Goal: Task Accomplishment & Management: Manage account settings

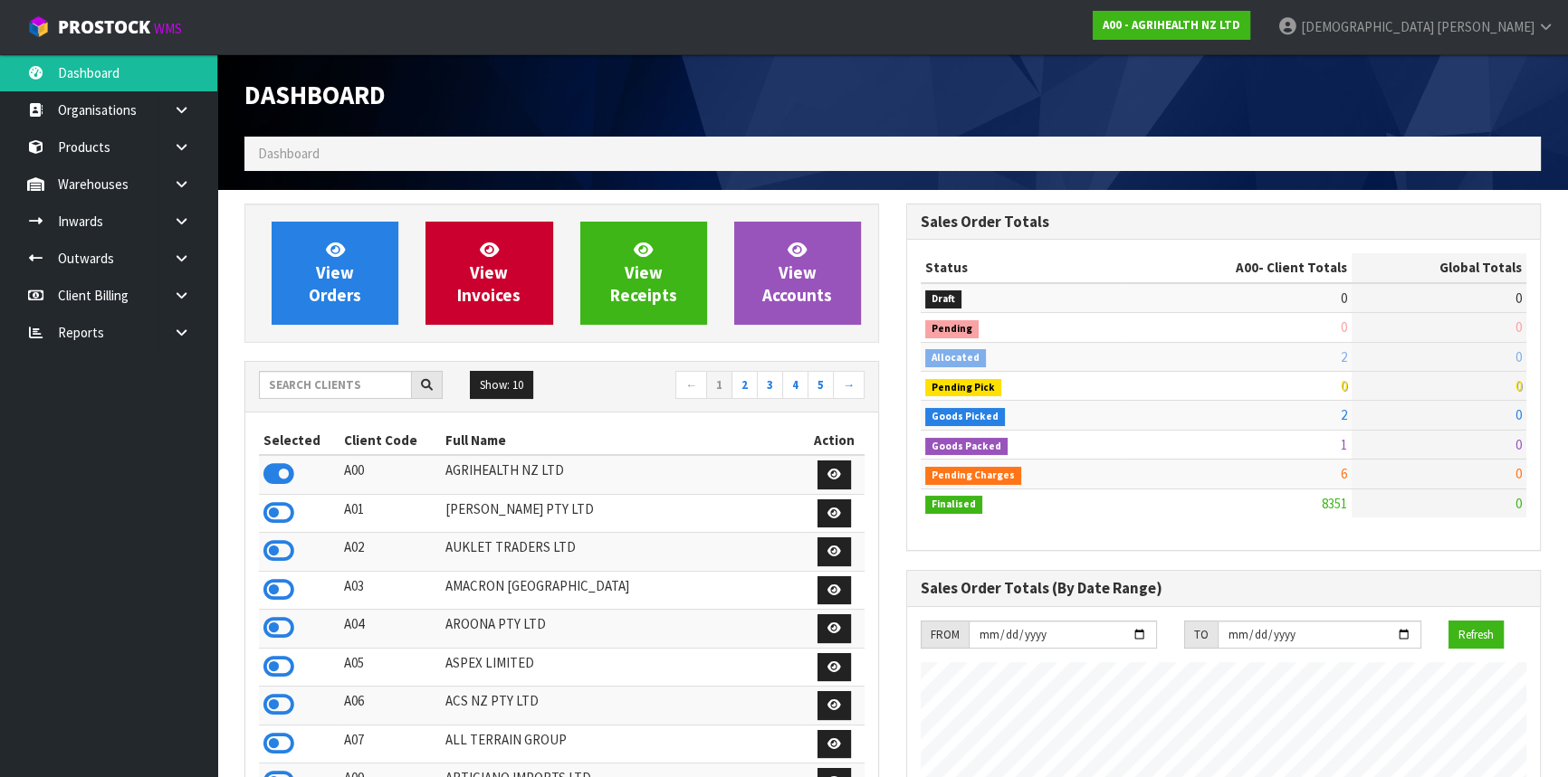
scroll to position [1368, 661]
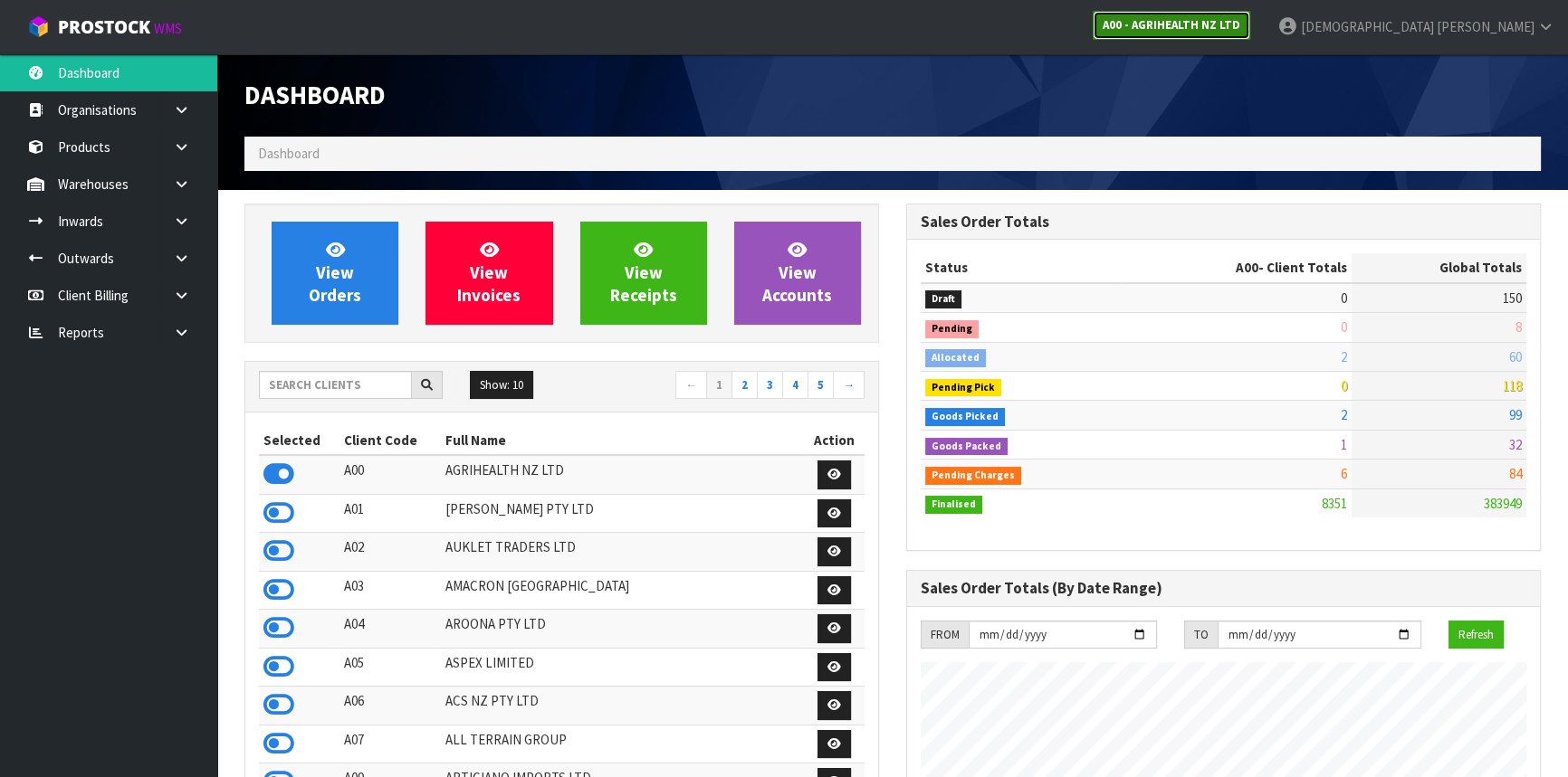
click at [1240, 19] on strong "A00 - AGRIHEALTH NZ LTD" at bounding box center [1172, 24] width 138 height 15
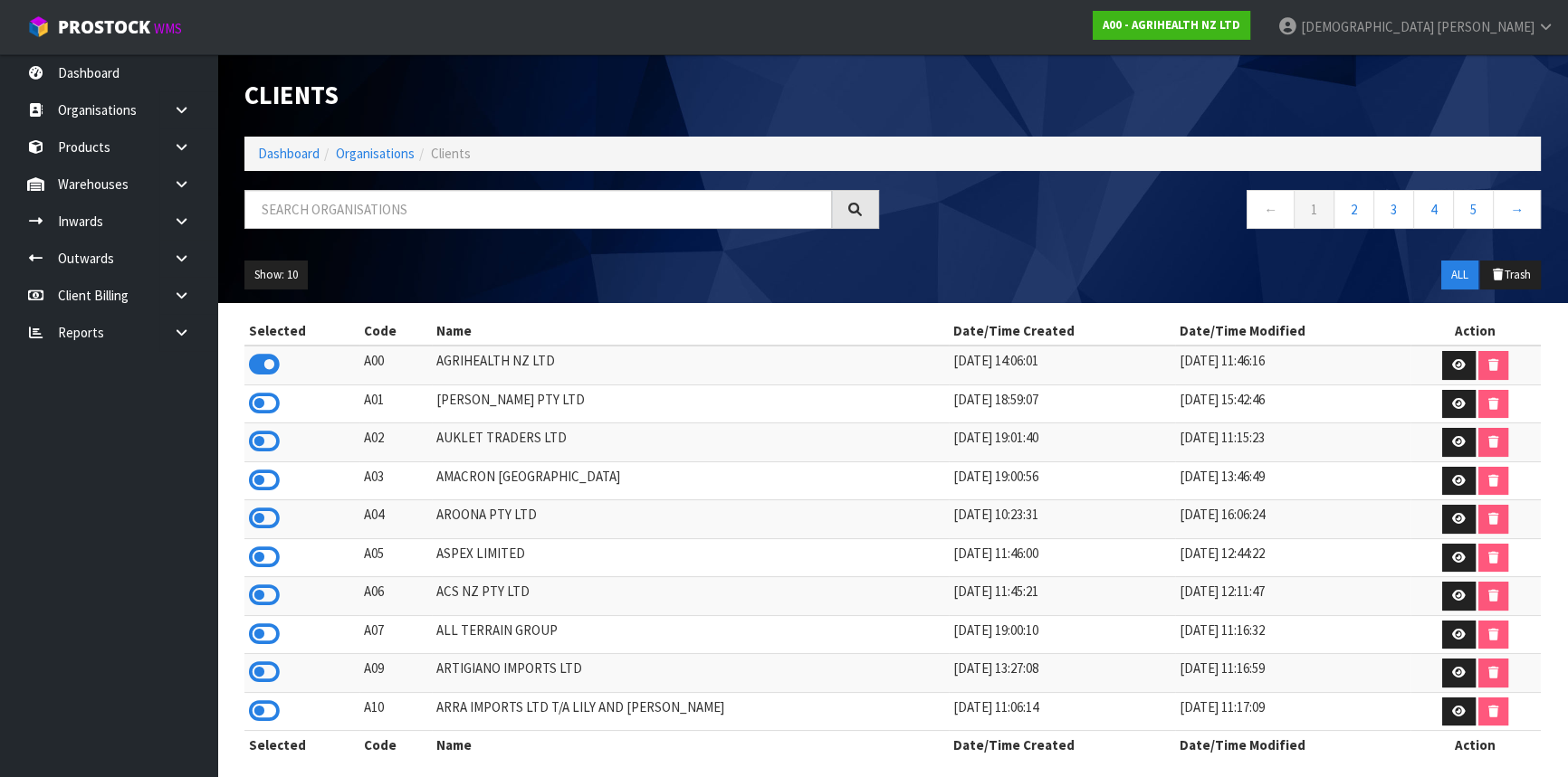
click at [832, 153] on ol "Dashboard Organisations Clients" at bounding box center [892, 154] width 1297 height 34
click at [666, 190] on input "text" at bounding box center [538, 209] width 588 height 38
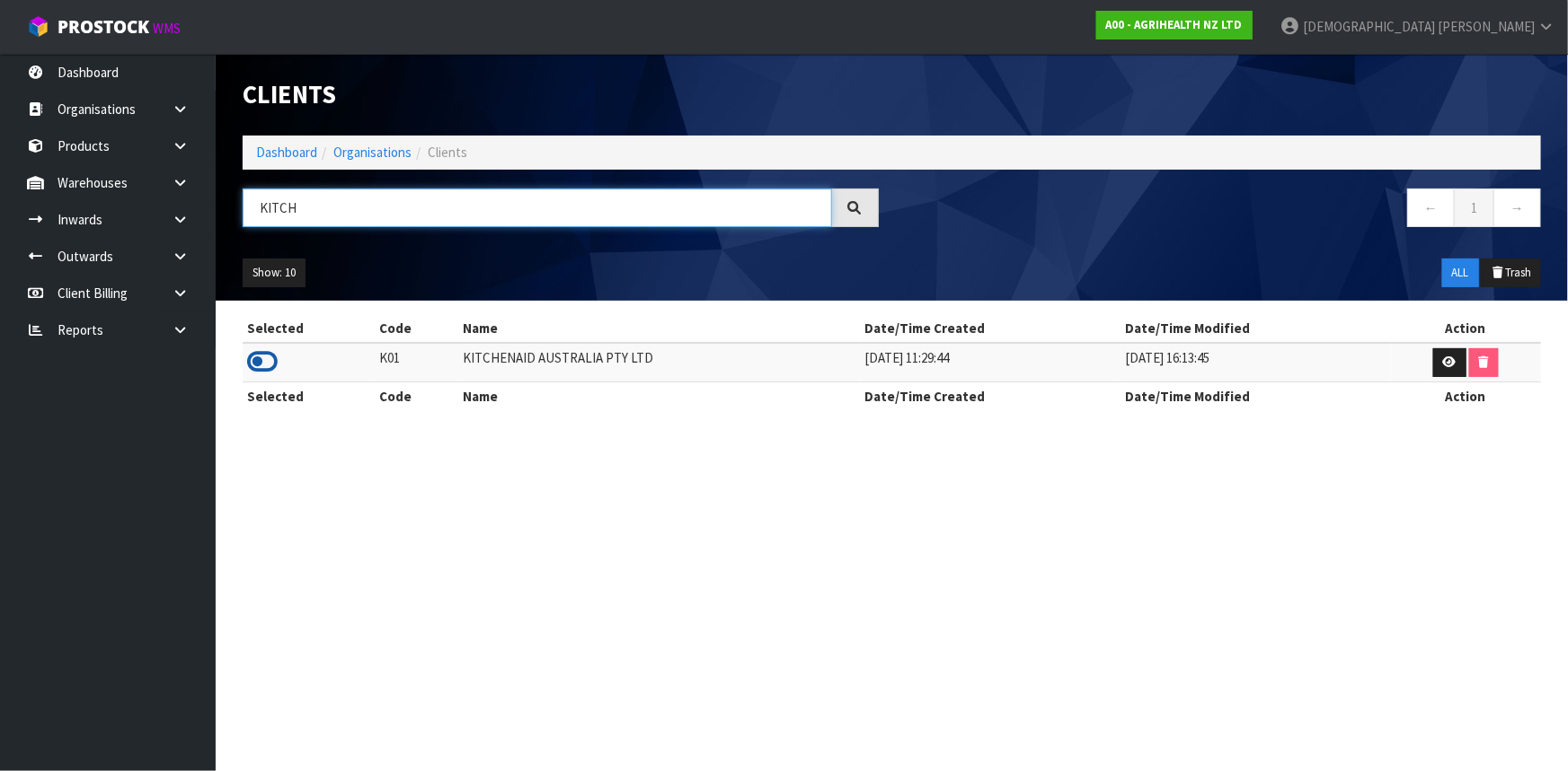
type input "KITCH"
click at [271, 358] on icon at bounding box center [262, 361] width 31 height 27
click at [177, 239] on link at bounding box center [187, 257] width 58 height 37
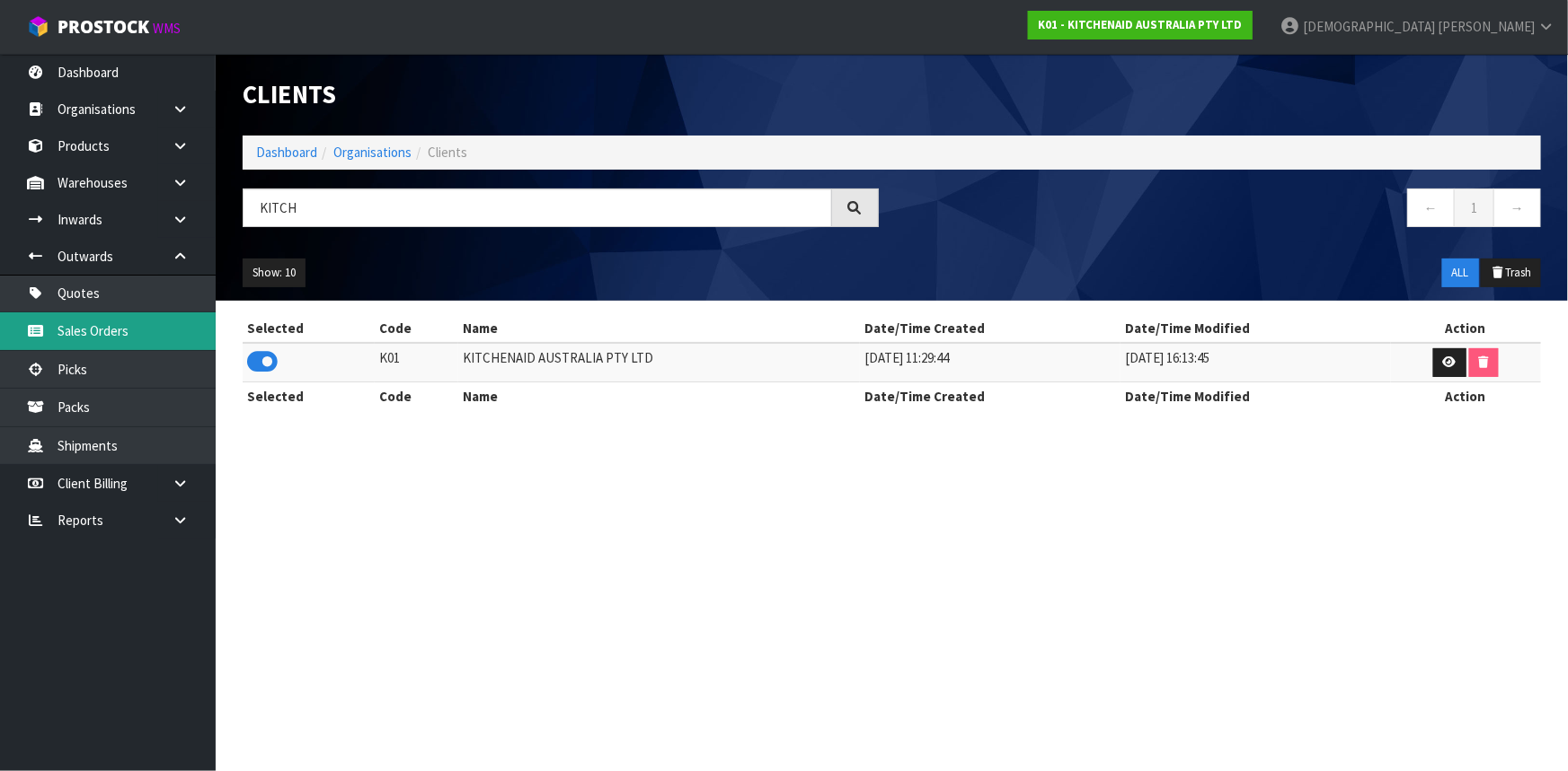
click at [129, 317] on link "Sales Orders" at bounding box center [107, 331] width 215 height 37
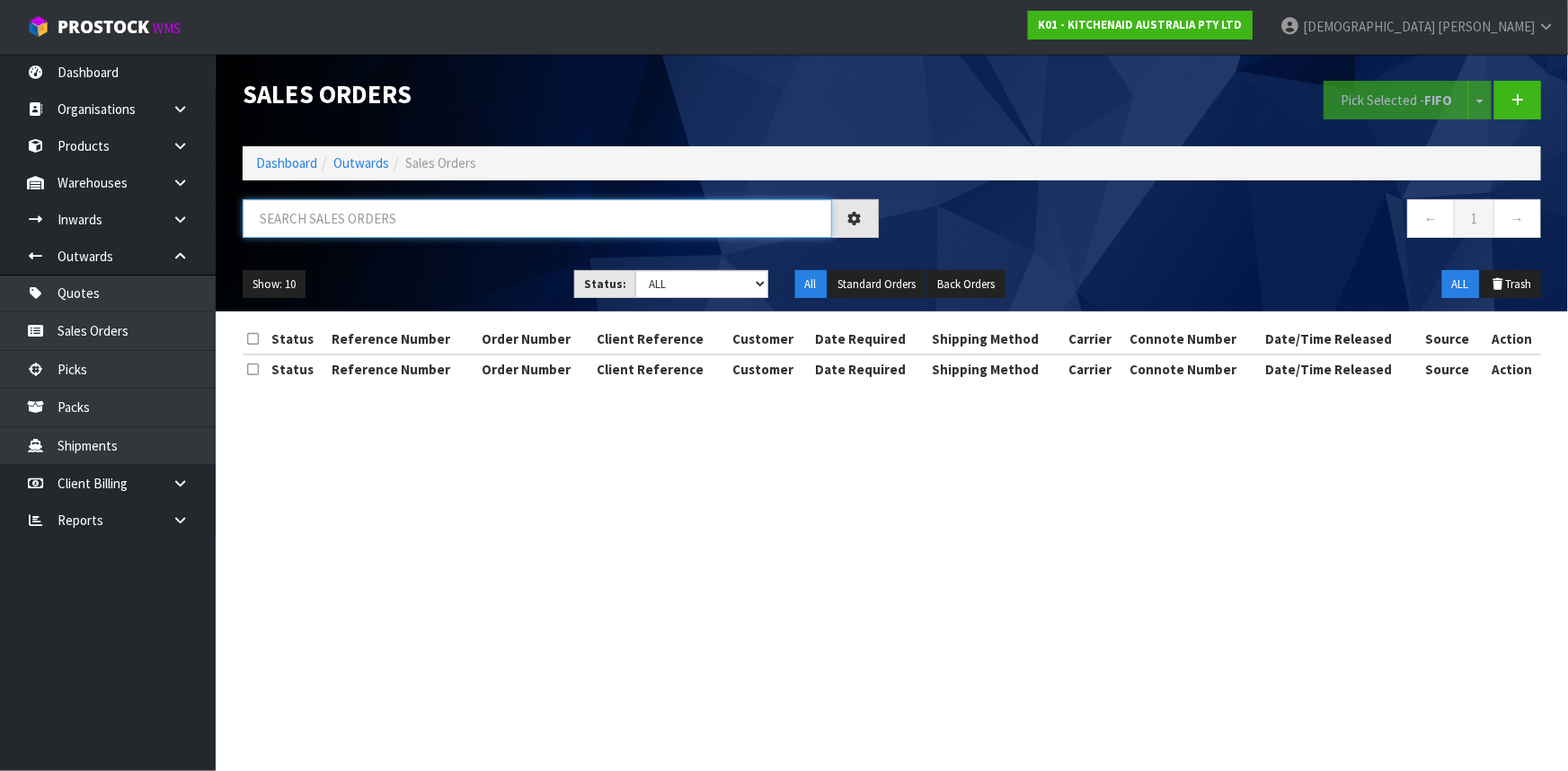
click at [386, 229] on input "text" at bounding box center [537, 218] width 590 height 38
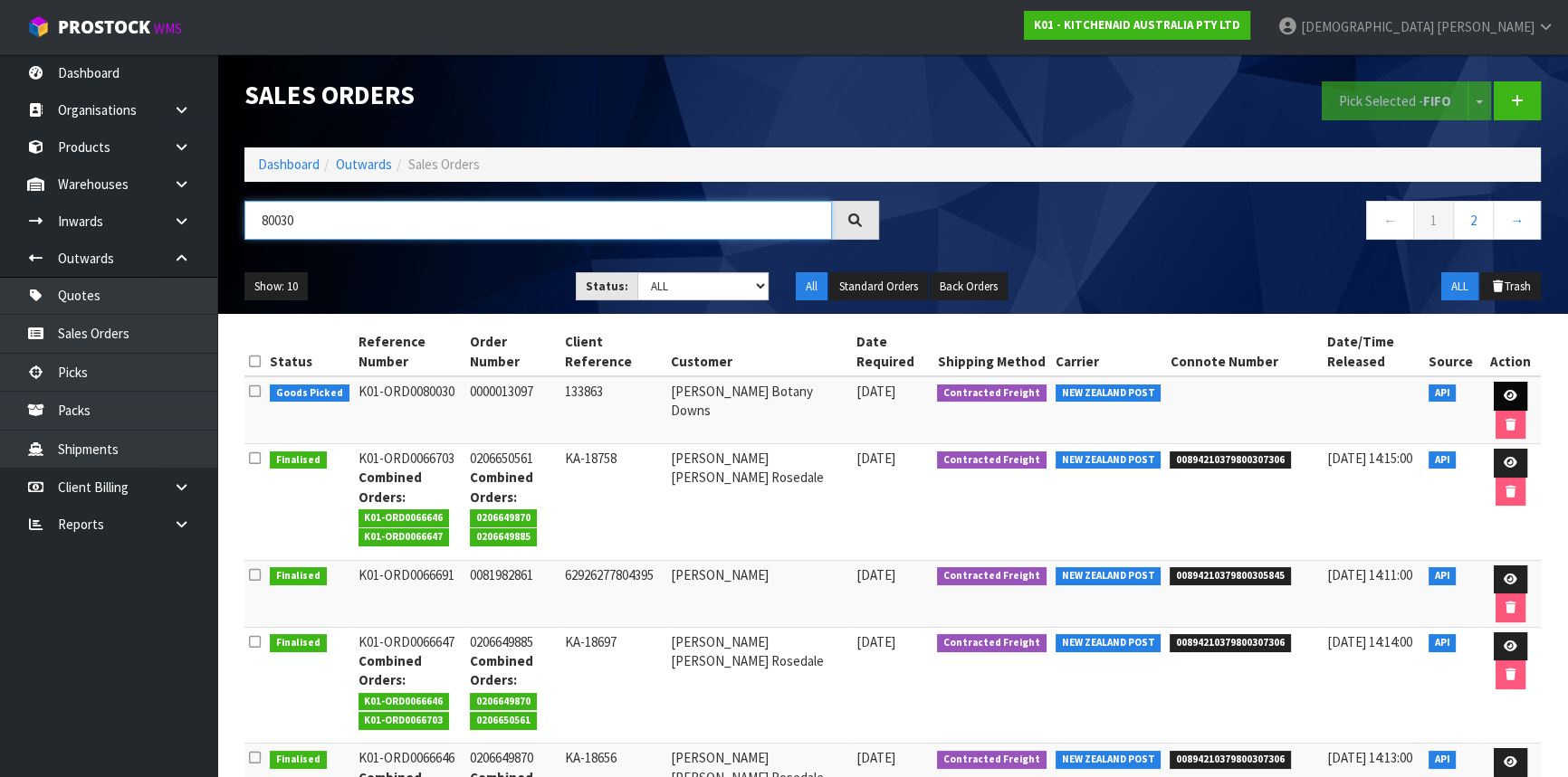
type input "80030"
click at [1504, 394] on icon at bounding box center [1511, 396] width 13 height 12
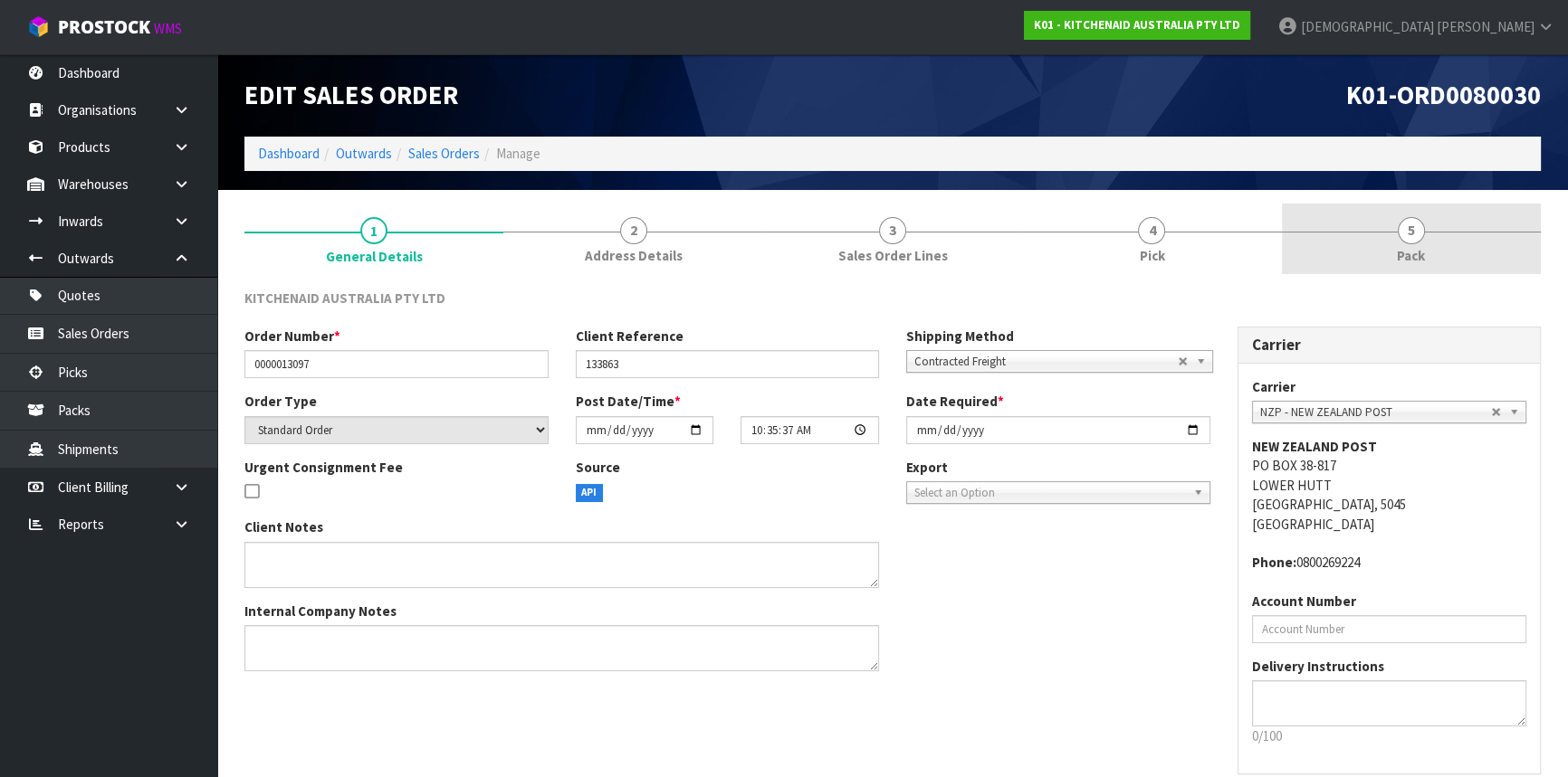
click at [1390, 255] on link "5 Pack" at bounding box center [1411, 239] width 259 height 71
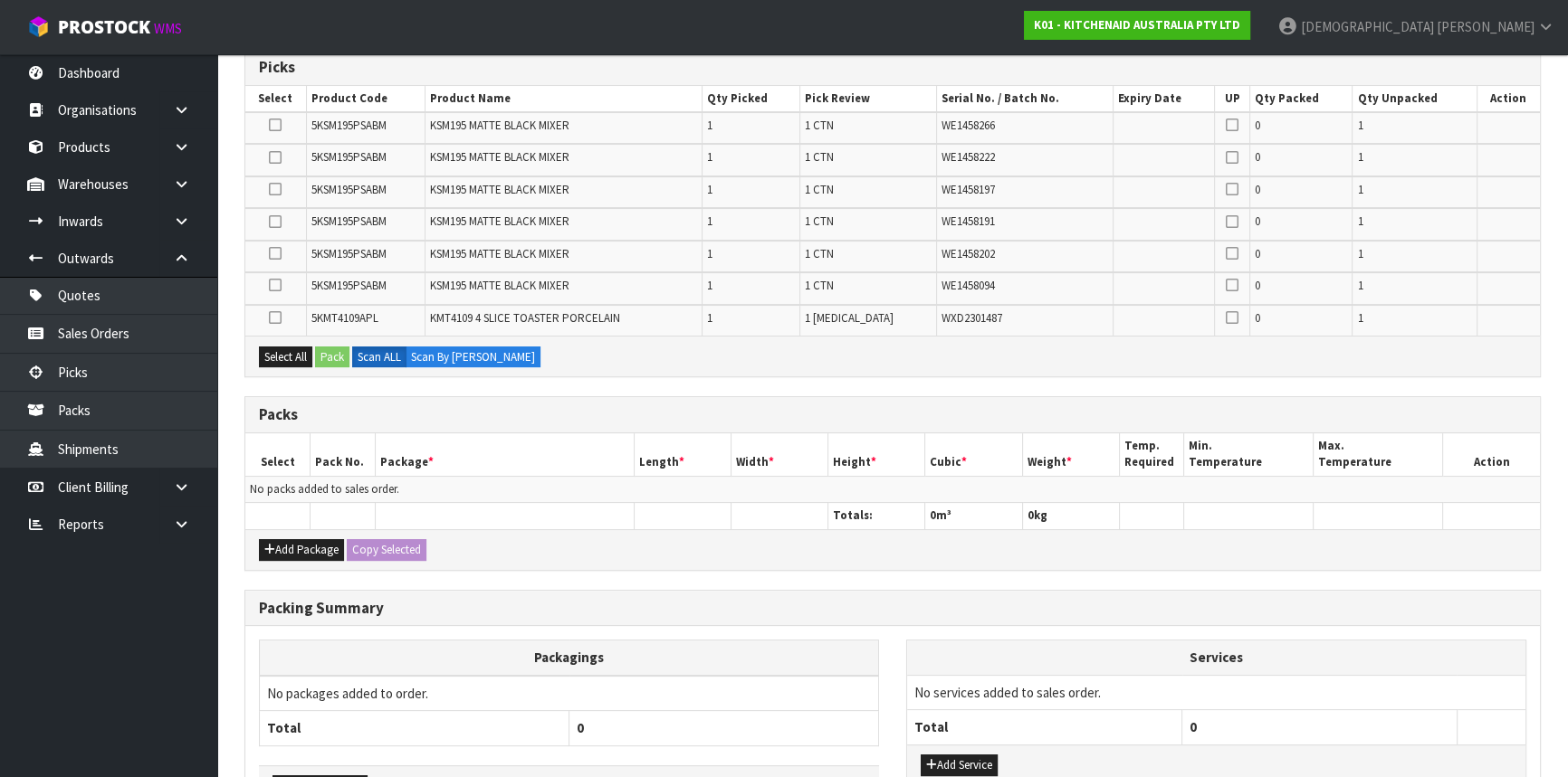
scroll to position [82, 0]
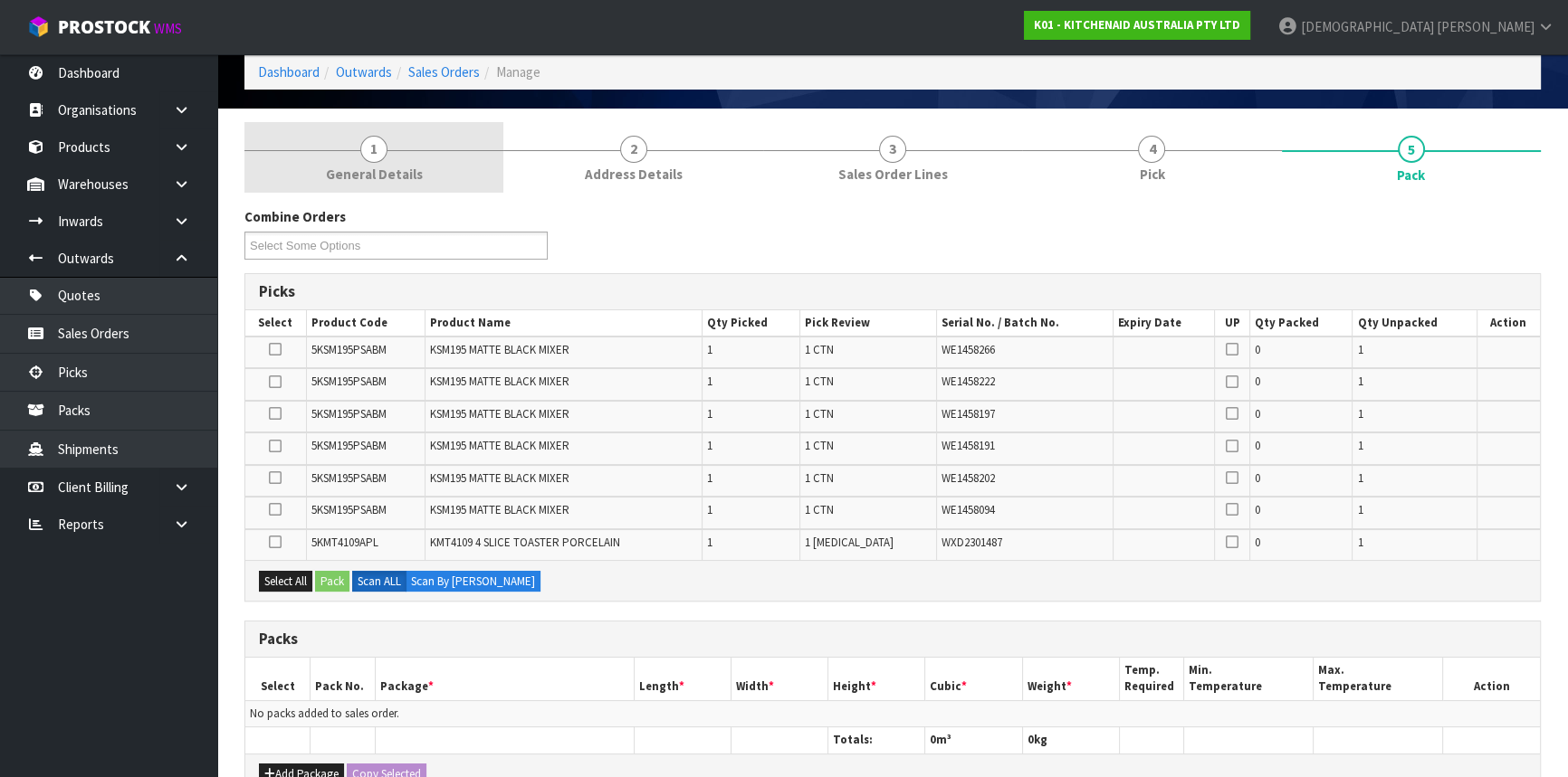
click at [395, 177] on span "General Details" at bounding box center [374, 175] width 97 height 19
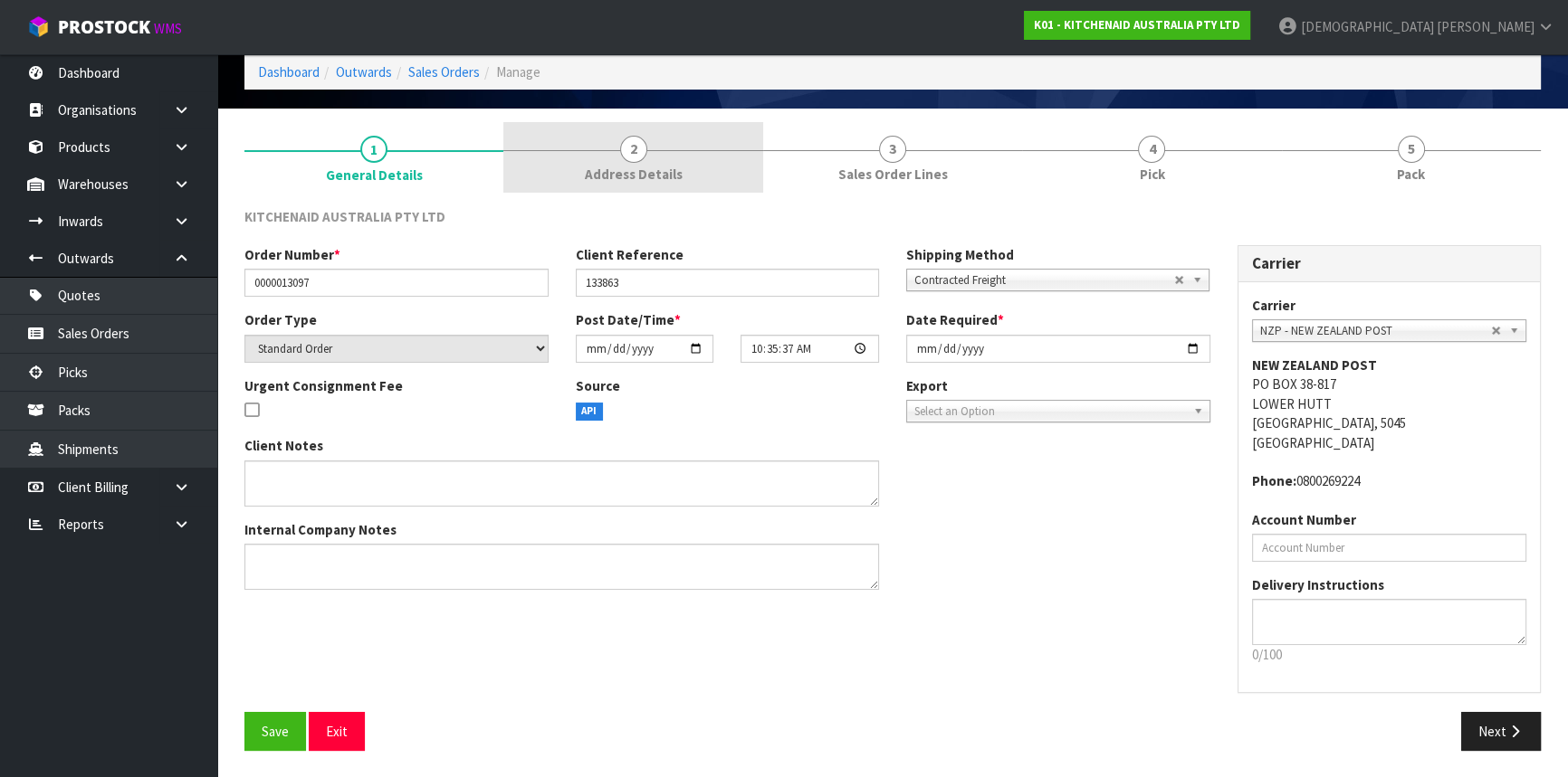
click at [607, 181] on span "Address Details" at bounding box center [634, 175] width 98 height 19
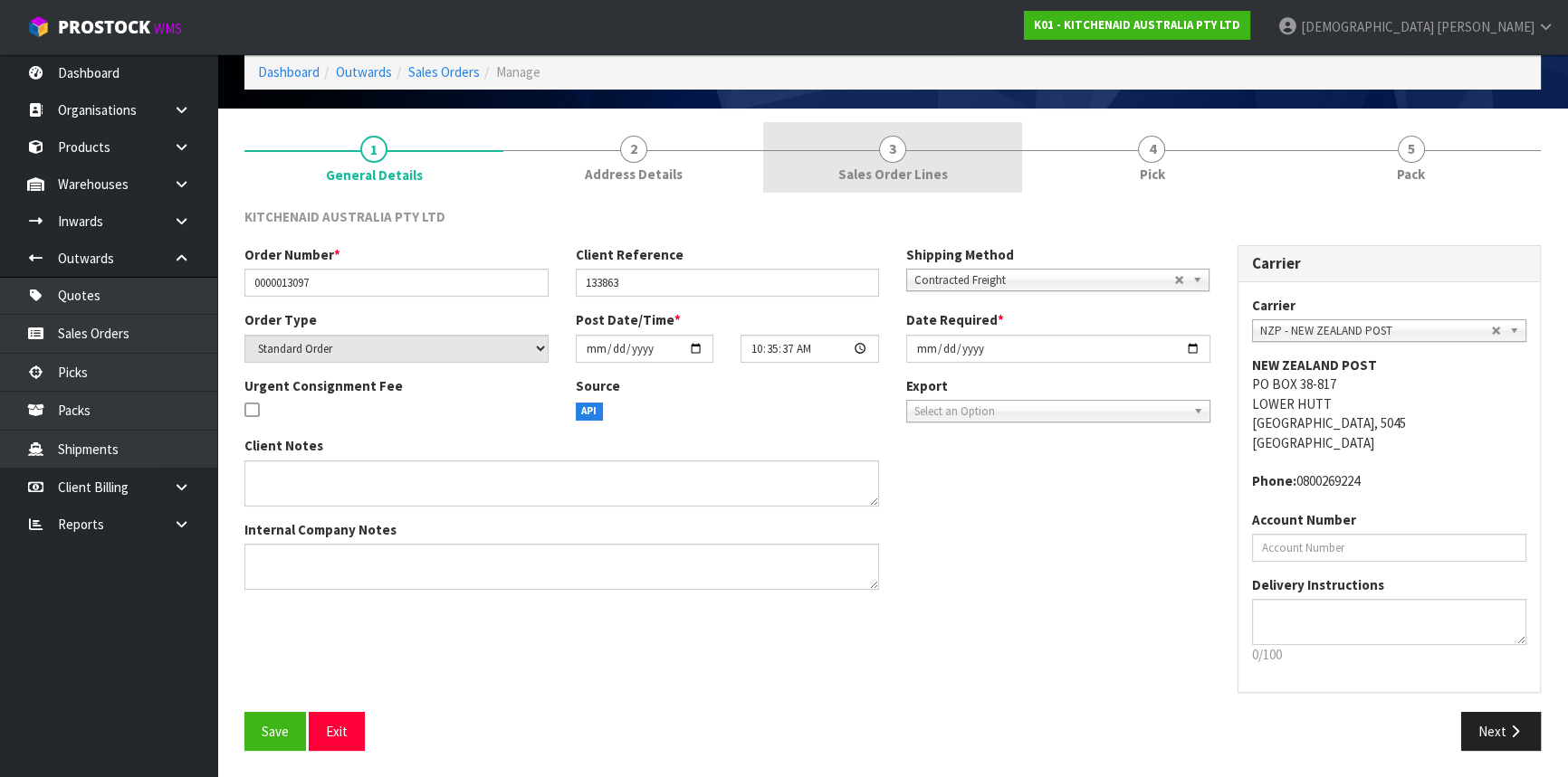
scroll to position [0, 0]
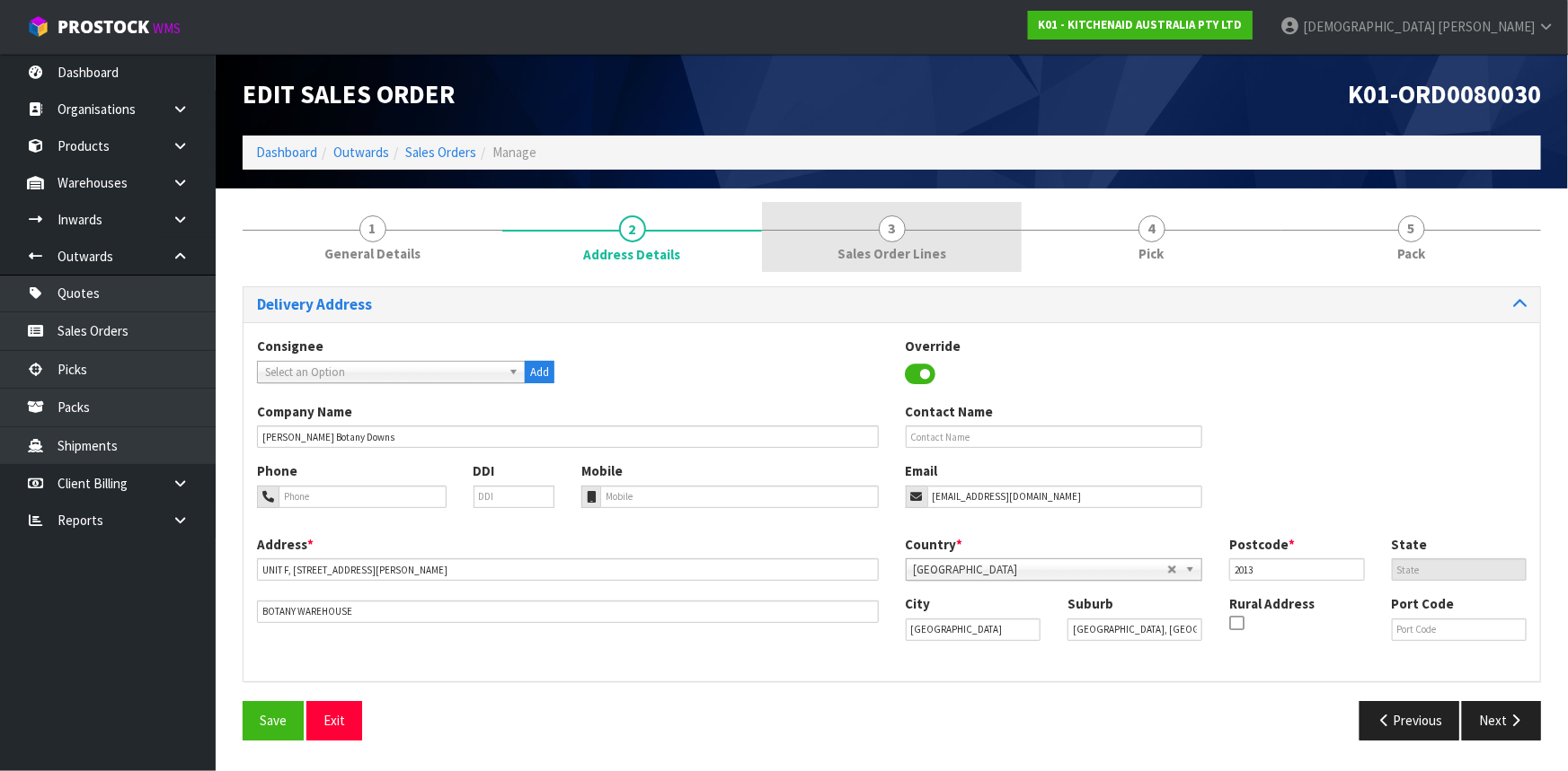
click at [882, 260] on span "Sales Order Lines" at bounding box center [892, 253] width 109 height 19
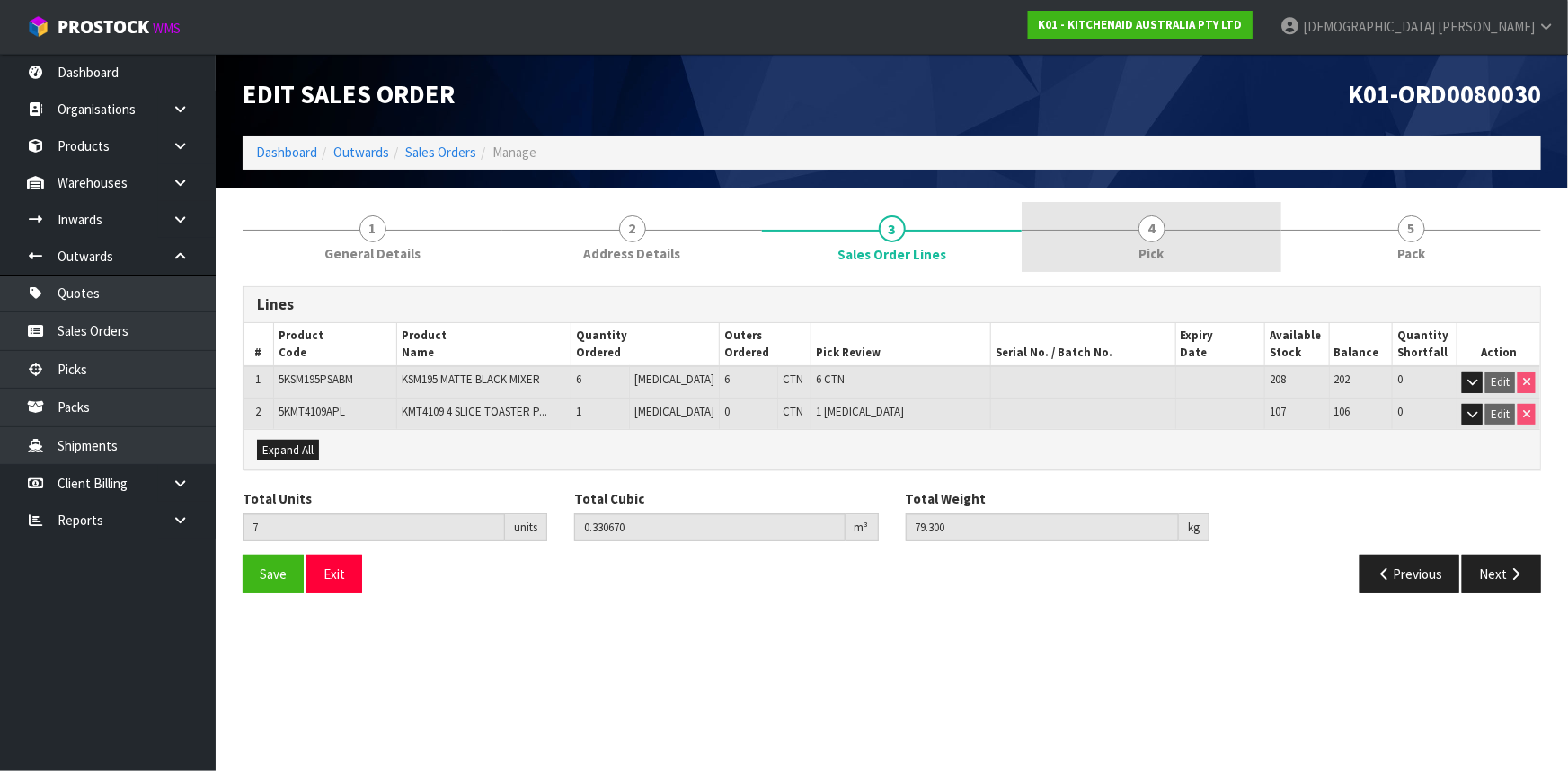
click at [1186, 242] on link "4 Pick" at bounding box center [1151, 237] width 260 height 71
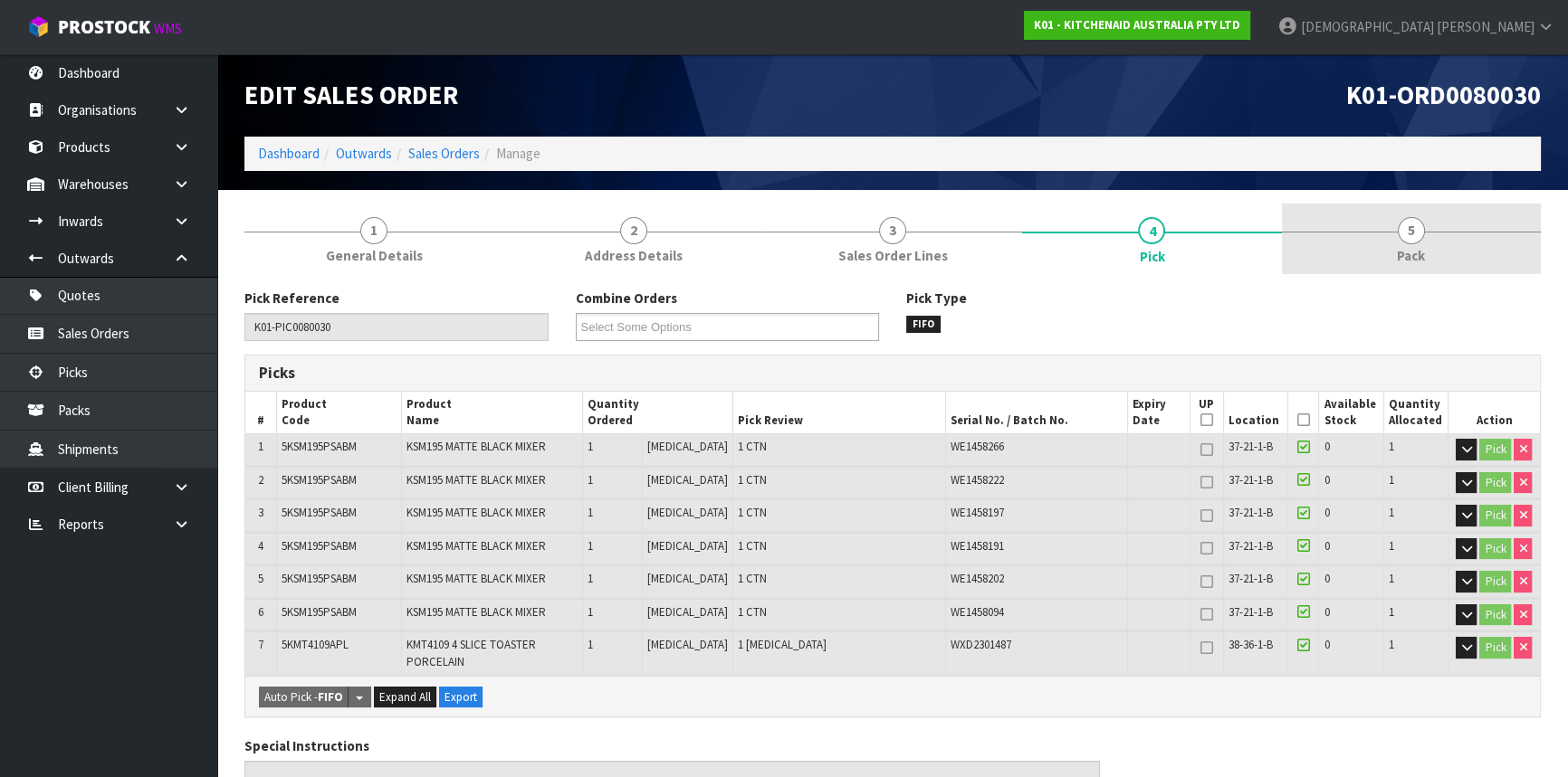
click at [1383, 244] on link "5 Pack" at bounding box center [1411, 239] width 259 height 71
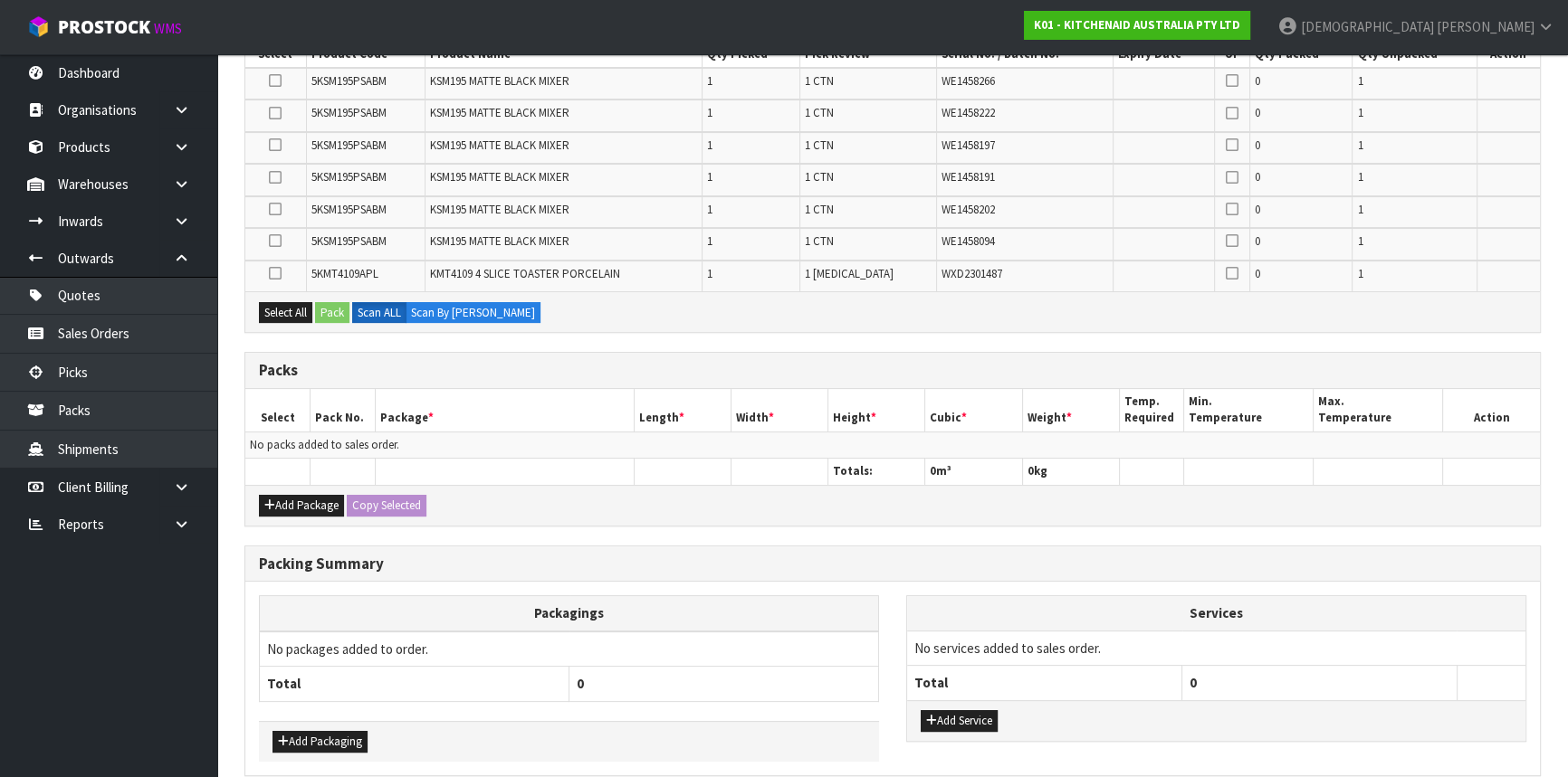
scroll to position [411, 0]
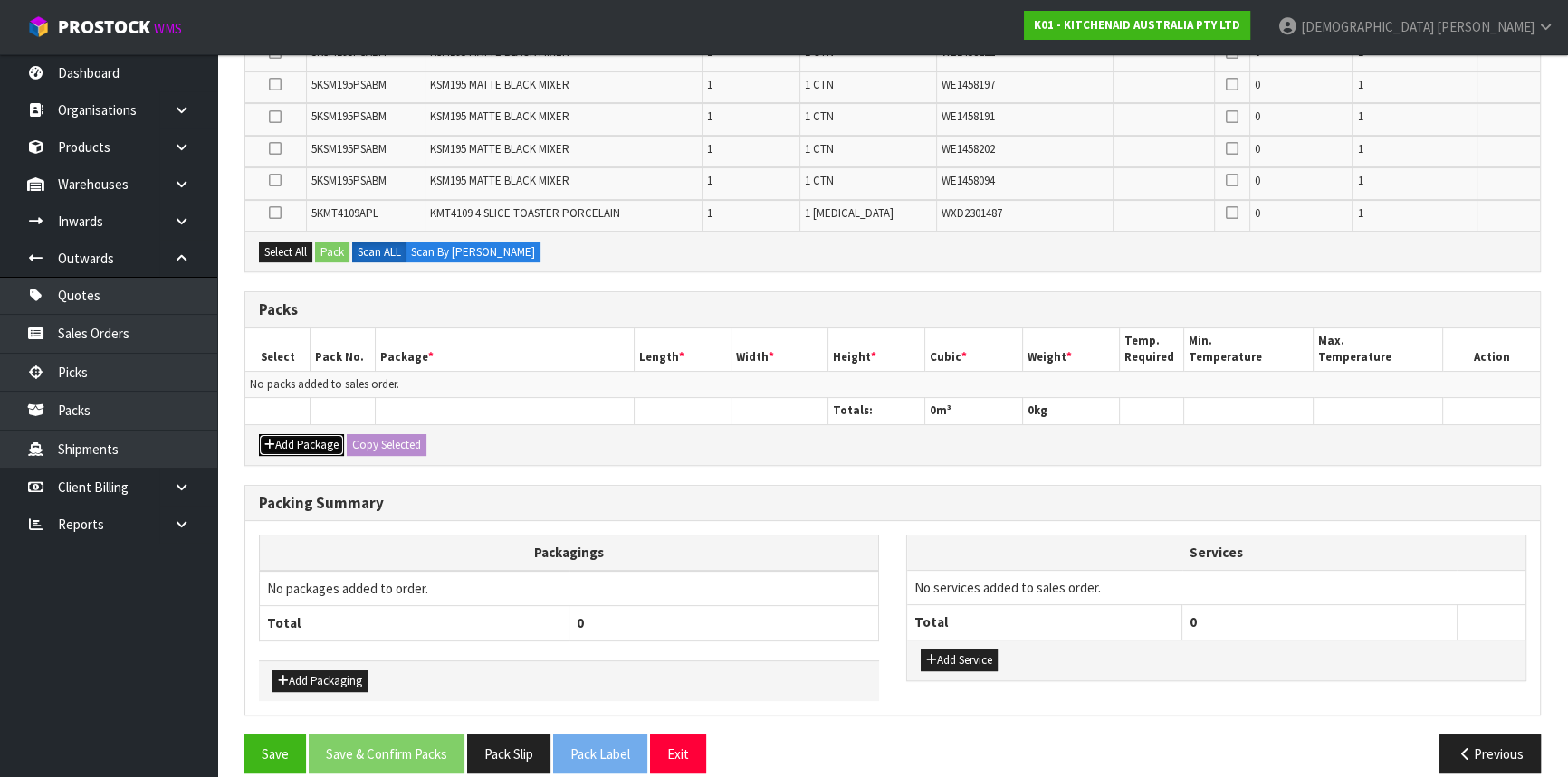
click at [313, 444] on button "Add Package" at bounding box center [301, 445] width 85 height 22
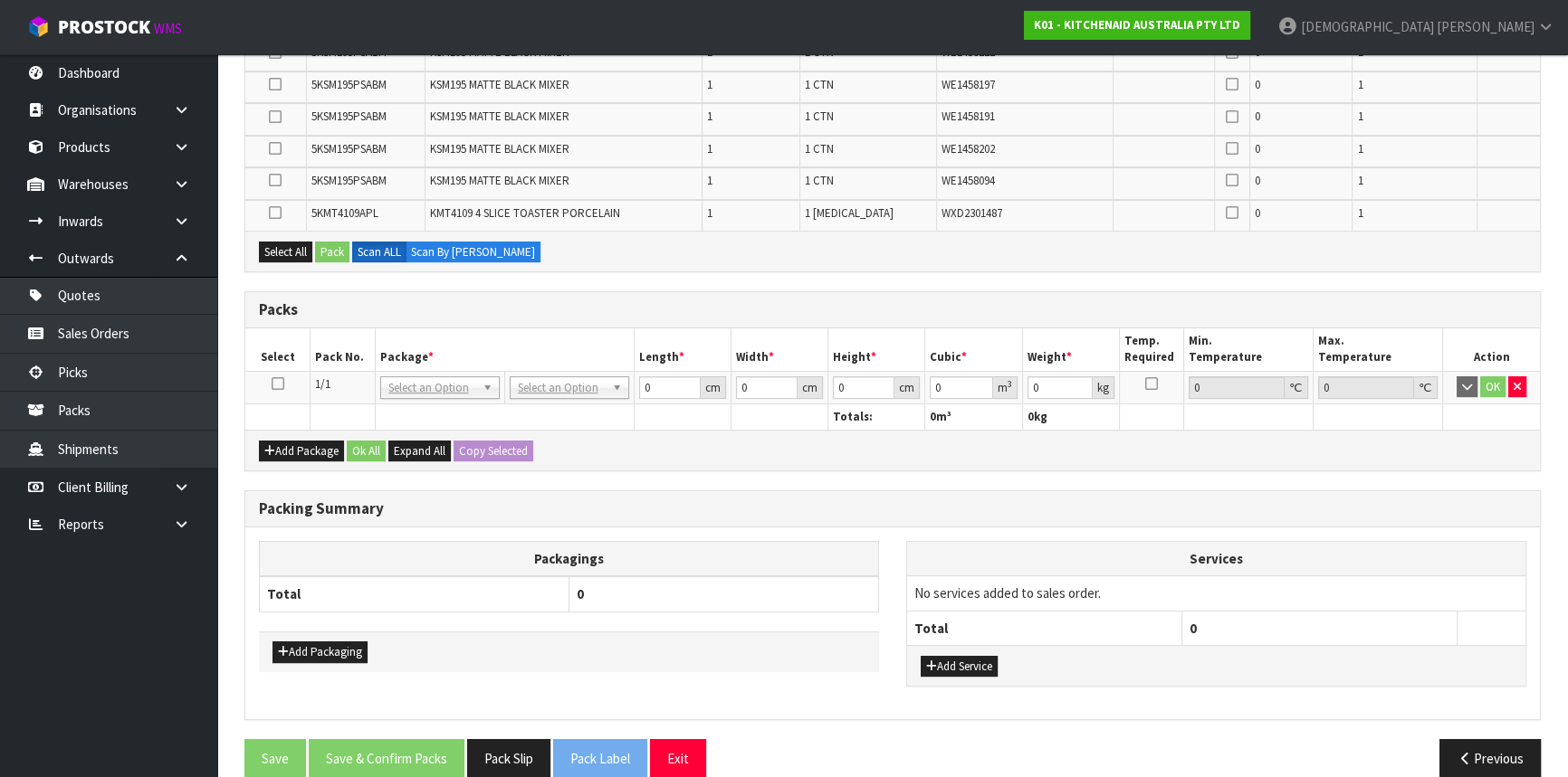
click at [278, 384] on icon at bounding box center [278, 384] width 13 height 1
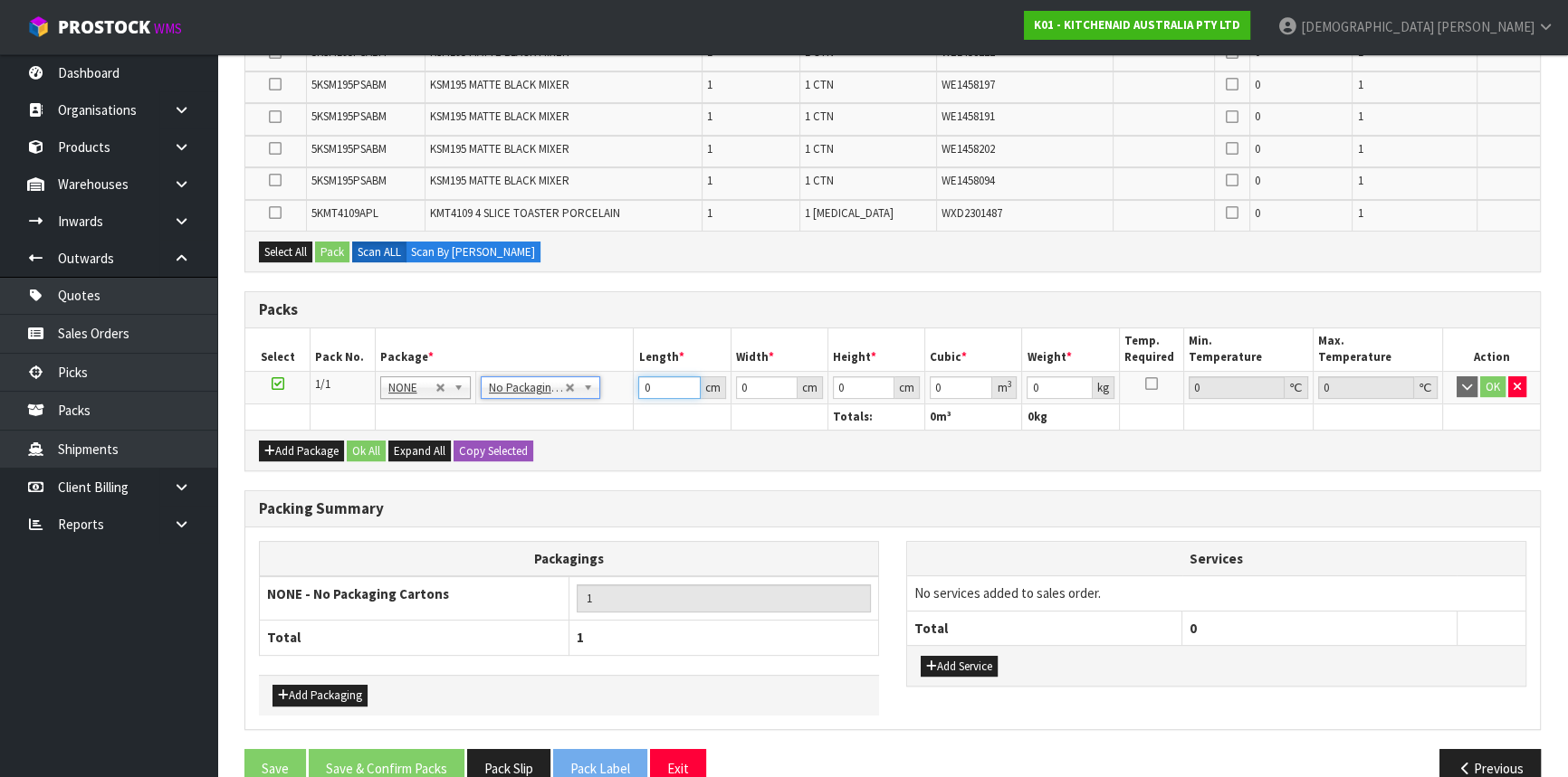
drag, startPoint x: 638, startPoint y: 387, endPoint x: 620, endPoint y: 388, distance: 18.0
click at [620, 388] on tr "1/1 NONE 007-001 007-002 007-004 007-009 007-013 007-014 007-015 007-017 007-01…" at bounding box center [892, 387] width 1295 height 33
type input "42"
type input "29"
type input "4"
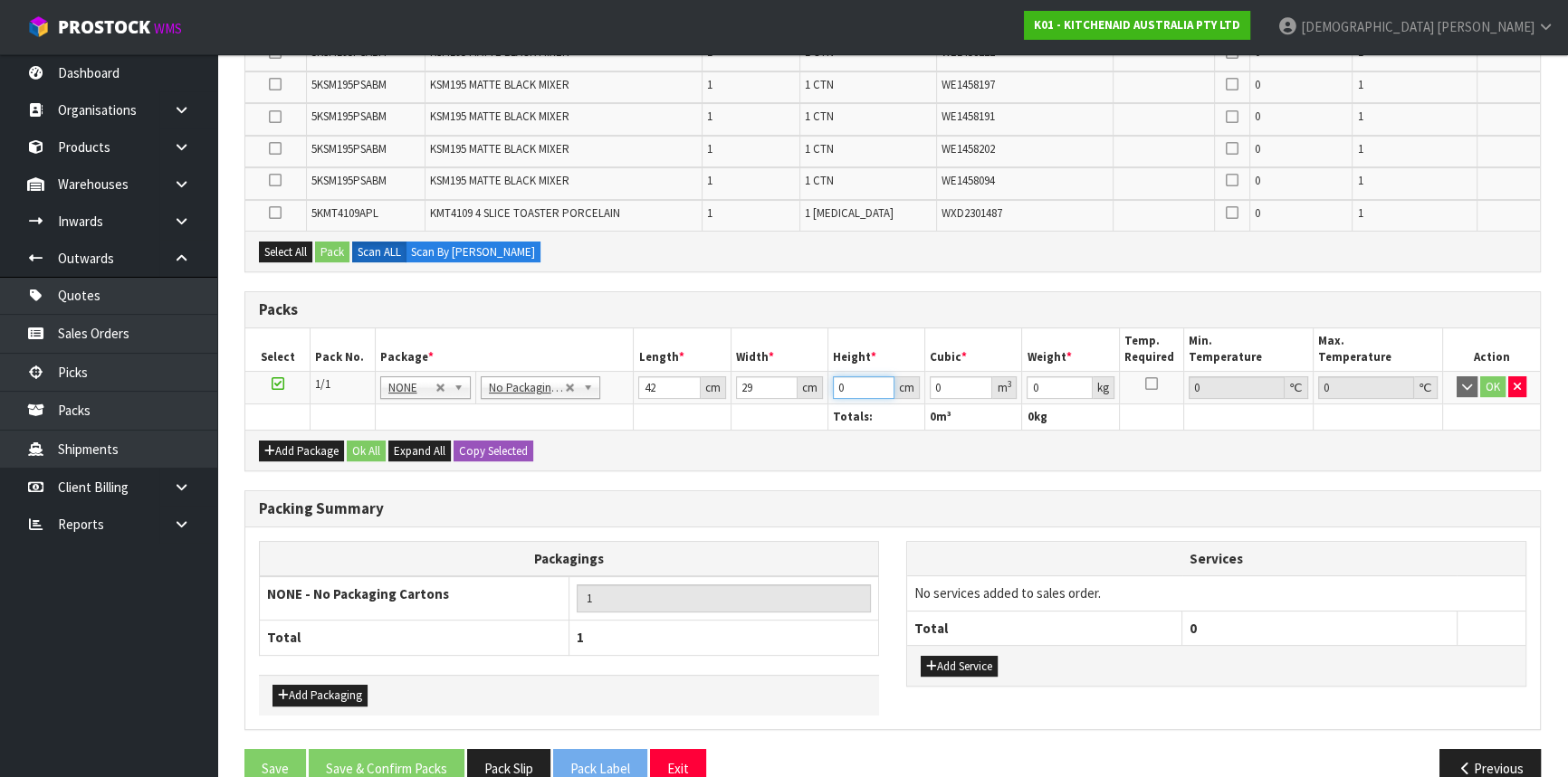
type input "0.004872"
type input "43"
type input "0.052374"
type input "43"
type input "13"
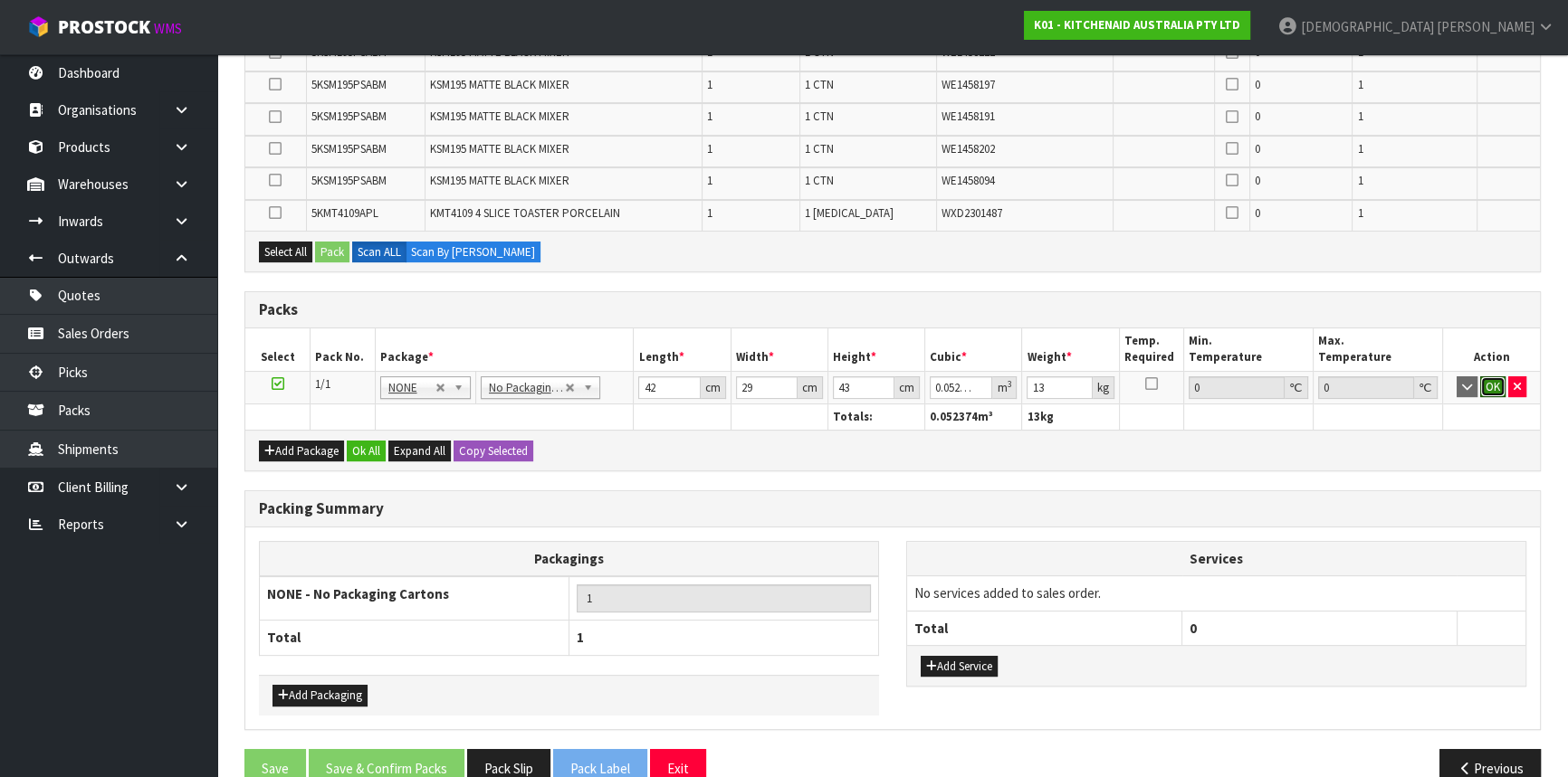
click button "OK" at bounding box center [1493, 387] width 25 height 22
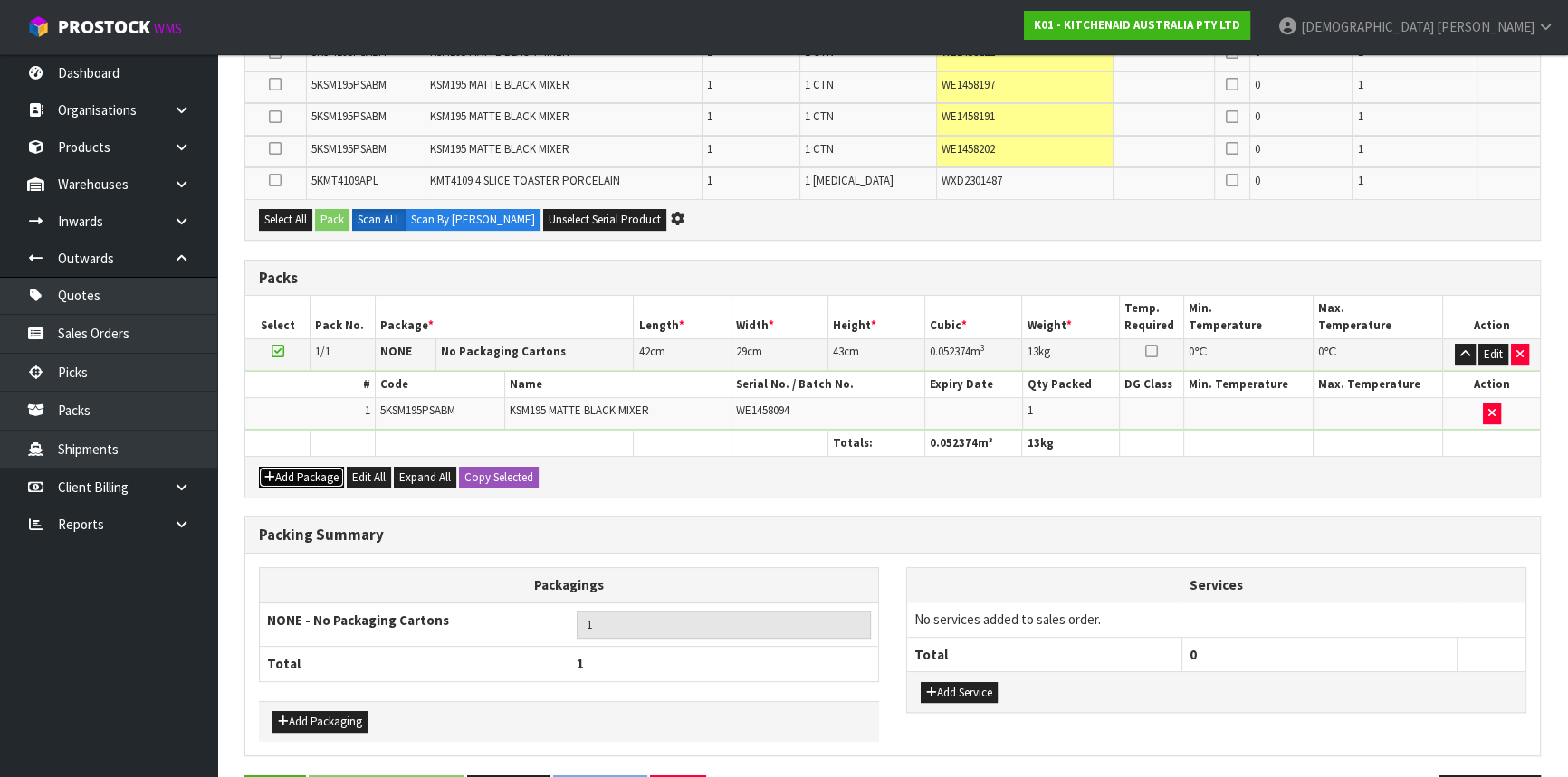
click at [317, 467] on button "Add Package" at bounding box center [301, 478] width 85 height 22
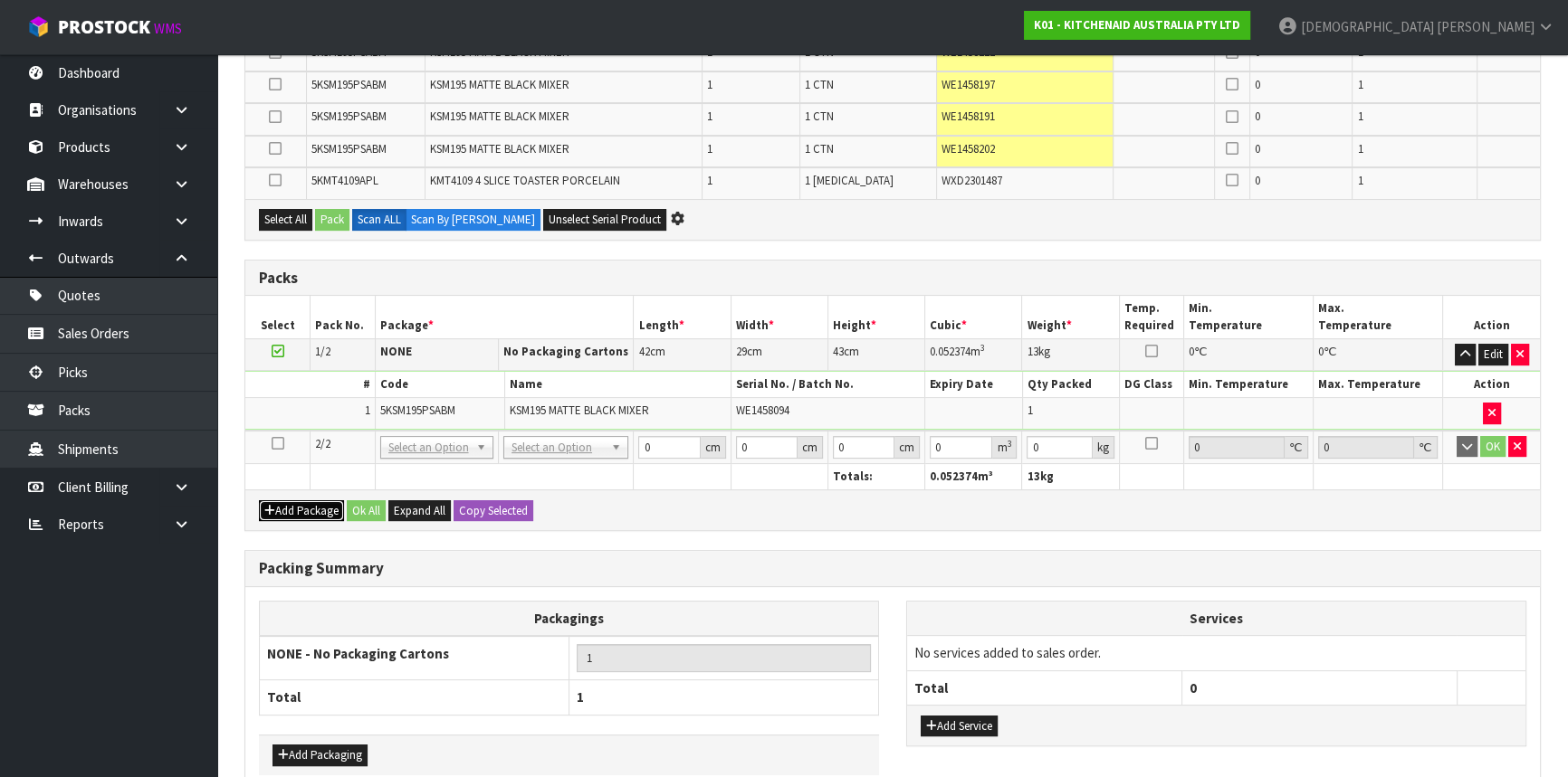
click at [259, 500] on button "Add Package" at bounding box center [301, 510] width 85 height 22
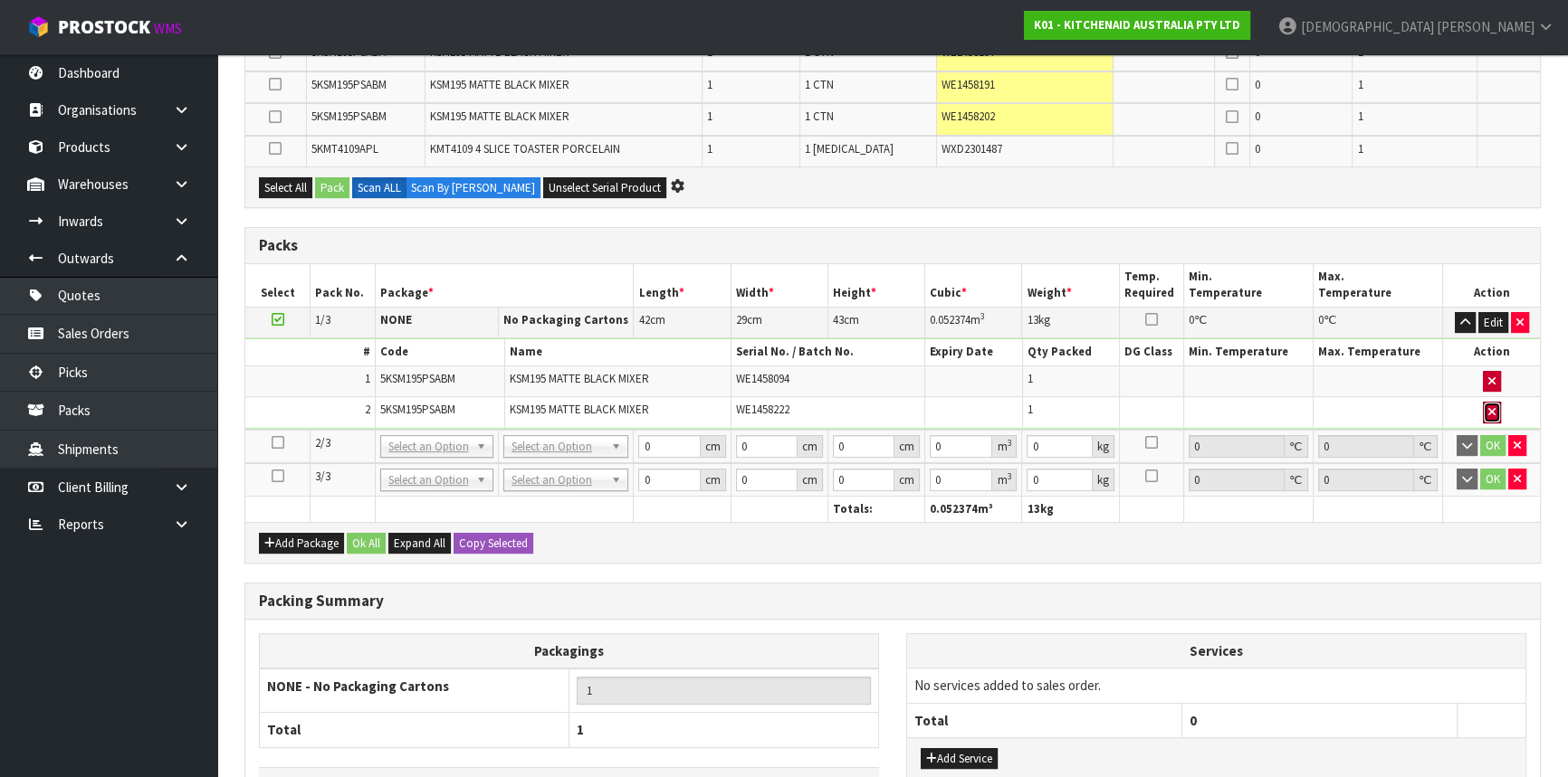
click at [1489, 408] on icon "button" at bounding box center [1492, 412] width 8 height 12
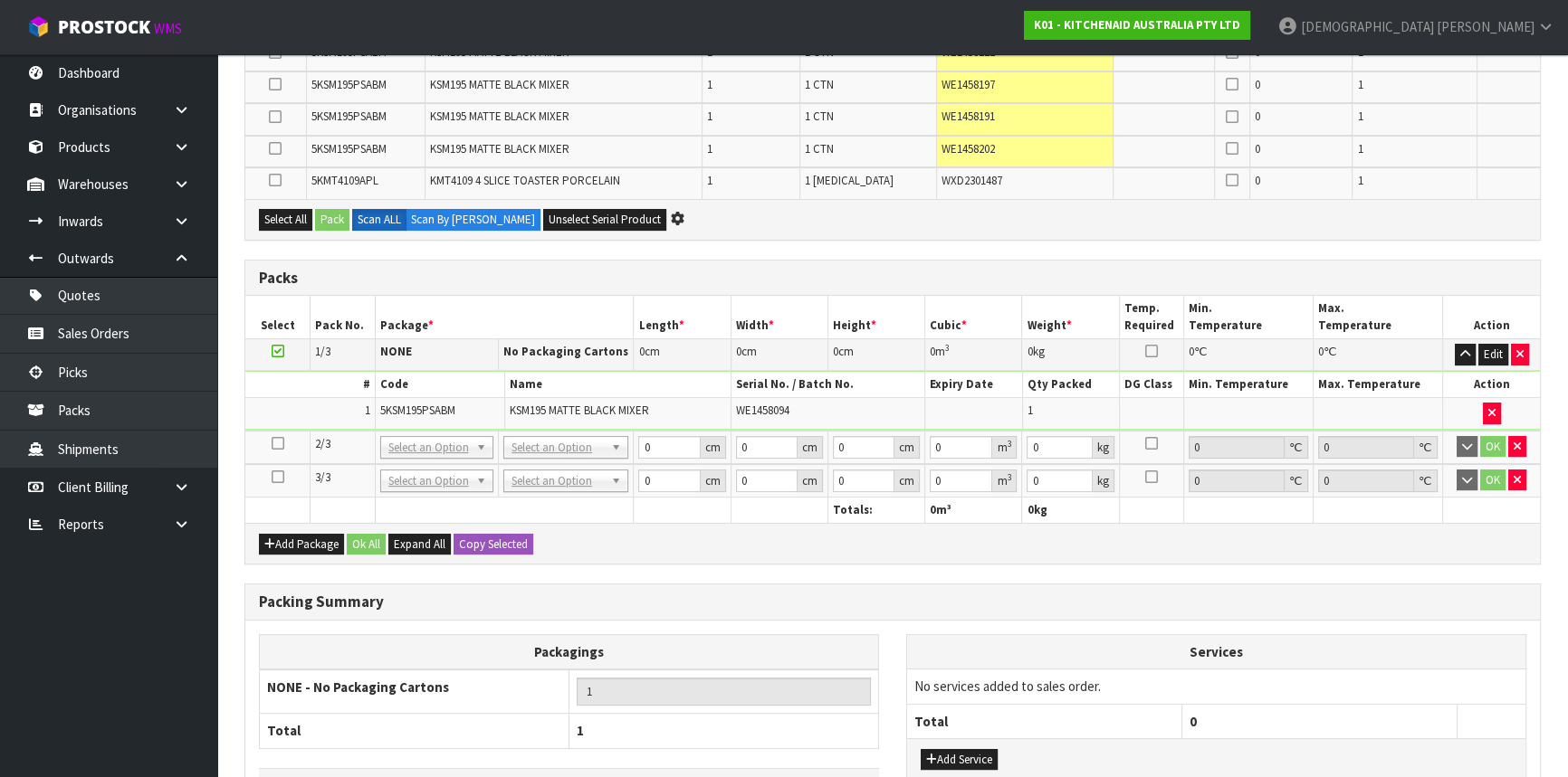
click at [285, 444] on td at bounding box center [277, 448] width 65 height 34
click at [278, 444] on icon at bounding box center [278, 444] width 13 height 1
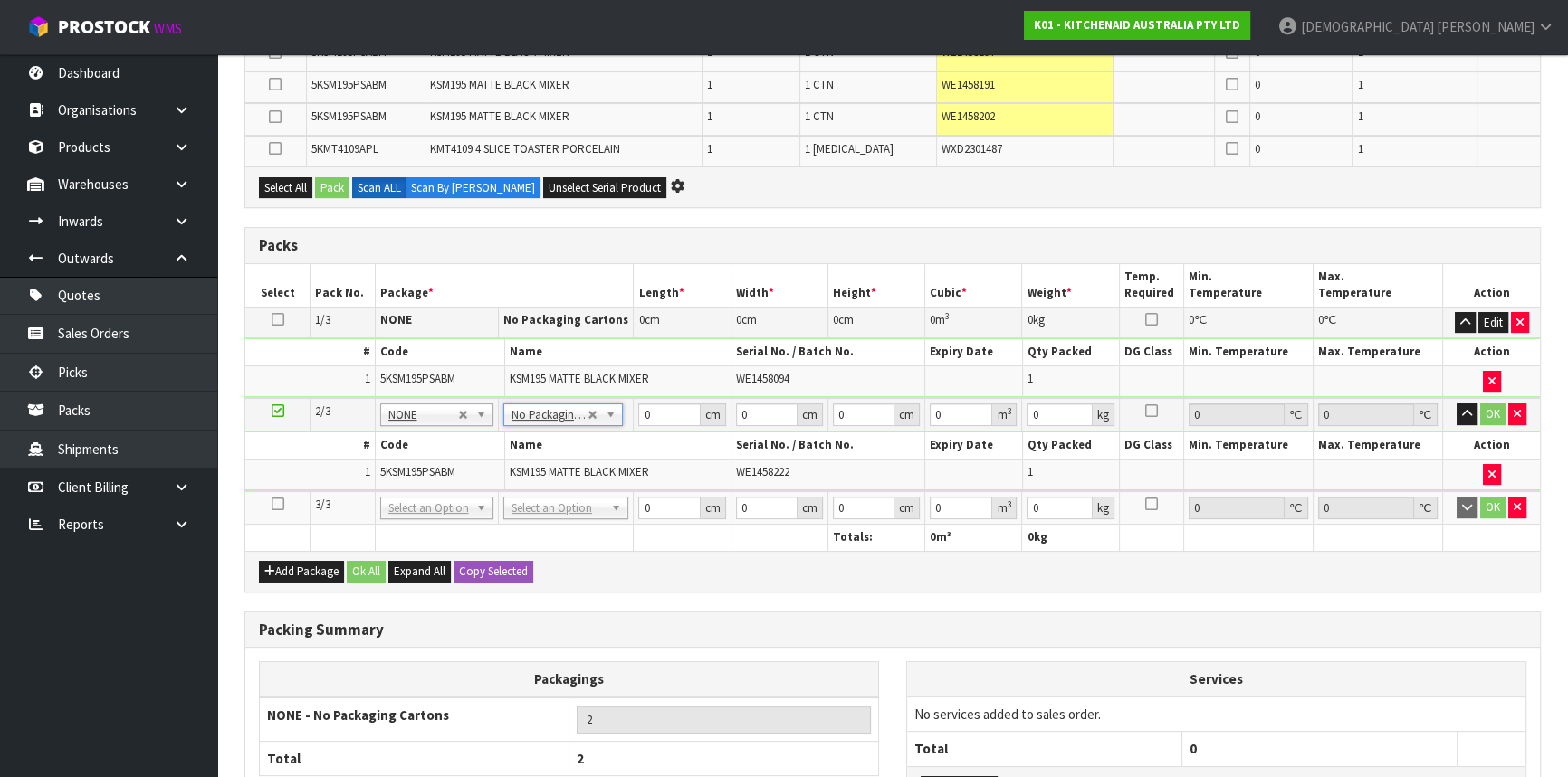
click at [277, 504] on icon at bounding box center [278, 504] width 13 height 1
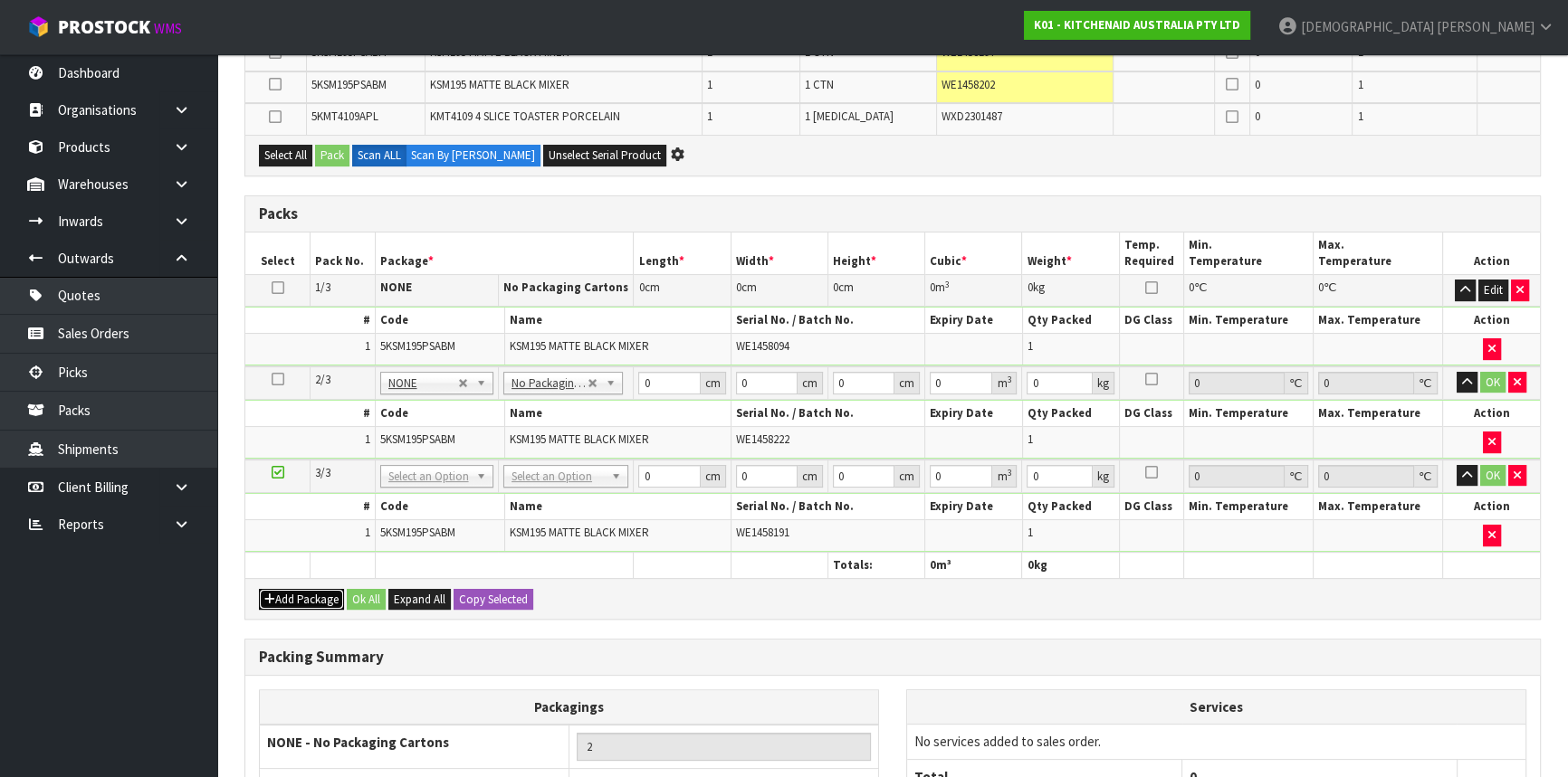
click at [315, 597] on button "Add Package" at bounding box center [301, 600] width 85 height 22
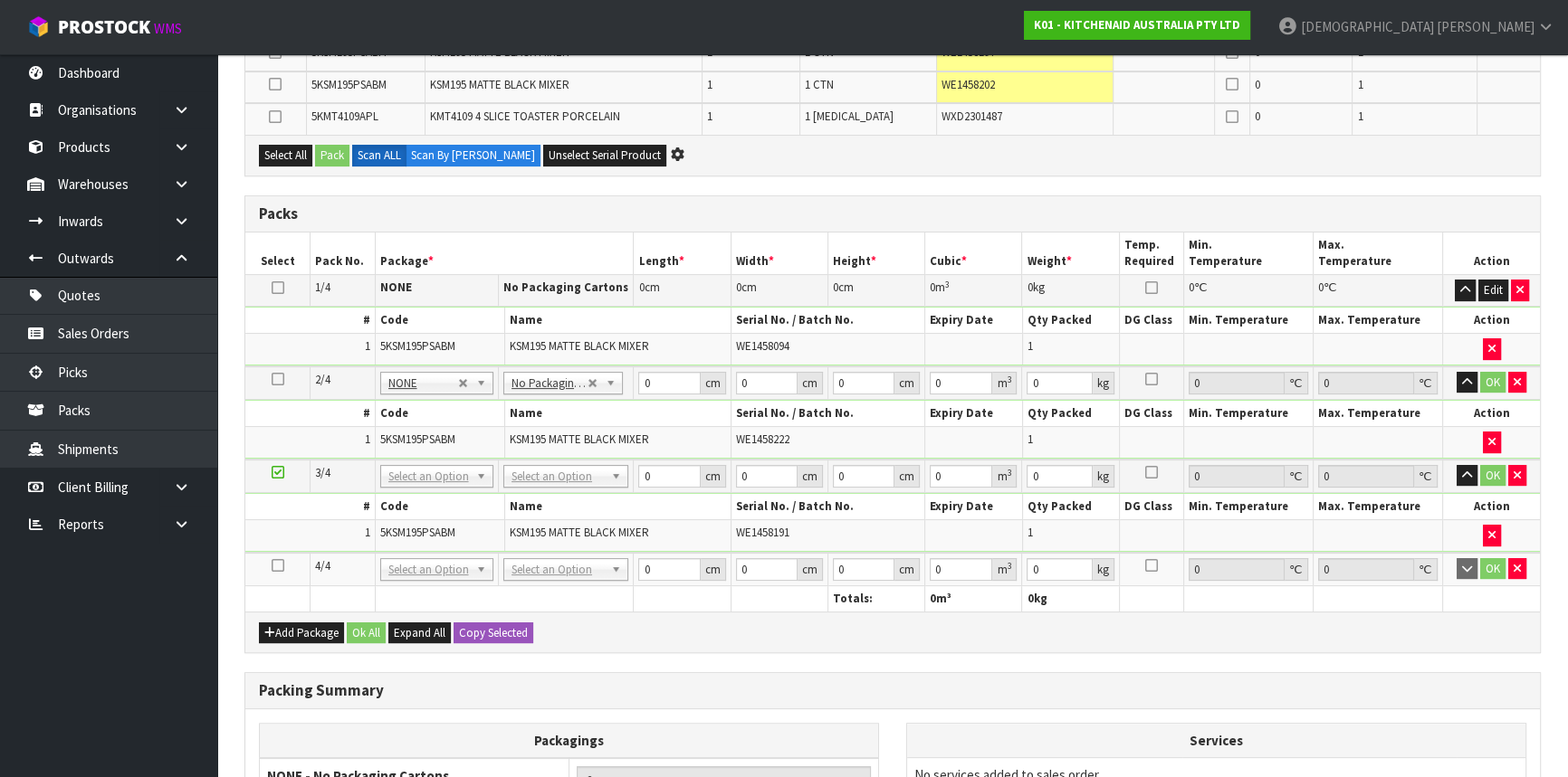
click at [278, 566] on icon at bounding box center [278, 566] width 13 height 1
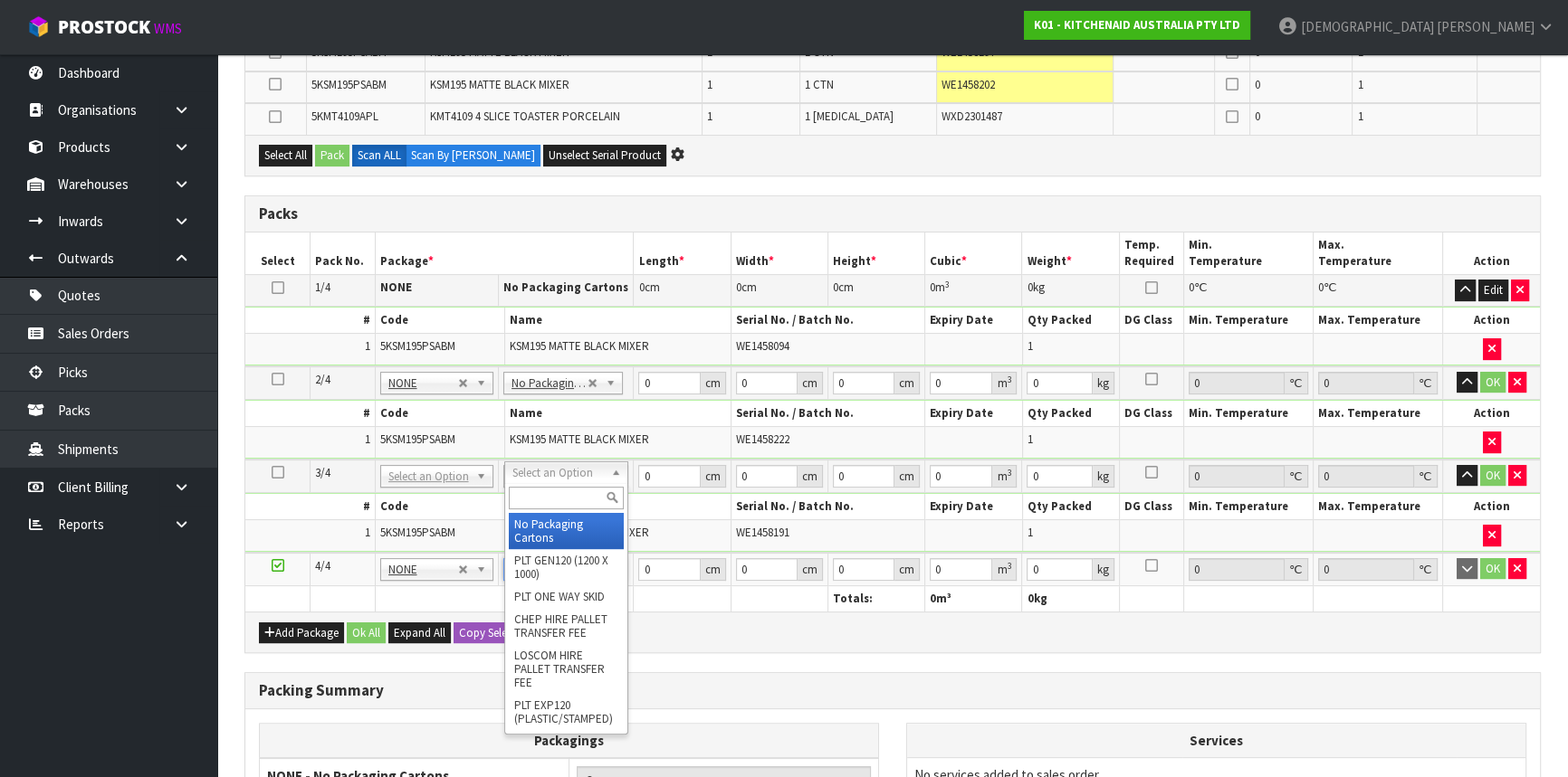
type input "4"
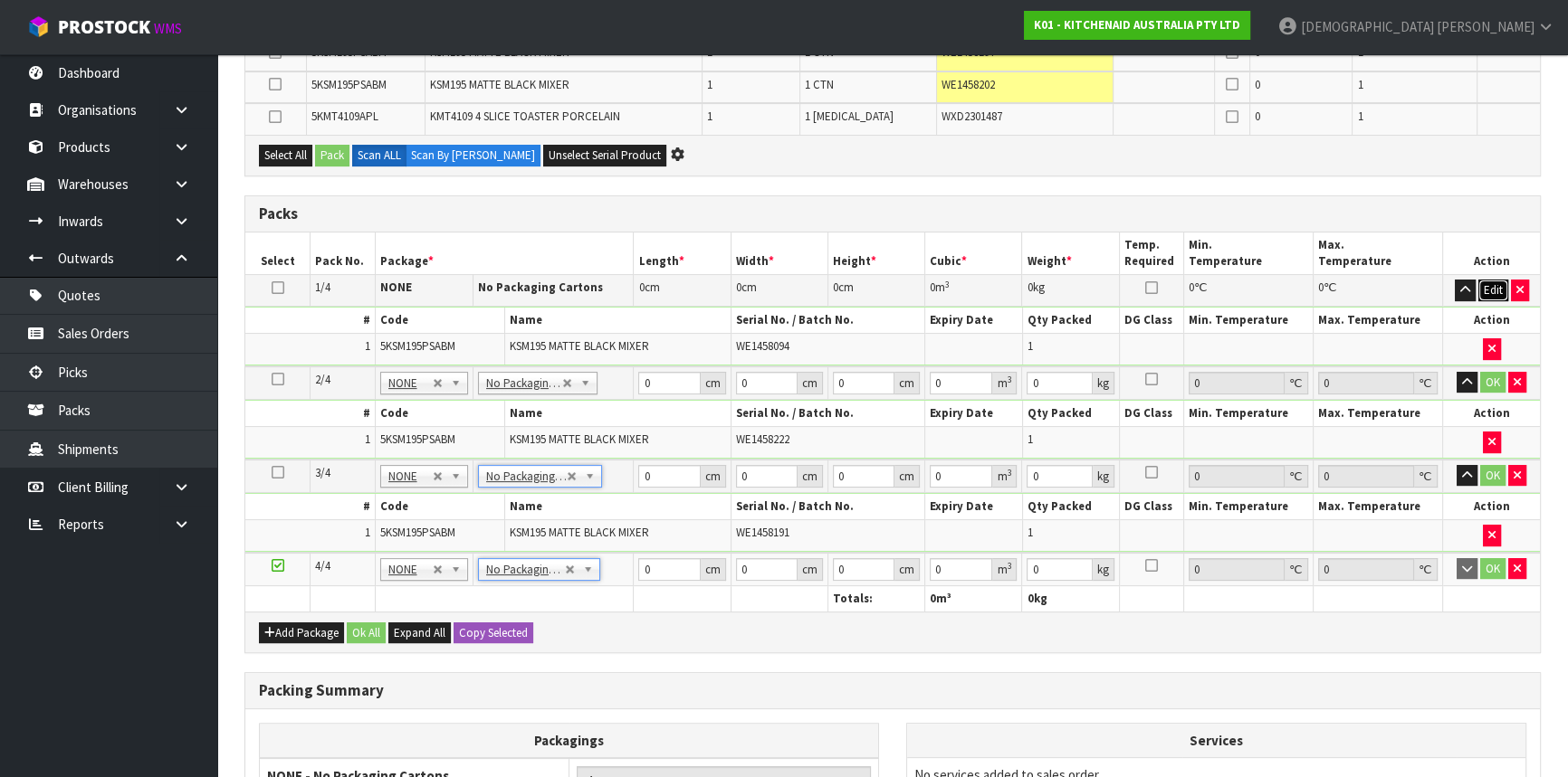
click at [1486, 286] on button "Edit" at bounding box center [1494, 290] width 30 height 22
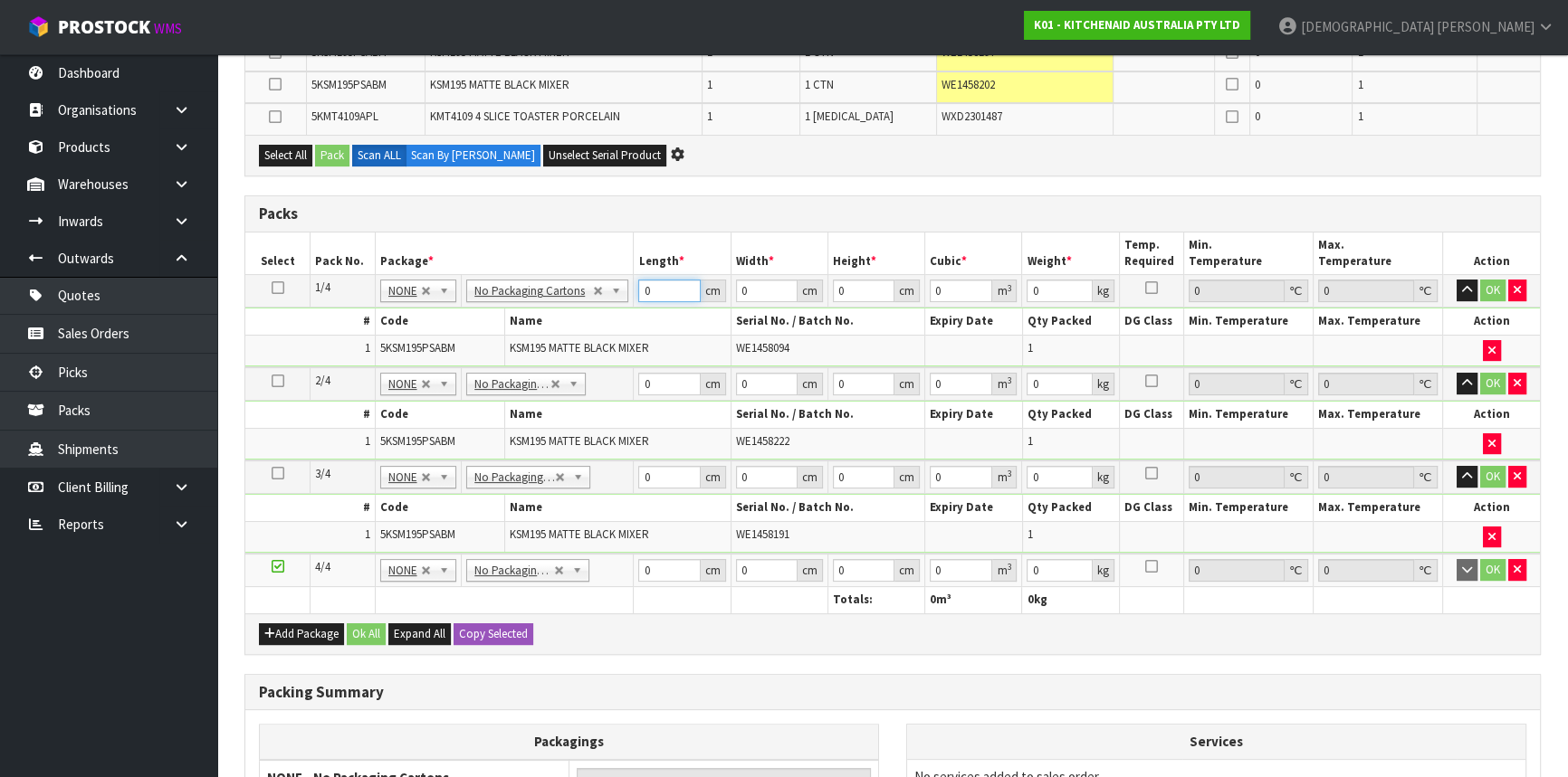
drag, startPoint x: 666, startPoint y: 289, endPoint x: 612, endPoint y: 296, distance: 54.5
click at [612, 296] on tr "1/4 NONE 007-001 007-002 007-004 007-009 007-013 007-014 007-015 007-017 007-01…" at bounding box center [892, 291] width 1295 height 33
type input "42"
type input "29"
type input "4"
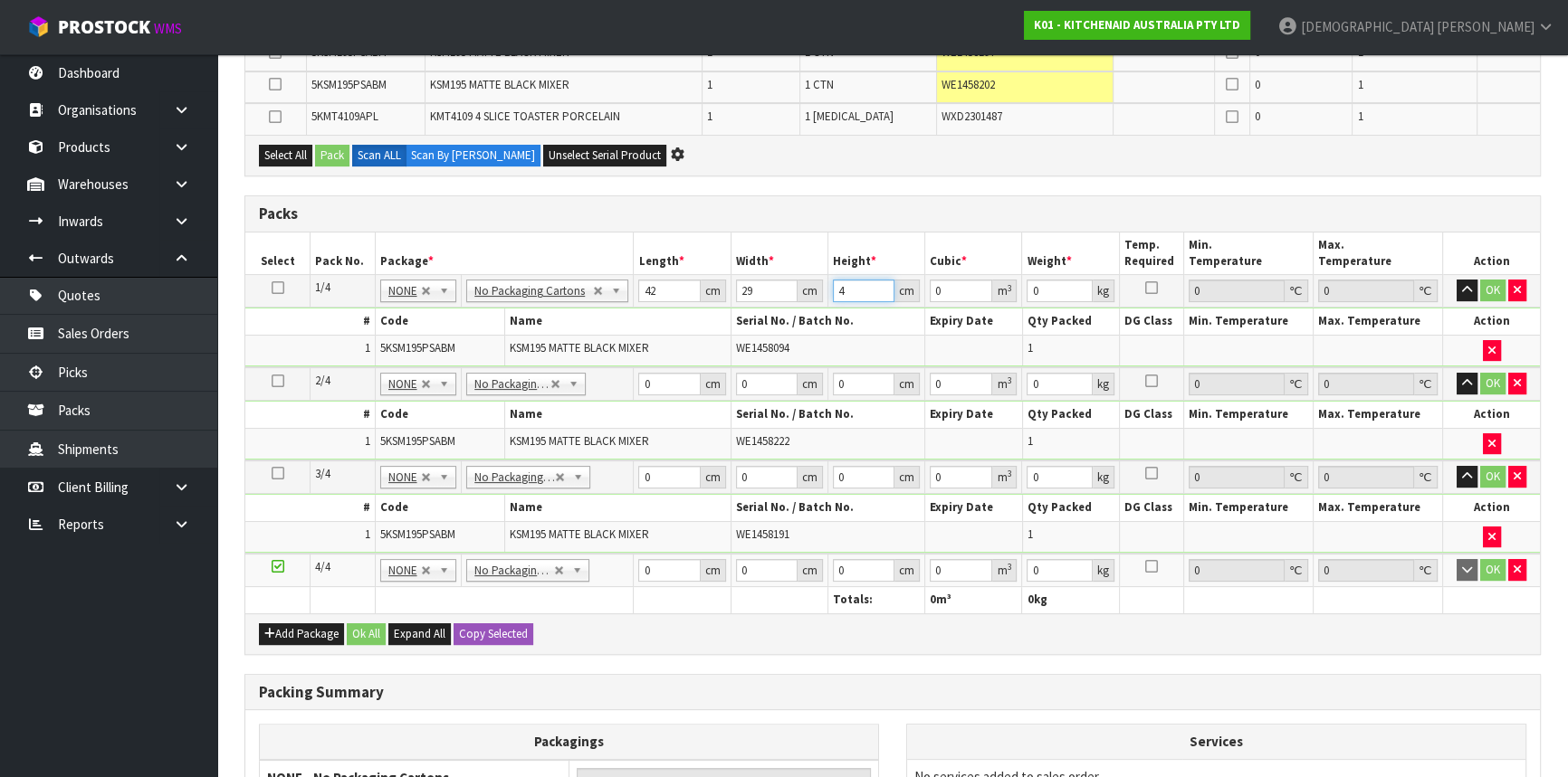
type input "0.004872"
type input "43"
type input "0.052374"
type input "43"
type input "13"
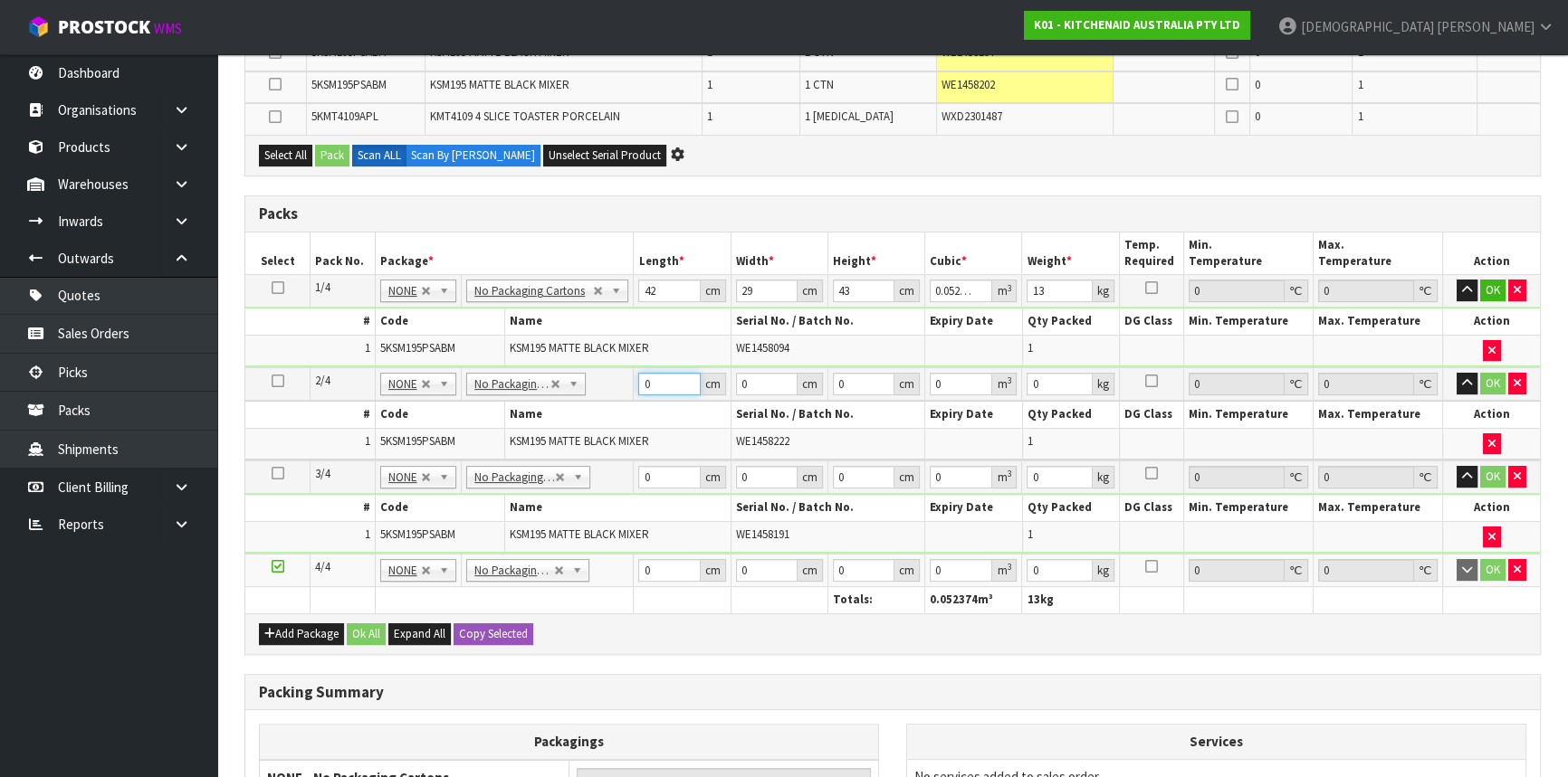
drag, startPoint x: 658, startPoint y: 378, endPoint x: 621, endPoint y: 388, distance: 38.3
click at [621, 388] on tr "2/4 NONE 007-001 007-002 007-004 007-009 007-013 007-014 007-015 007-017 007-01…" at bounding box center [892, 385] width 1295 height 34
type input "42"
type input "29"
type input "4"
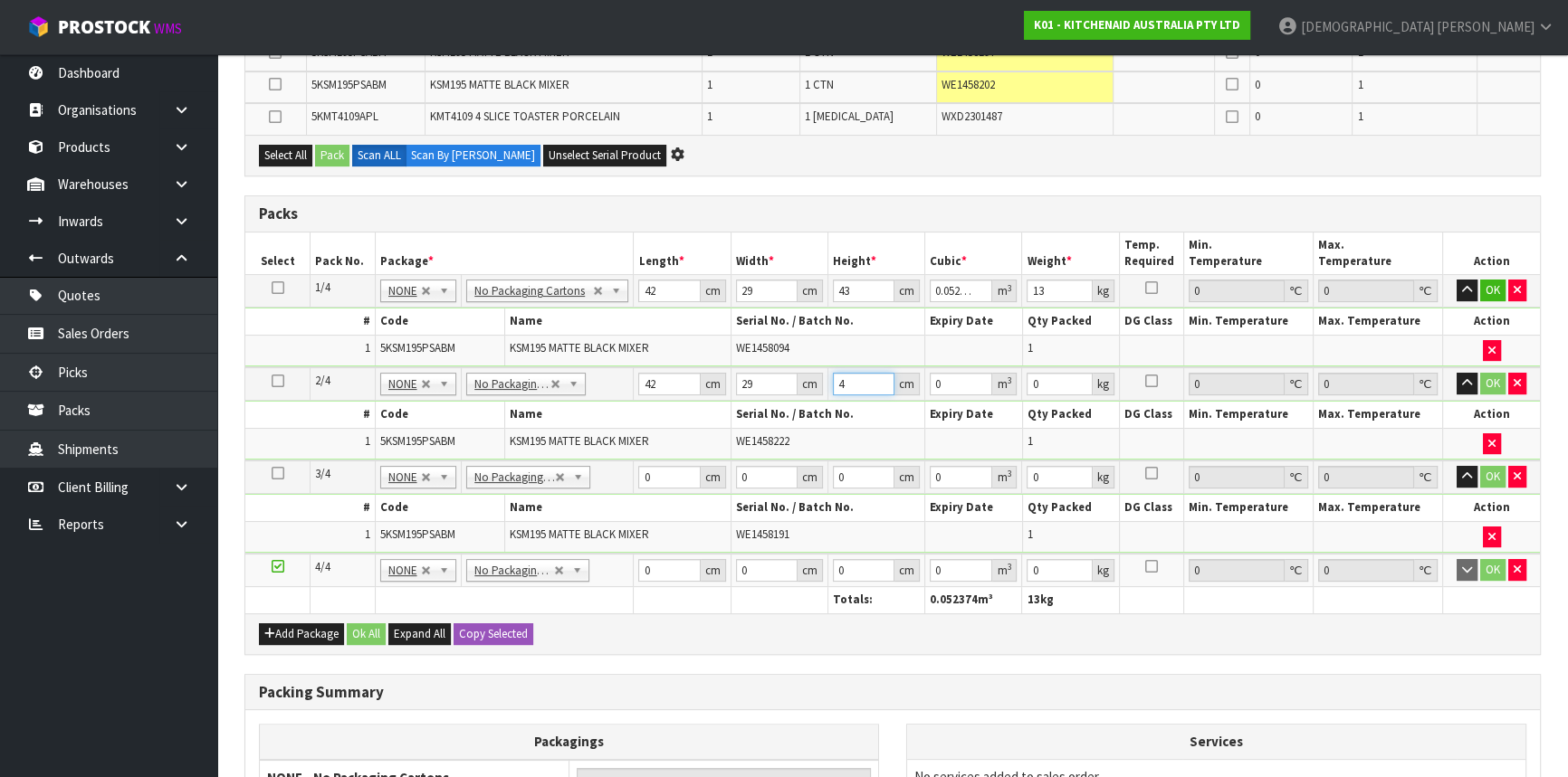
type input "0.004872"
type input "43"
type input "0.052374"
type input "43"
type input "13"
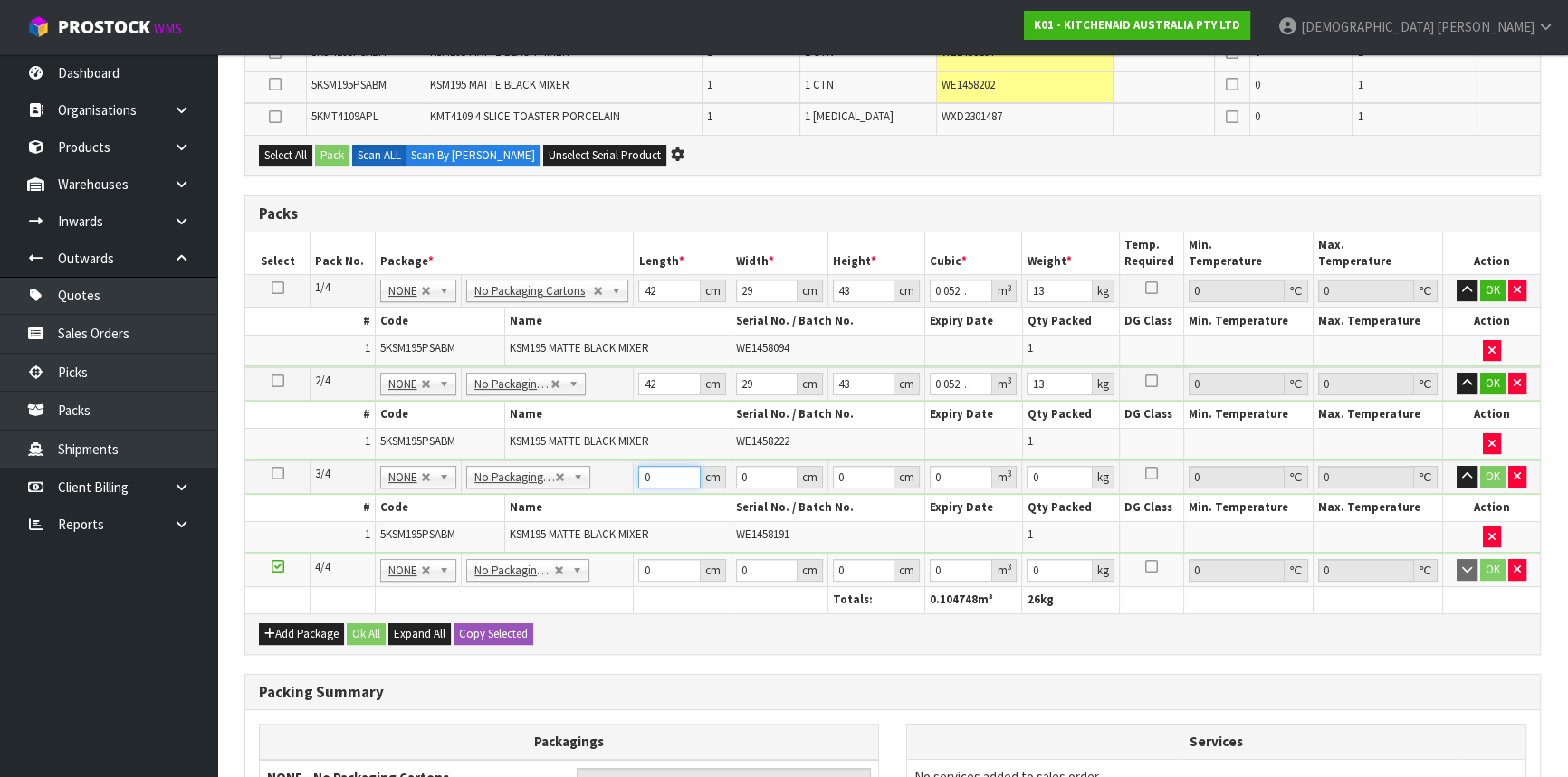
drag, startPoint x: 653, startPoint y: 481, endPoint x: 631, endPoint y: 481, distance: 22.0
click at [631, 481] on tr "3/4 NONE 007-001 007-002 007-004 007-009 007-013 007-014 007-015 007-017 007-01…" at bounding box center [892, 478] width 1295 height 34
type input "42"
type input "29"
type input "4"
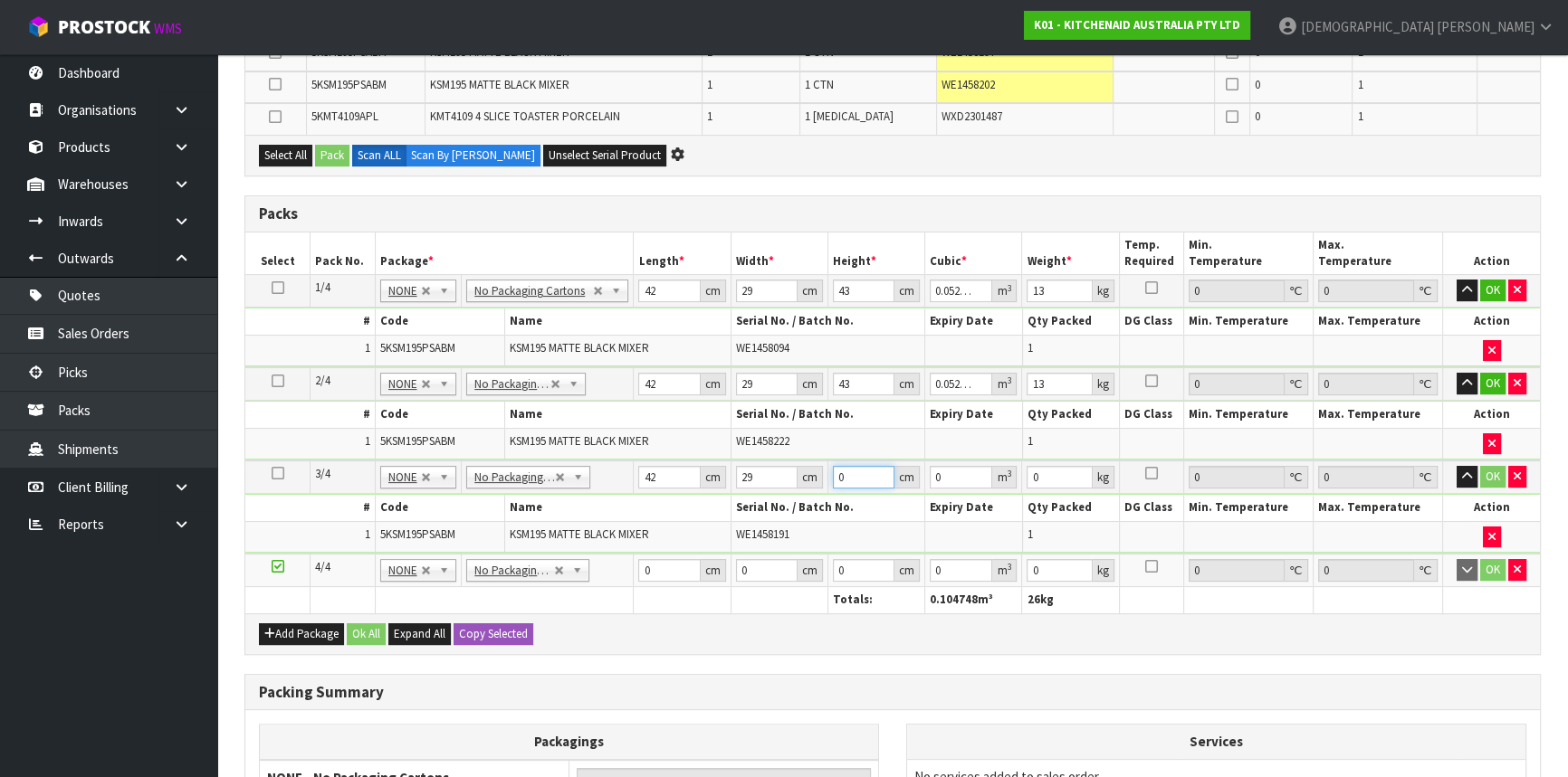
type input "0.004872"
type input "43"
type input "0.052374"
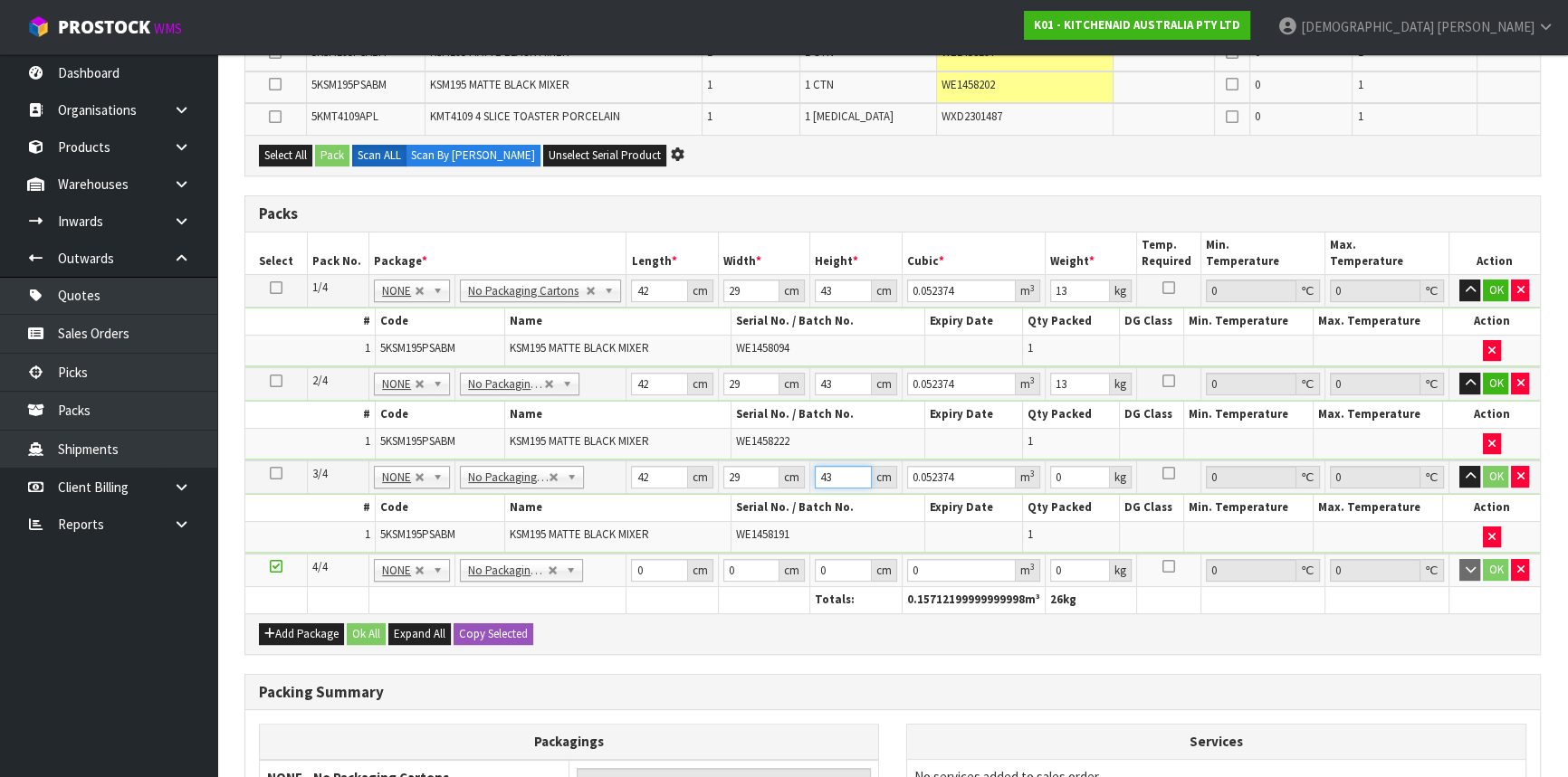
type input "43"
type input "13"
drag, startPoint x: 647, startPoint y: 568, endPoint x: 622, endPoint y: 571, distance: 25.2
click at [628, 571] on td "0 cm" at bounding box center [672, 571] width 92 height 34
type input "42"
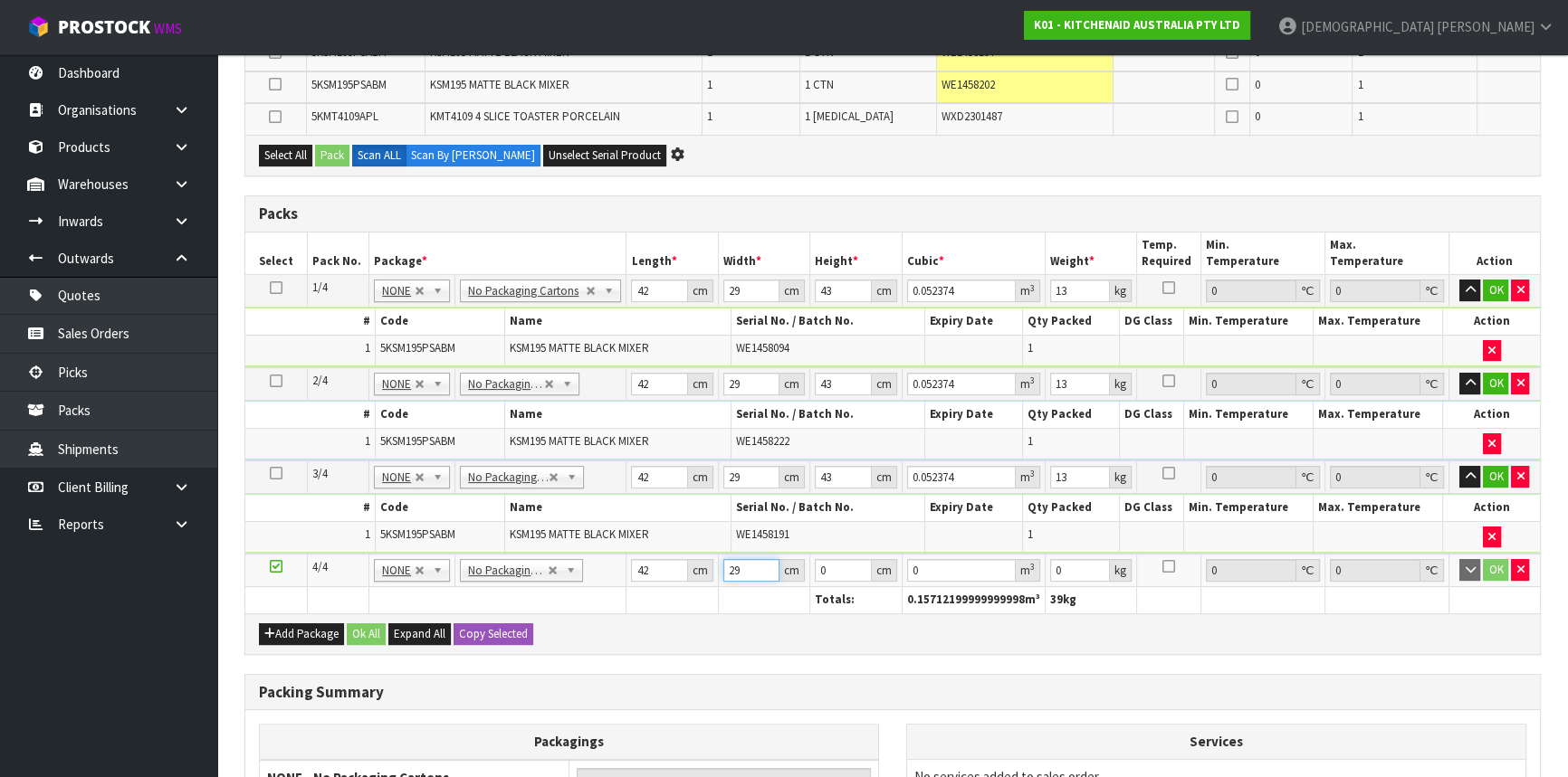
type input "29"
type input "4"
type input "0.004872"
type input "43"
type input "0.052374"
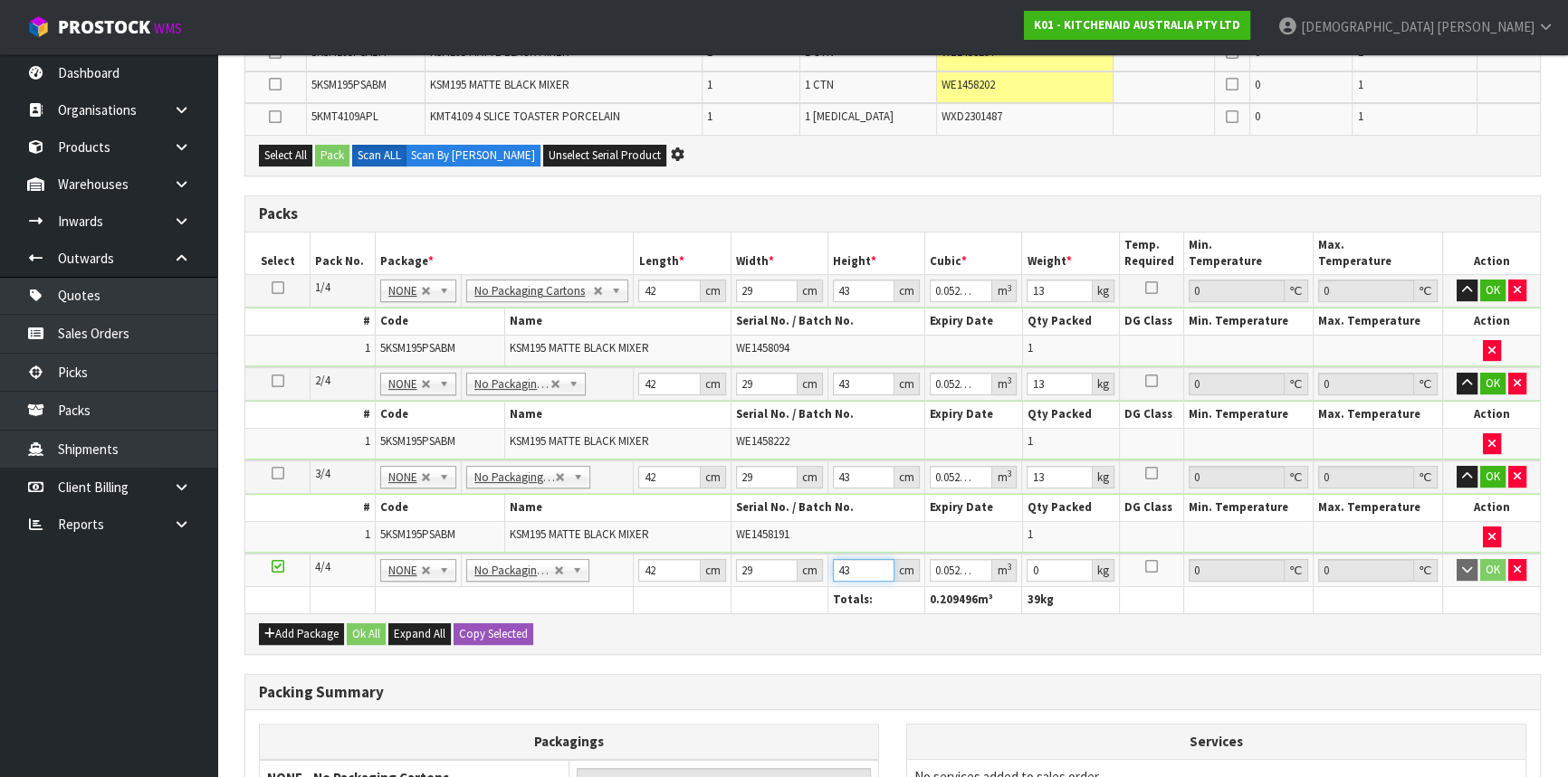
type input "43"
drag, startPoint x: 1041, startPoint y: 566, endPoint x: 1005, endPoint y: 571, distance: 36.3
click at [1005, 571] on tr "4/4 NONE 007-001 007-002 007-004 007-009 007-013 007-014 007-015 007-017 007-01…" at bounding box center [892, 571] width 1295 height 34
type input "13"
click at [314, 628] on button "Add Package" at bounding box center [301, 633] width 85 height 22
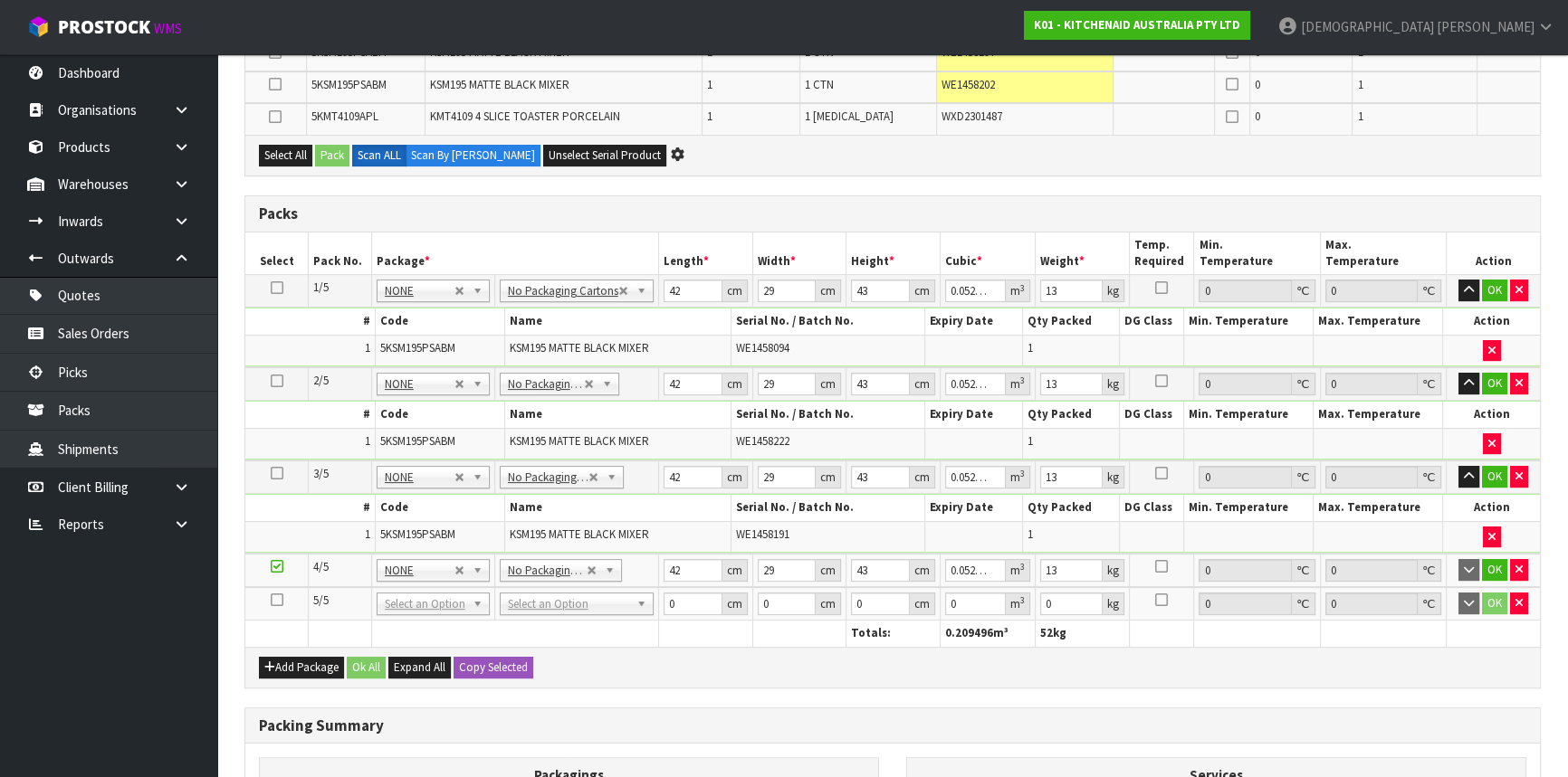
click at [279, 600] on icon at bounding box center [277, 600] width 13 height 1
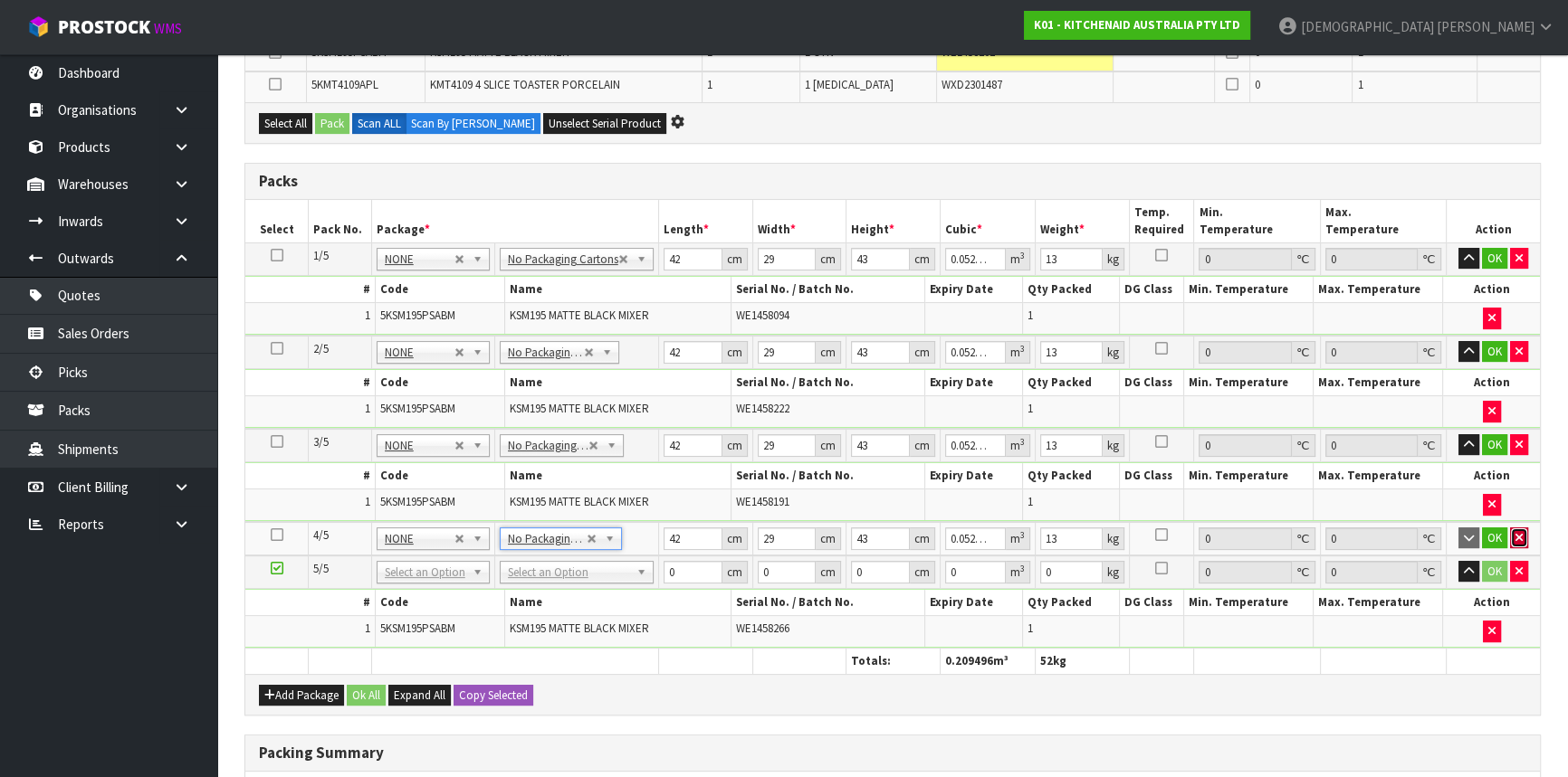
click at [1522, 534] on button "button" at bounding box center [1519, 538] width 18 height 22
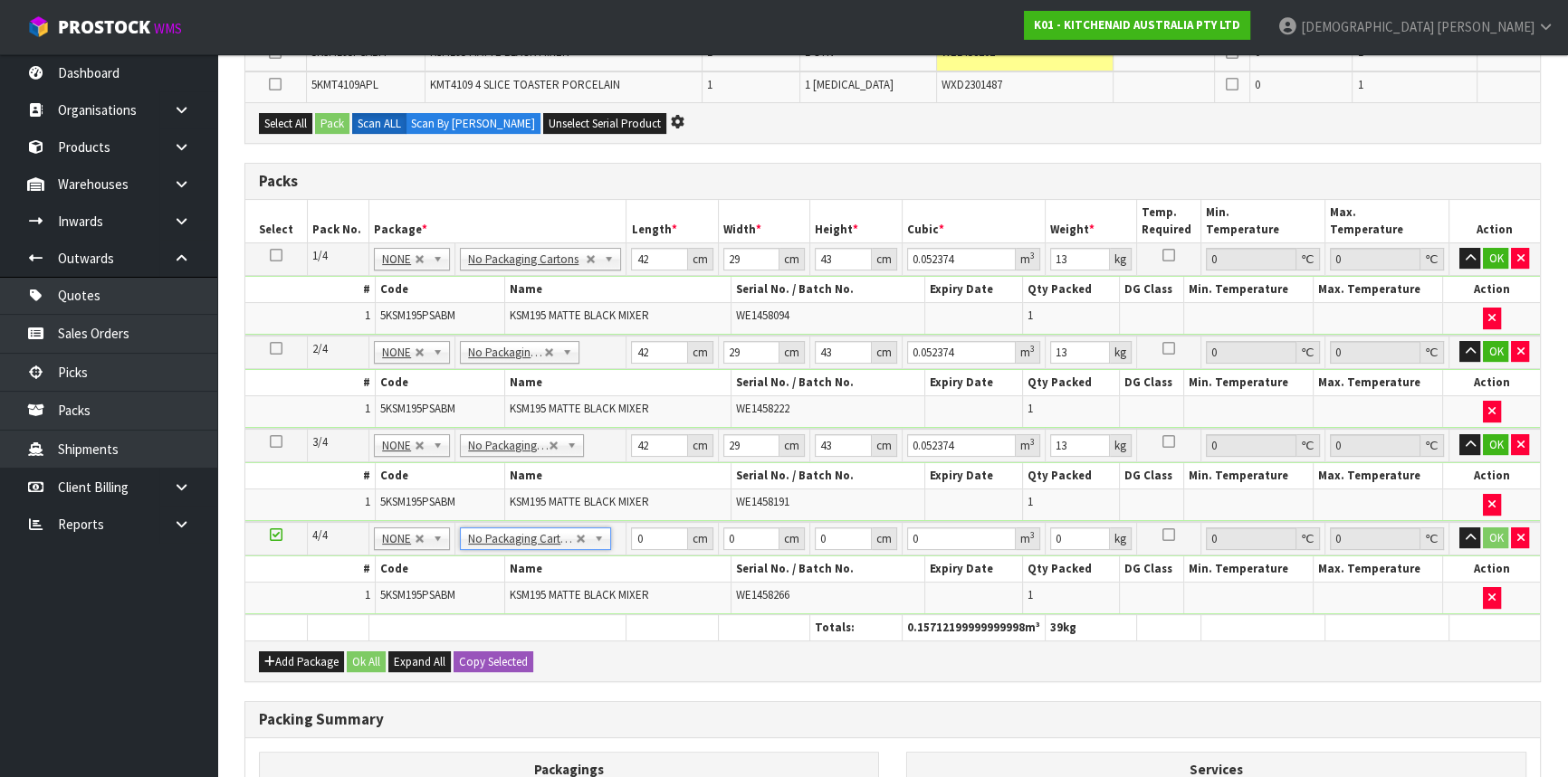
type input "4"
drag, startPoint x: 659, startPoint y: 534, endPoint x: 636, endPoint y: 537, distance: 23.2
click at [636, 537] on input "0" at bounding box center [659, 539] width 57 height 23
type input "42"
type input "29"
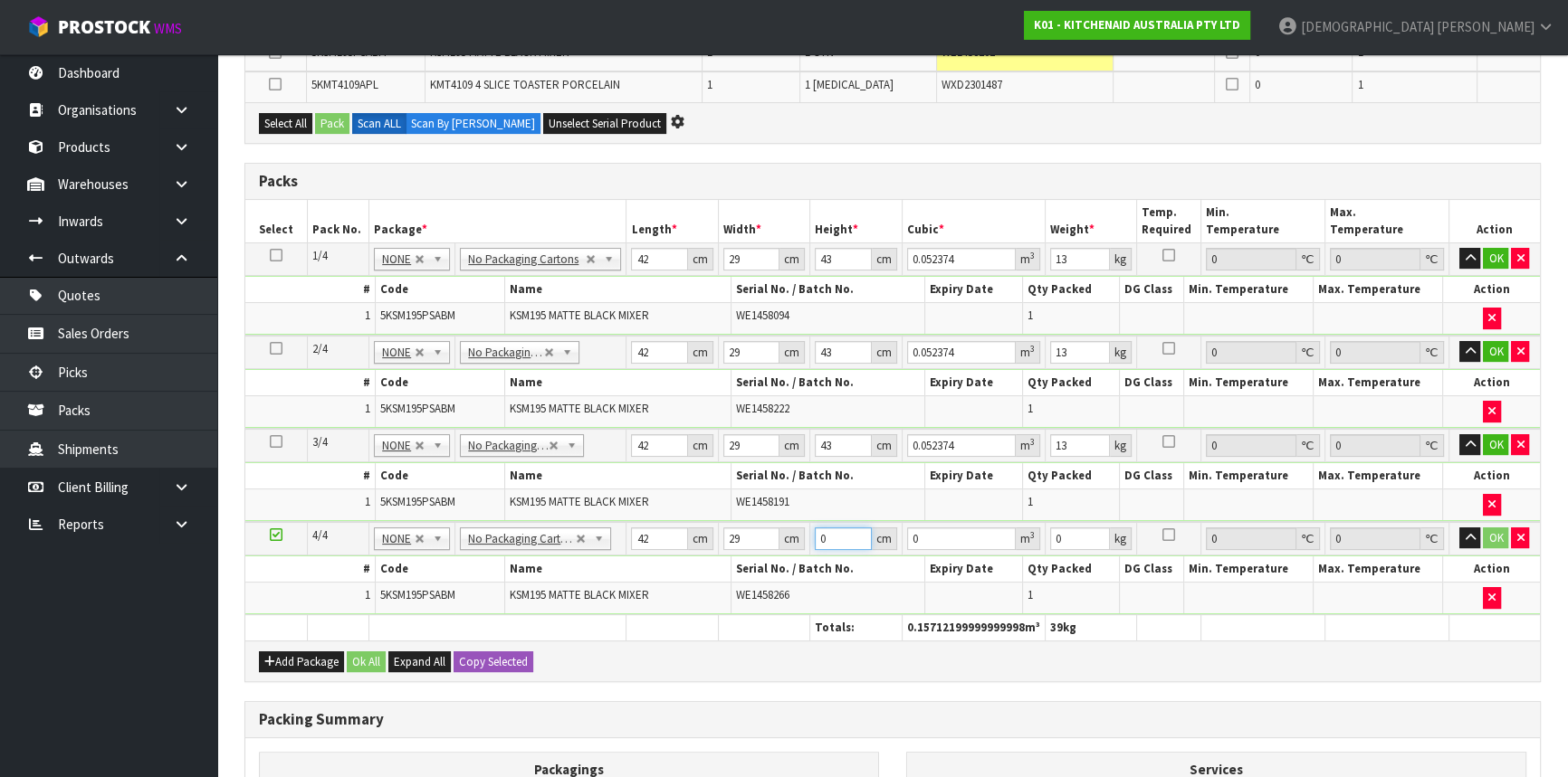
type input "4"
type input "0.004872"
type input "43"
type input "0.052374"
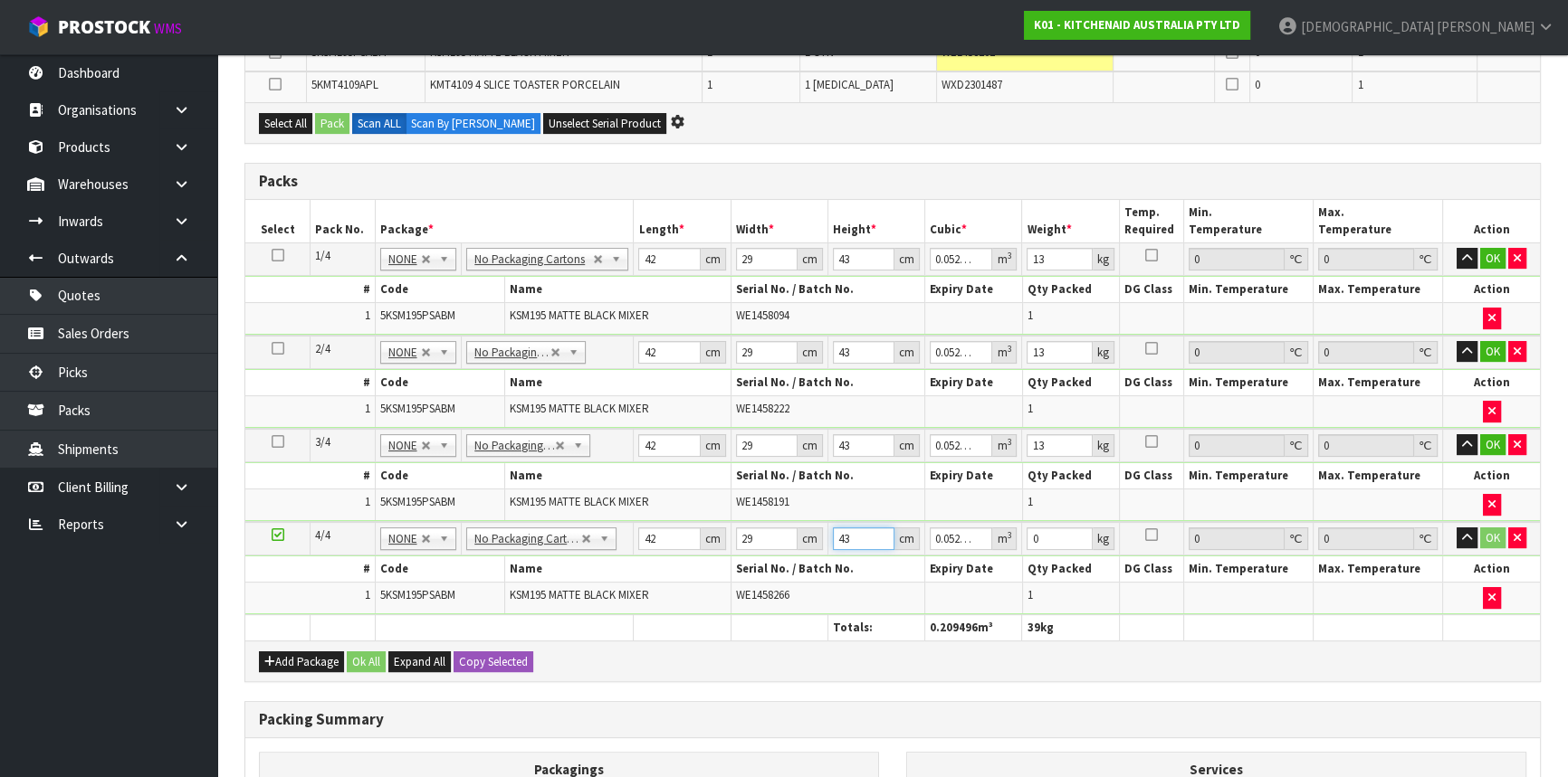
type input "43"
type input "13"
click at [309, 651] on button "Add Package" at bounding box center [301, 662] width 85 height 22
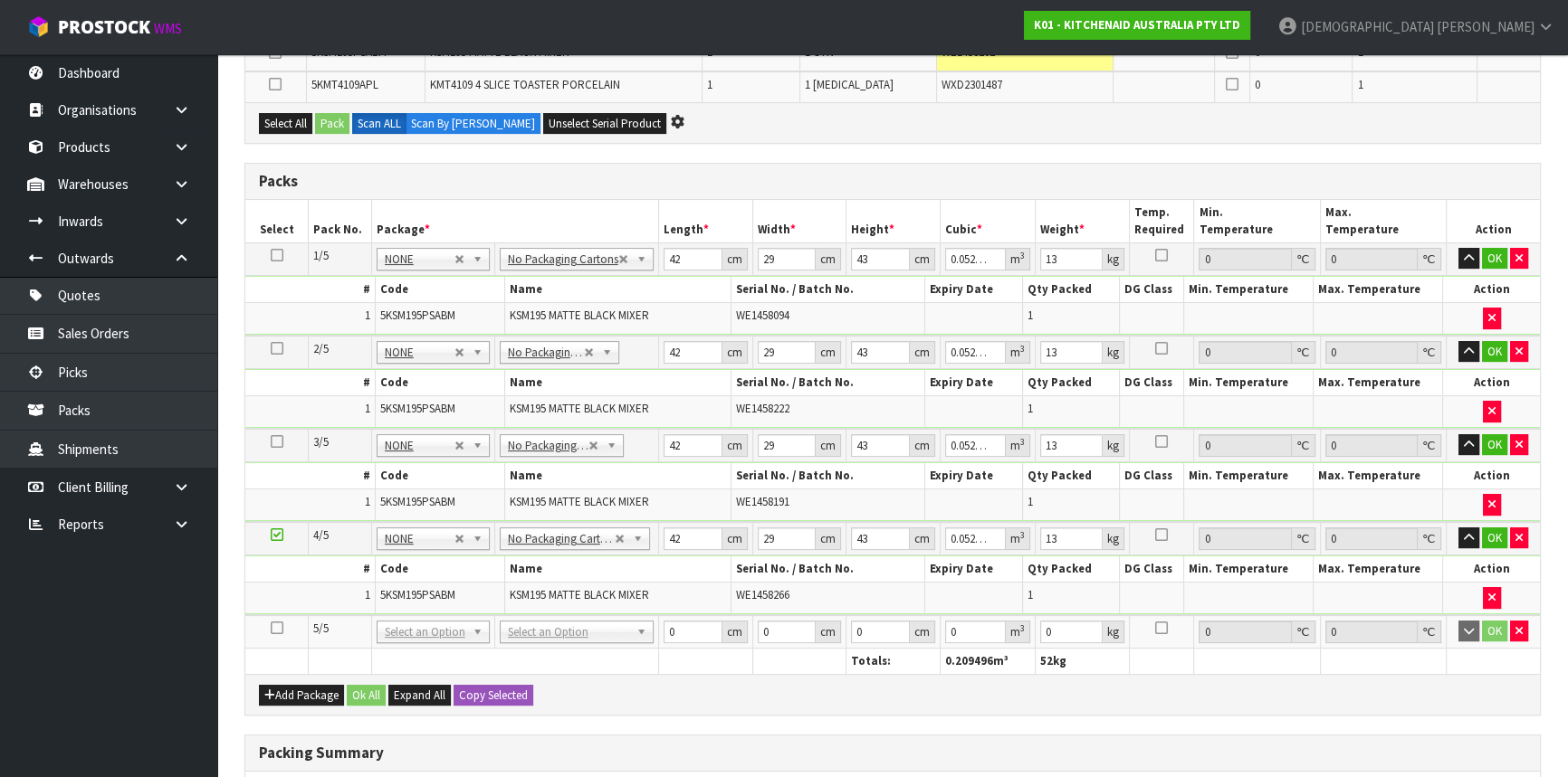
click at [281, 628] on icon at bounding box center [277, 628] width 13 height 1
type input "5"
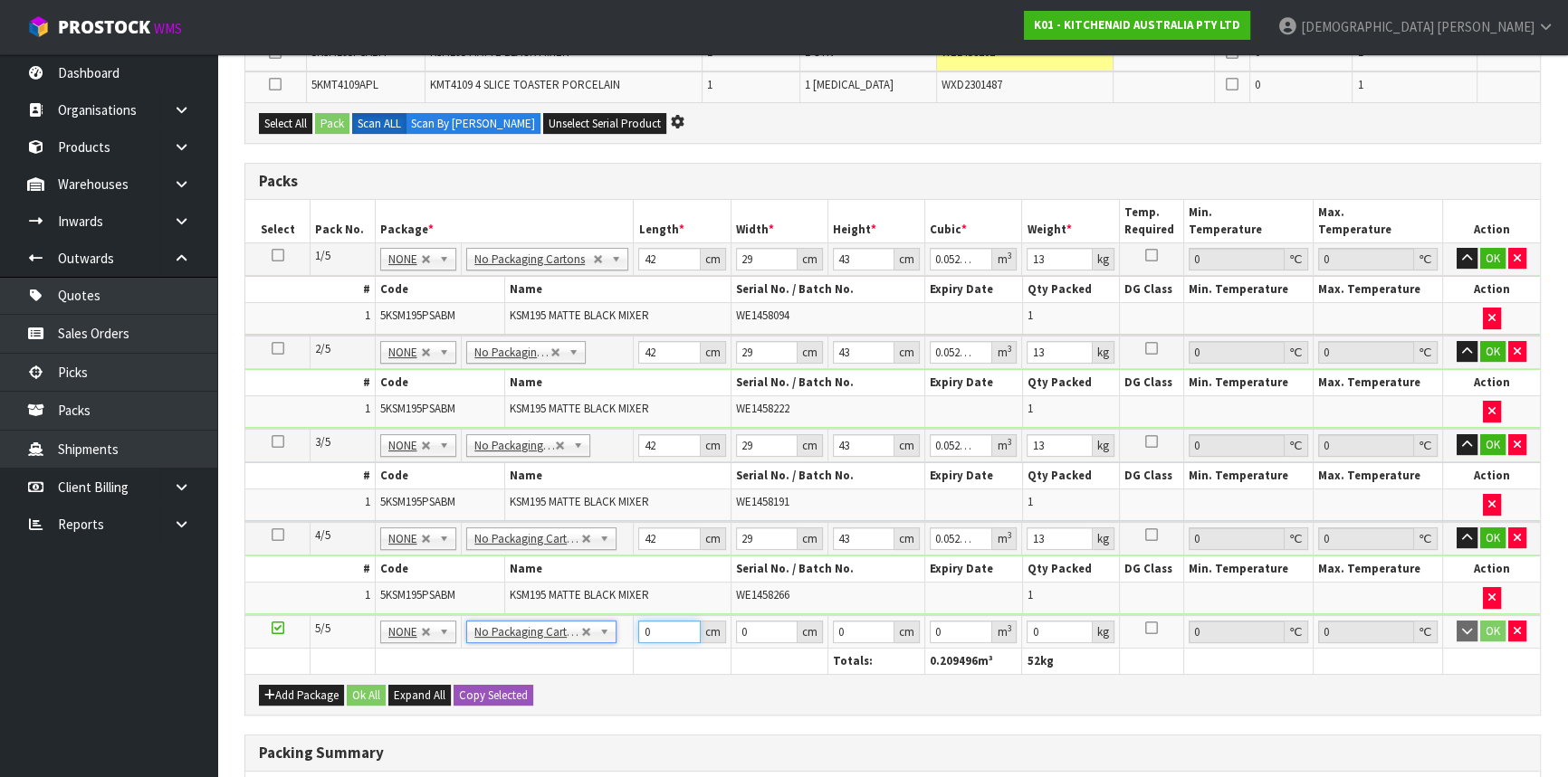
drag, startPoint x: 661, startPoint y: 631, endPoint x: 632, endPoint y: 632, distance: 29.0
click at [632, 632] on tr "5/5 NONE 007-001 007-002 007-004 007-009 007-013 007-014 007-015 007-017 007-01…" at bounding box center [892, 632] width 1295 height 34
type input "42"
type input "29"
type input "4"
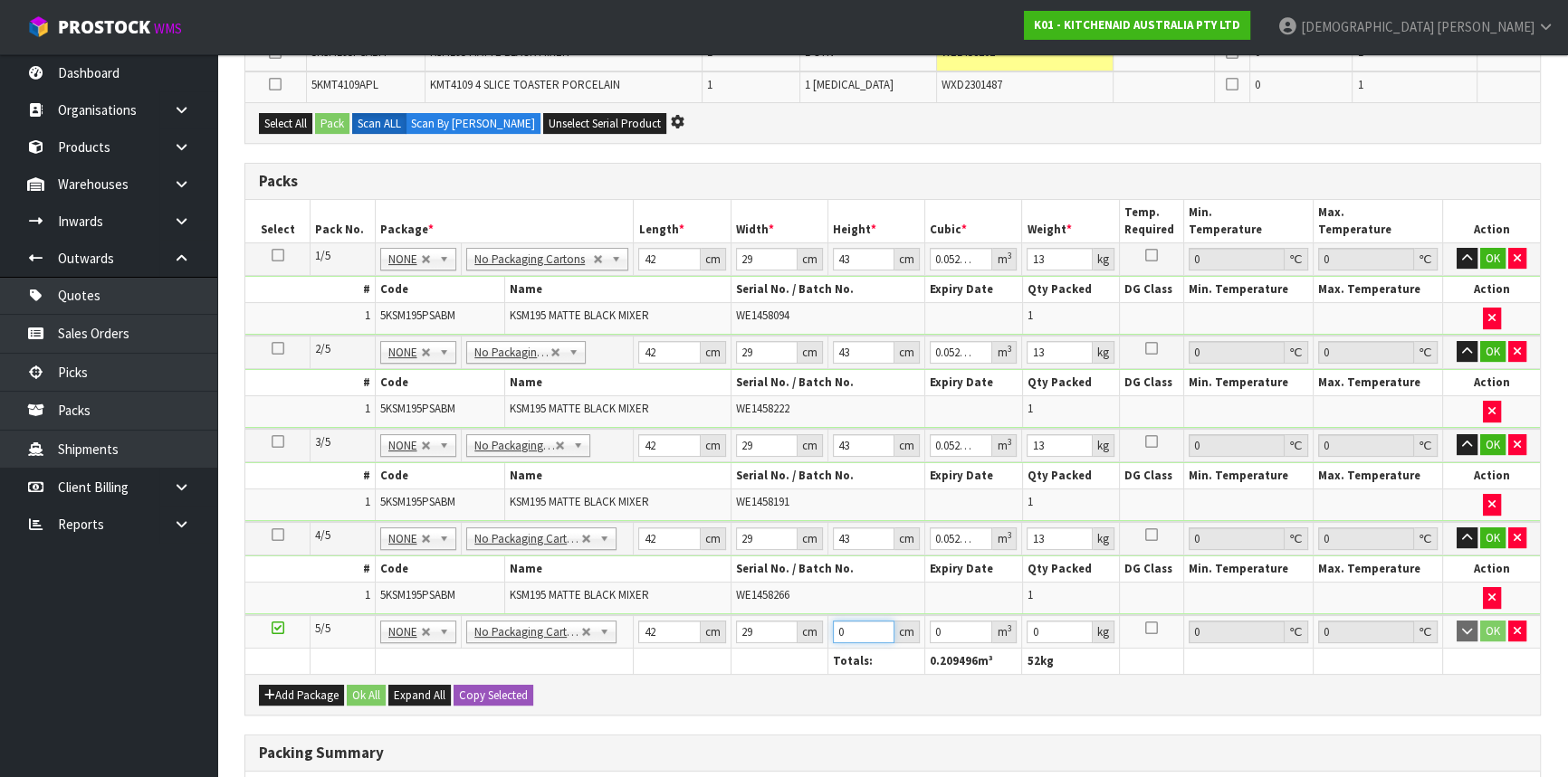
type input "0.004872"
type input "43"
type input "0.052374"
type input "43"
type input "13"
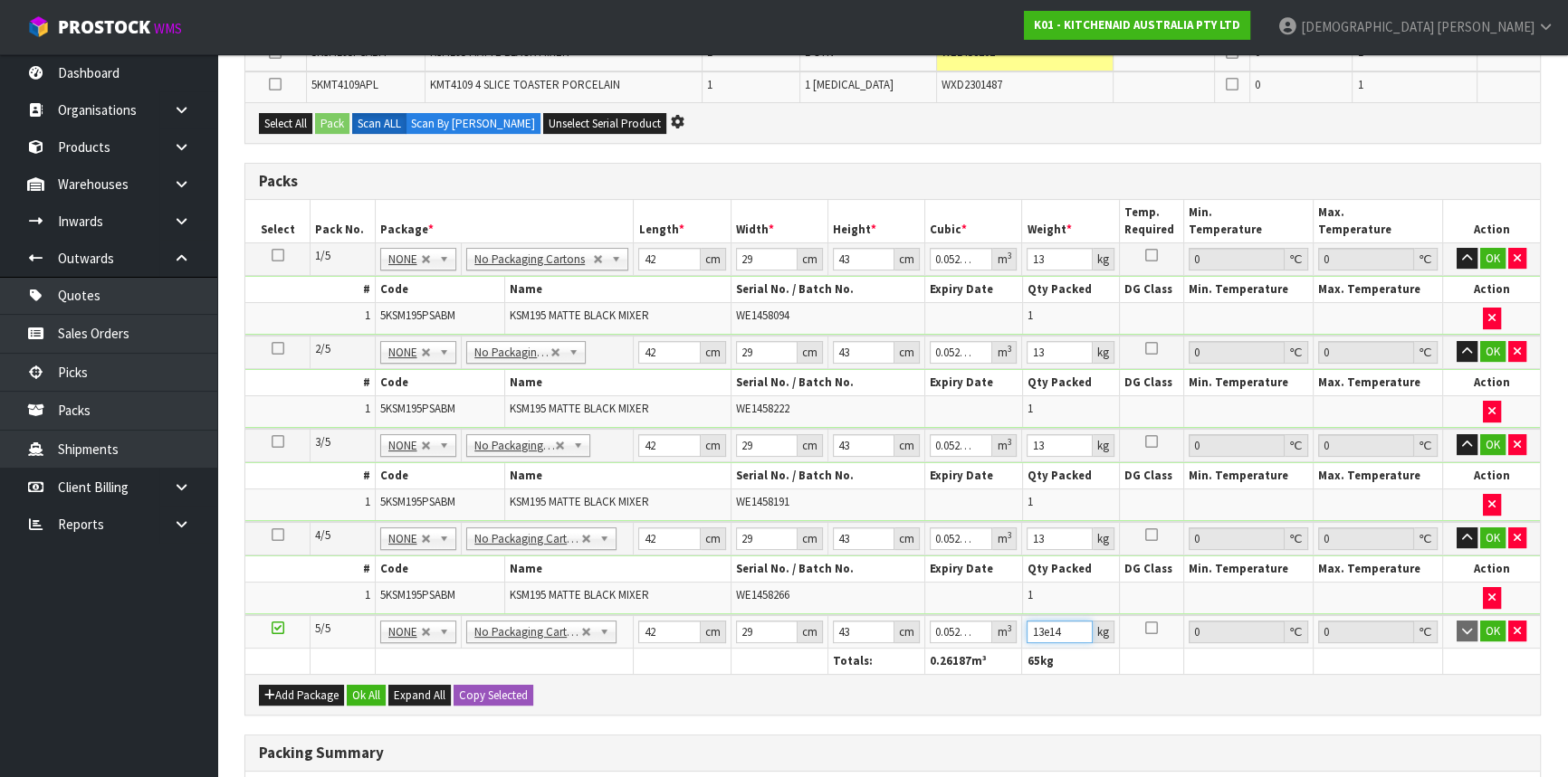
type input "13e145"
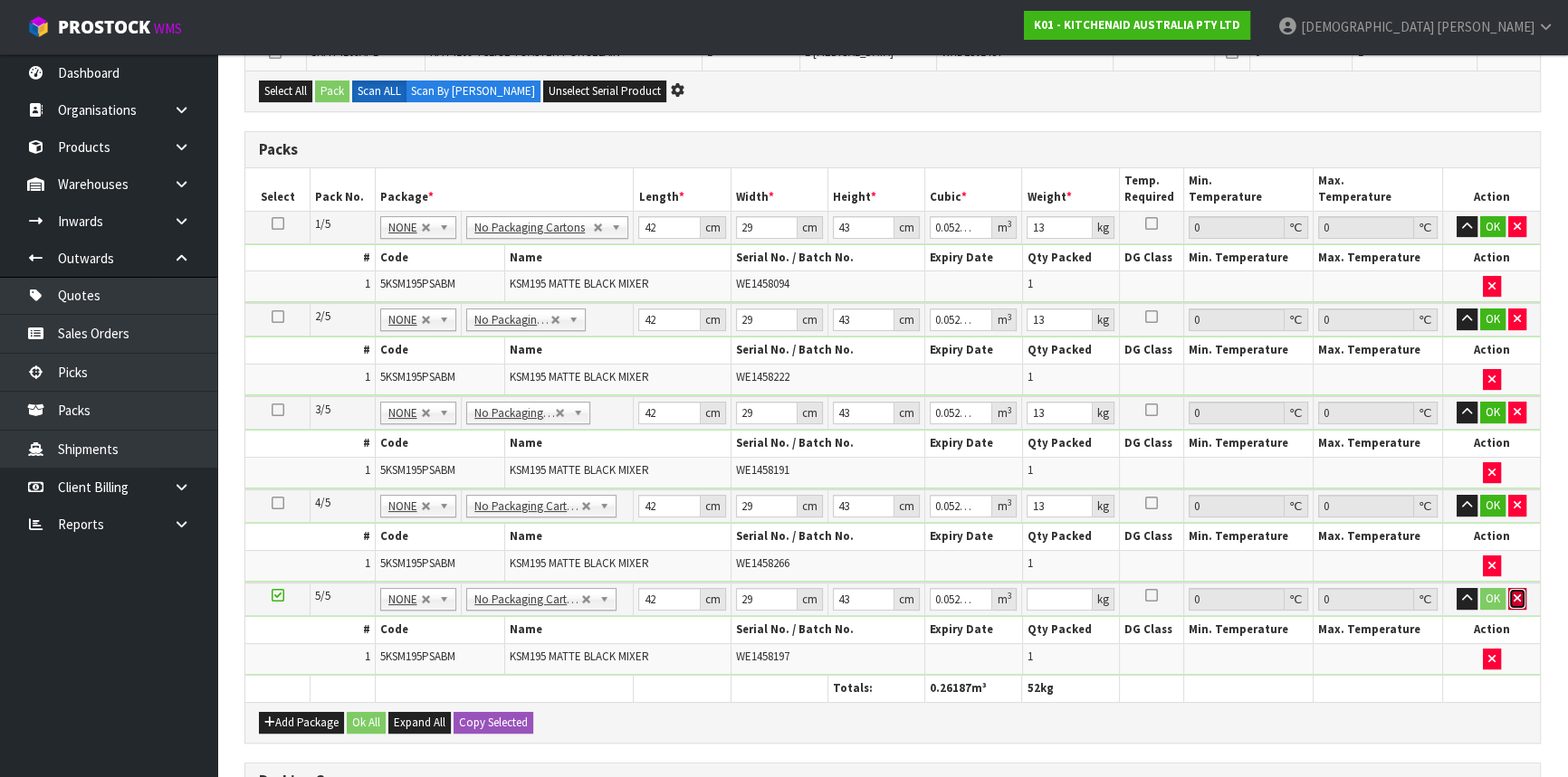
scroll to position [0, 0]
click at [1515, 593] on icon "button" at bounding box center [1517, 599] width 8 height 12
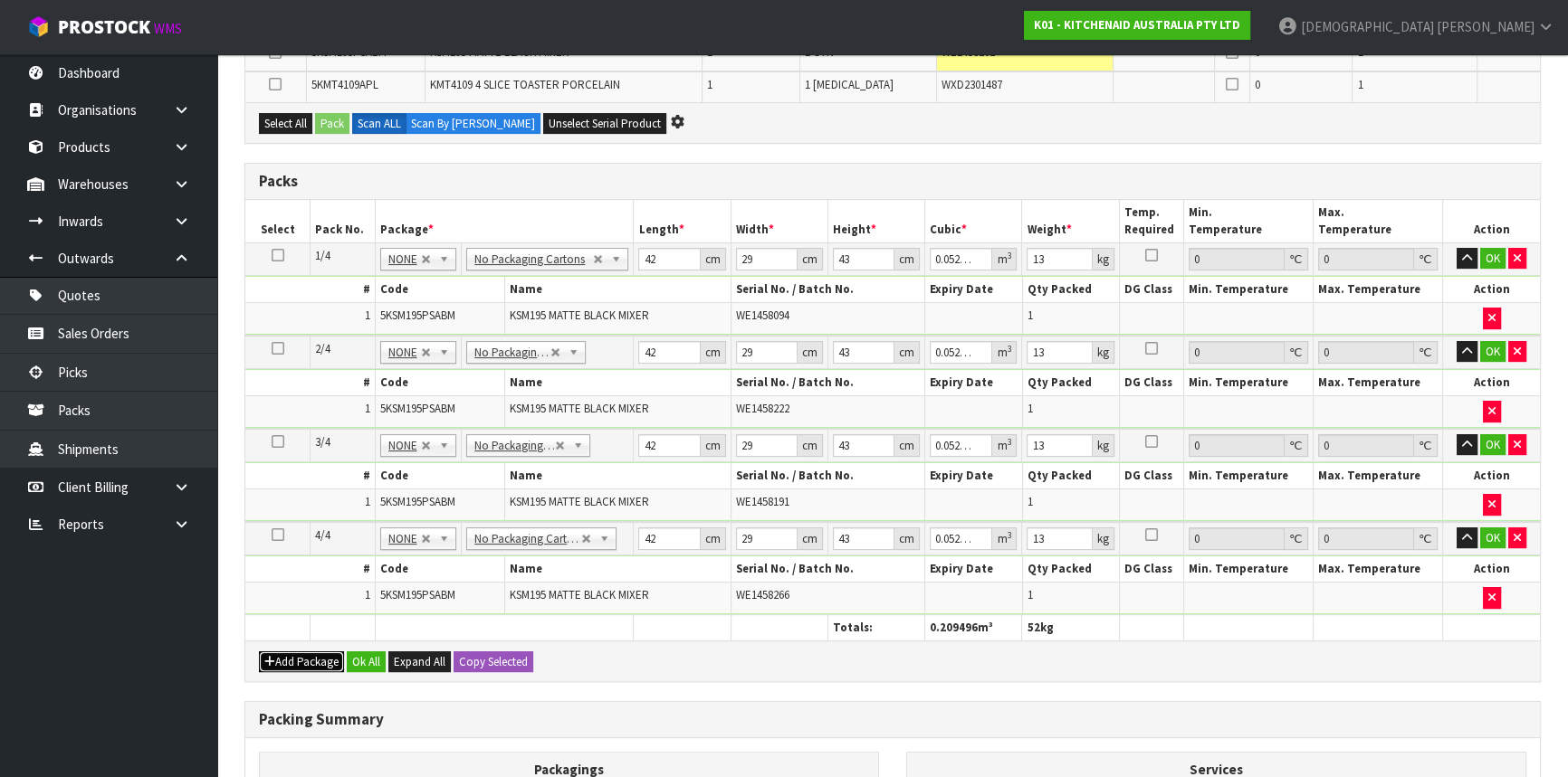
click at [284, 652] on button "Add Package" at bounding box center [301, 662] width 85 height 22
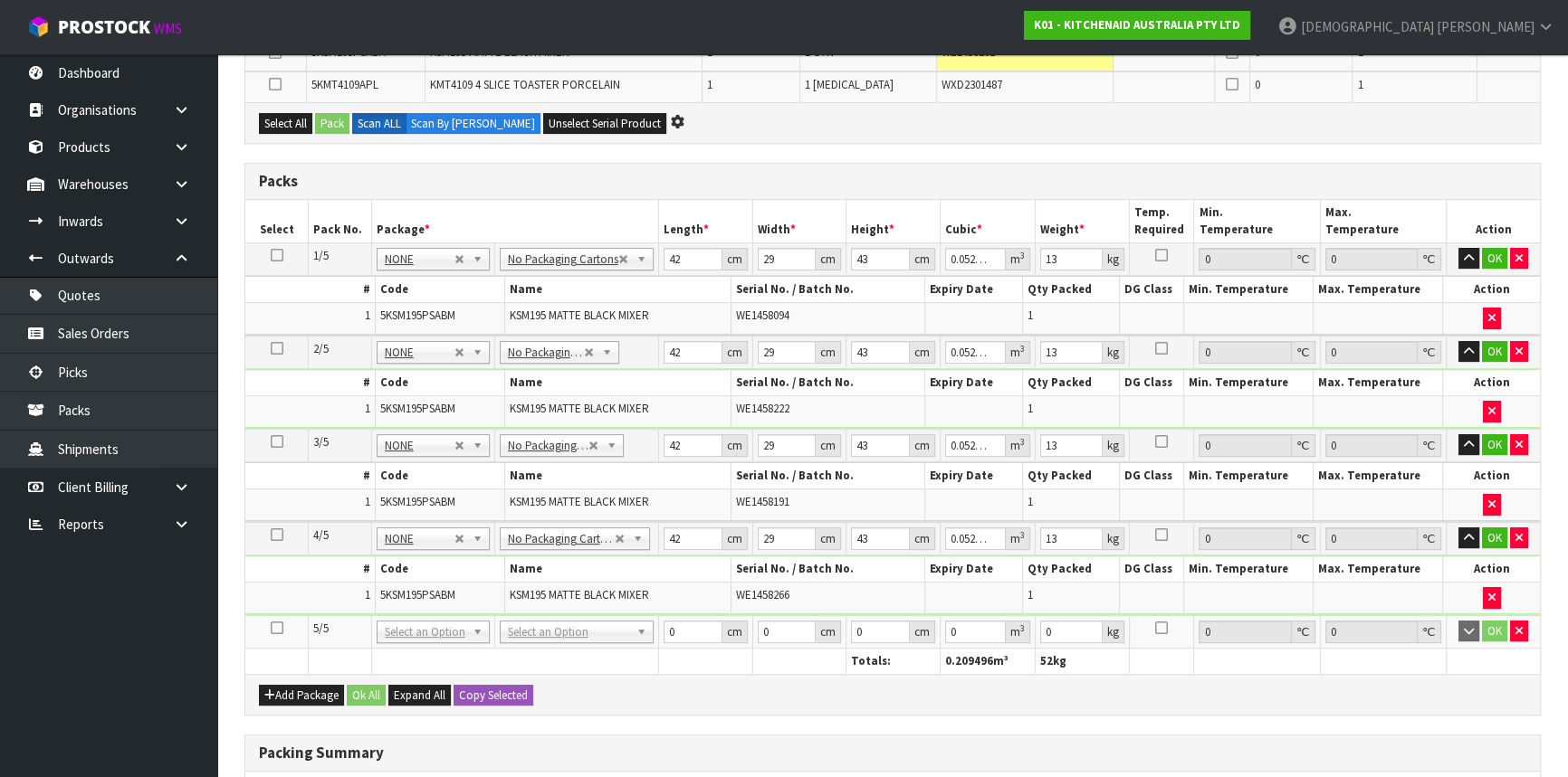
click at [278, 628] on icon at bounding box center [277, 628] width 13 height 1
type input "5"
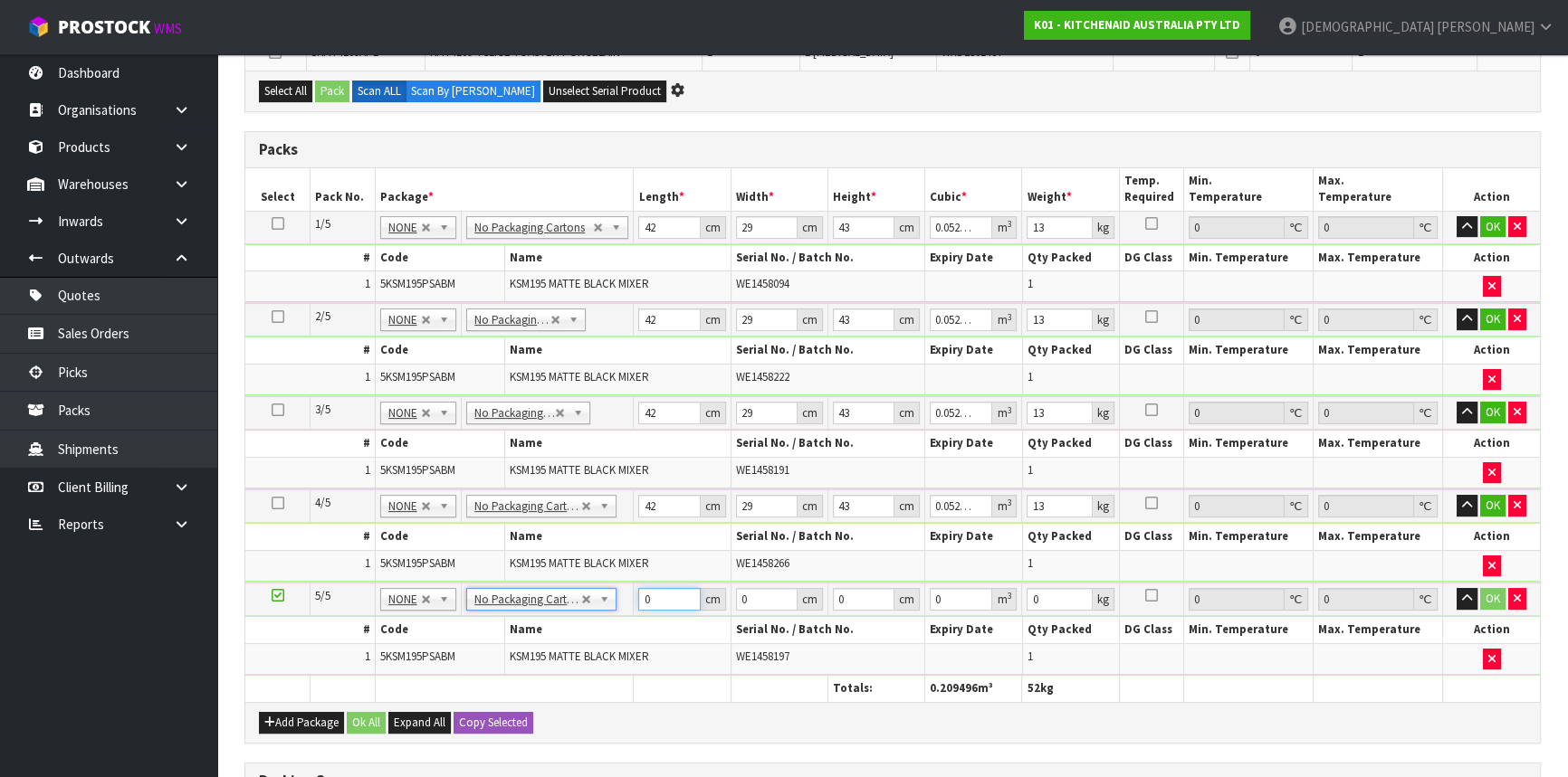
click at [634, 595] on td "0 cm" at bounding box center [682, 600] width 97 height 34
type input "42"
type input "29"
type input "4"
type input "0.004872"
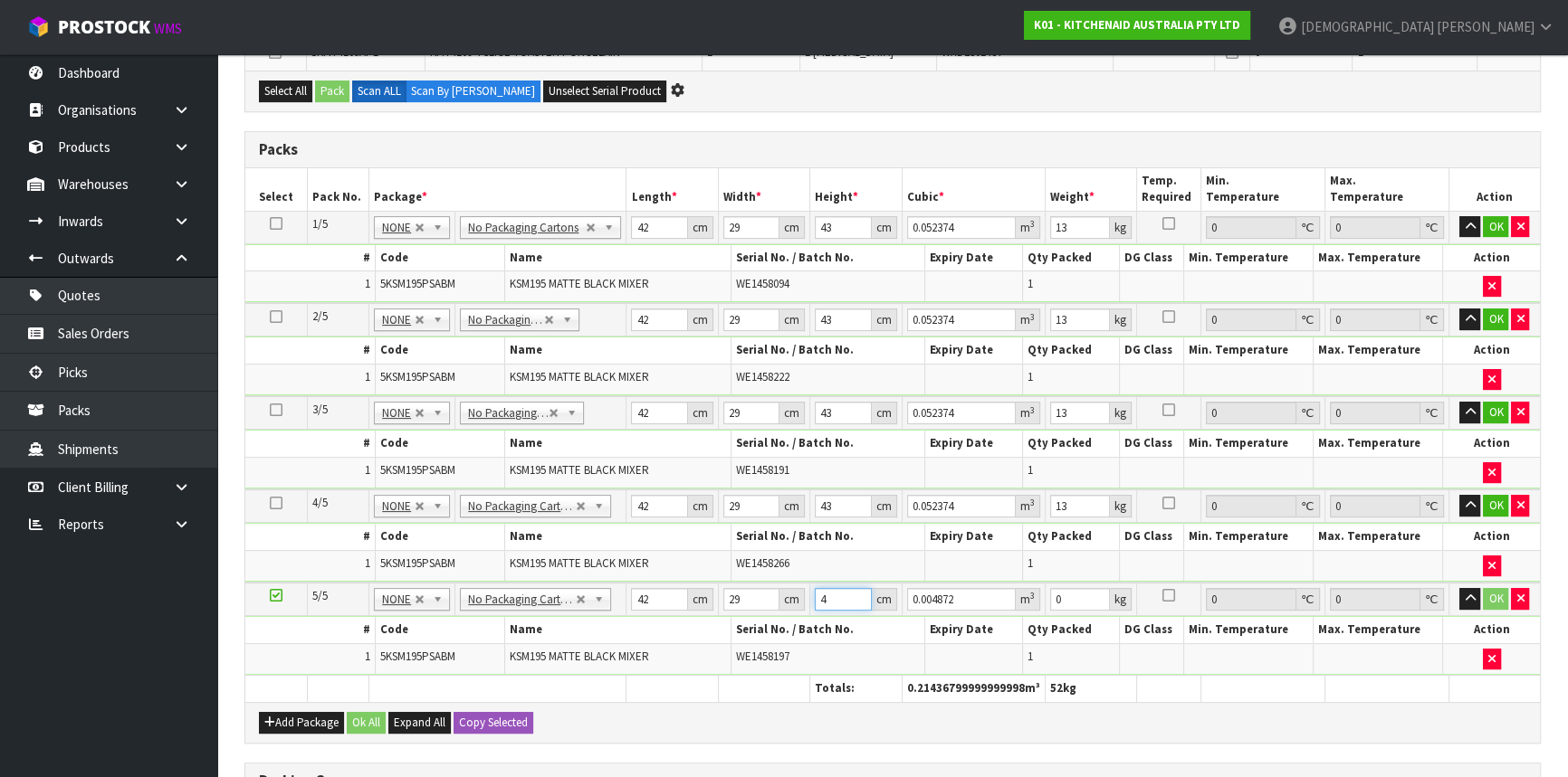
type input "43"
type input "0.052374"
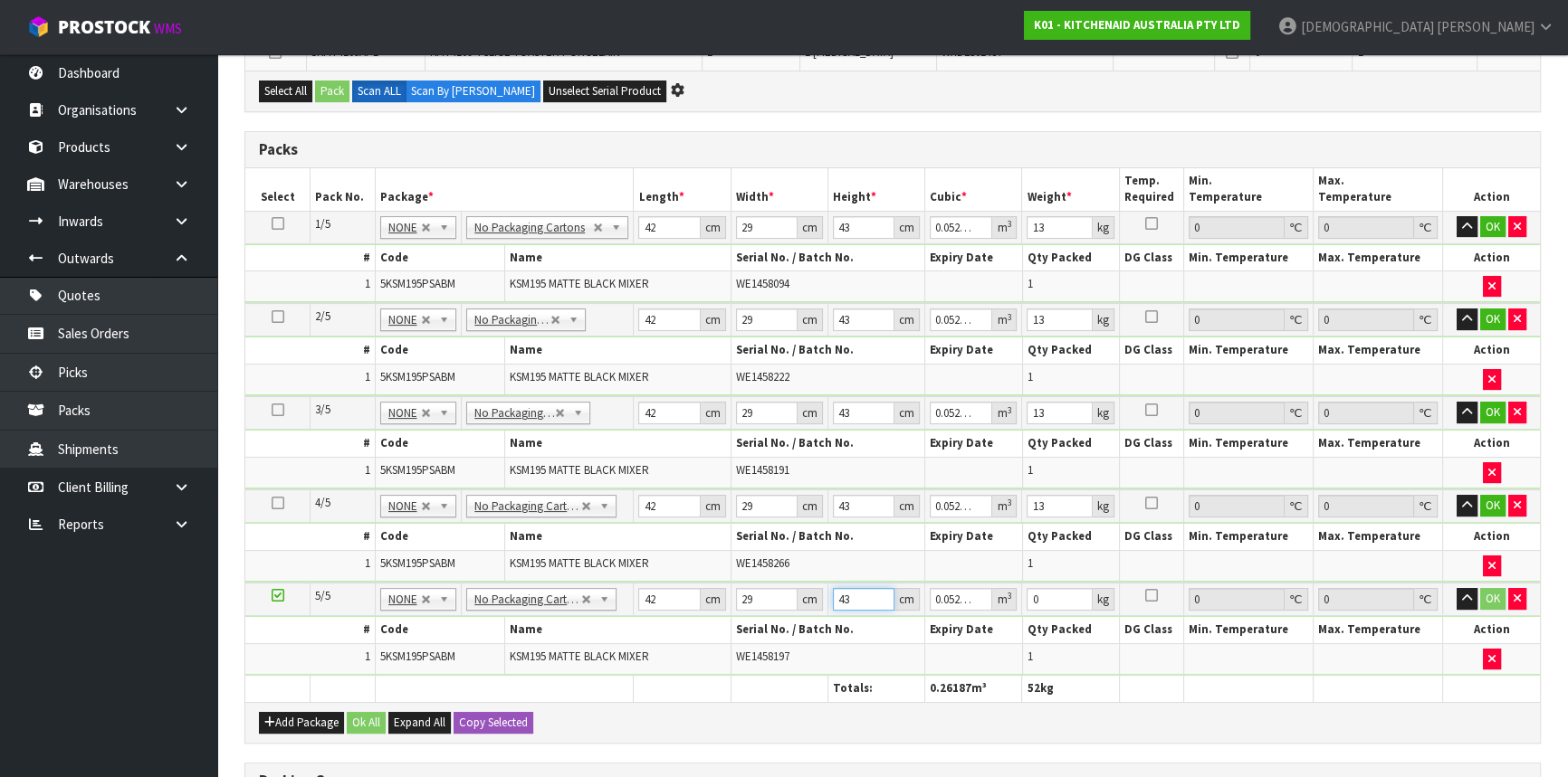
type input "43"
type input "13"
click at [288, 712] on button "Add Package" at bounding box center [301, 723] width 85 height 22
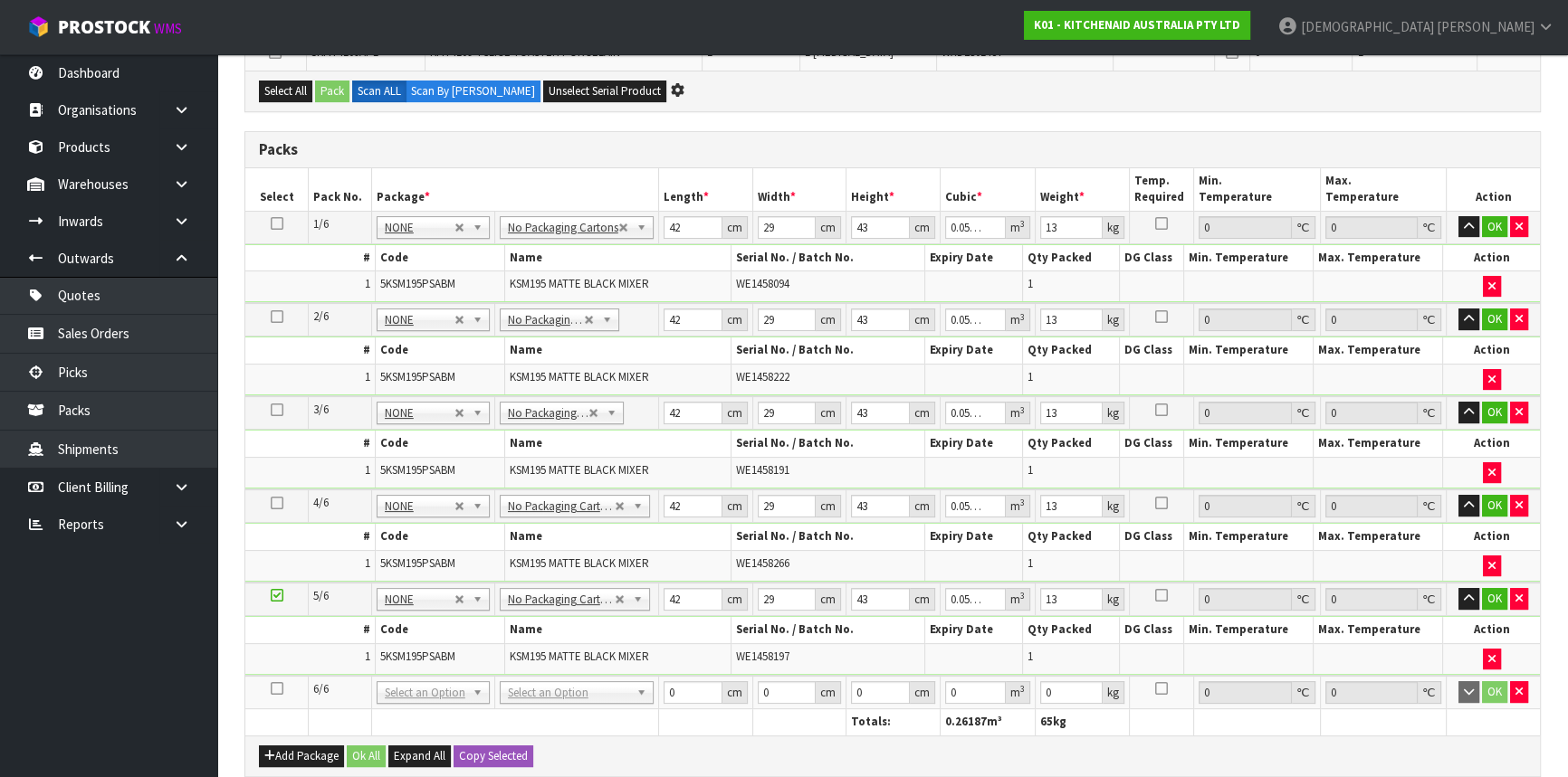
click at [279, 689] on icon at bounding box center [277, 689] width 13 height 1
type input "6"
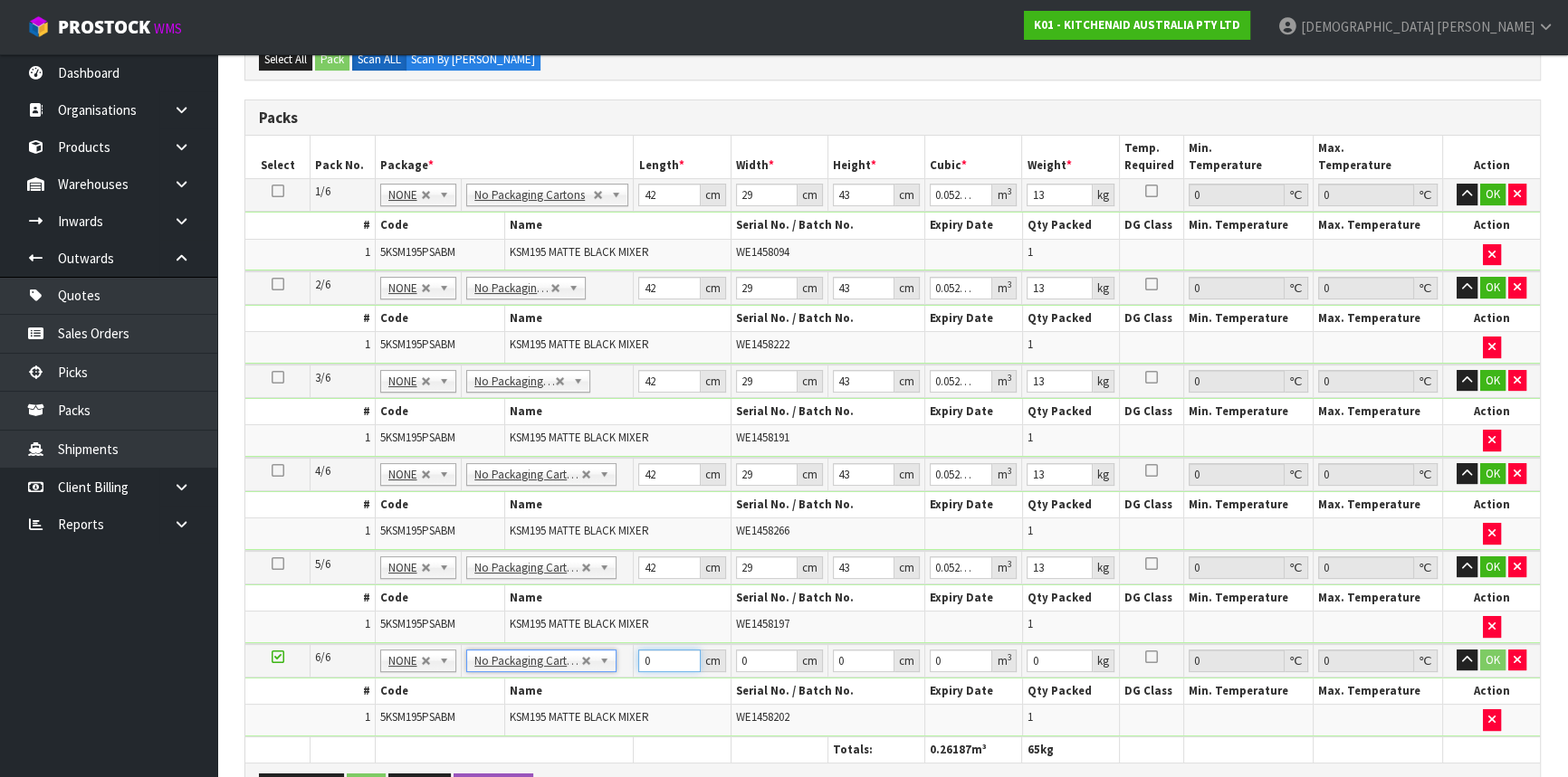
drag, startPoint x: 657, startPoint y: 662, endPoint x: 596, endPoint y: 656, distance: 61.3
click at [596, 656] on tr "6/6 NONE 007-001 007-002 007-004 007-009 007-013 007-014 007-015 007-017 007-01…" at bounding box center [892, 662] width 1295 height 34
type input "42"
type input "29"
type input "4"
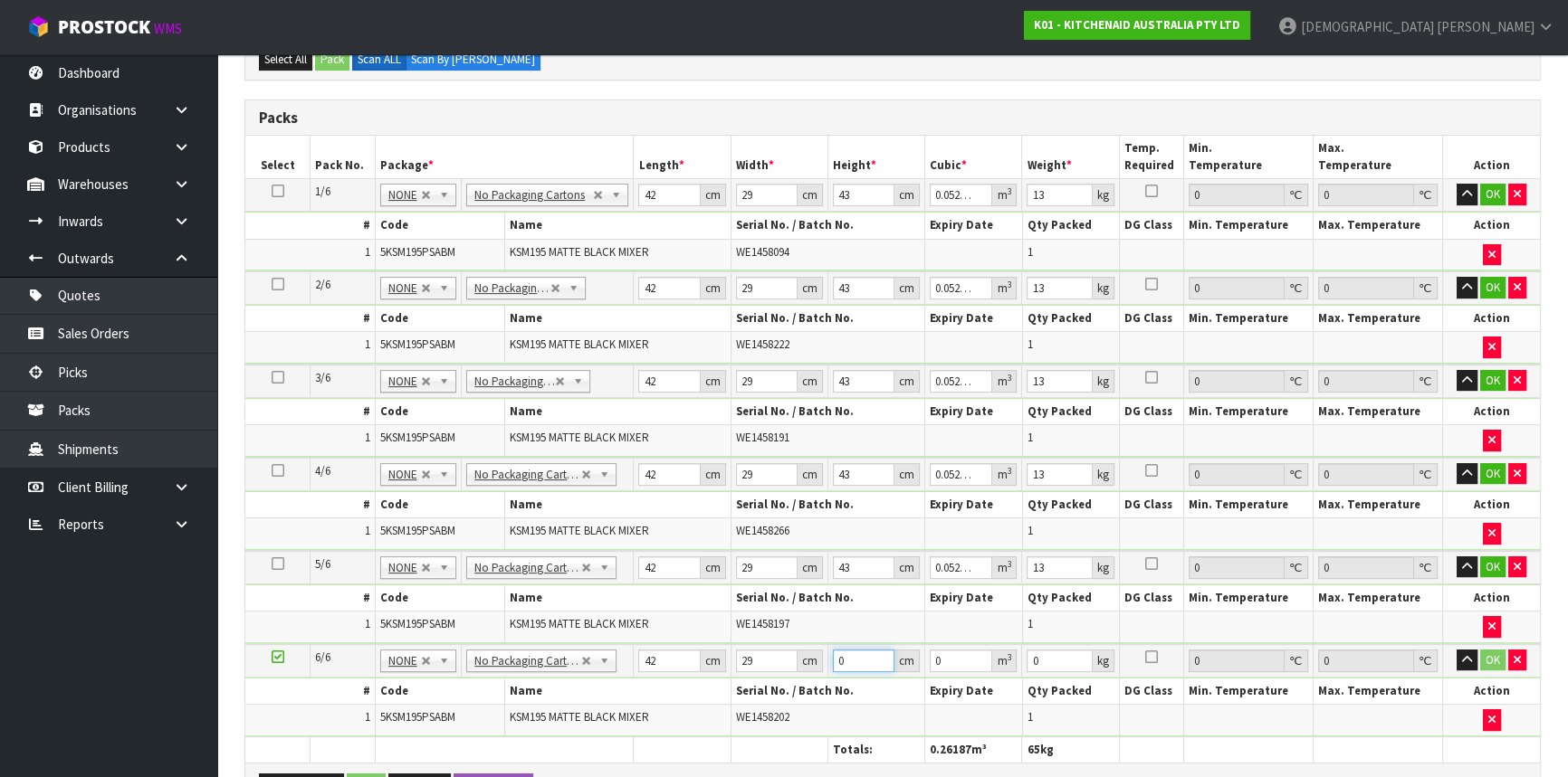
type input "0.004872"
type input "43"
type input "0.052374"
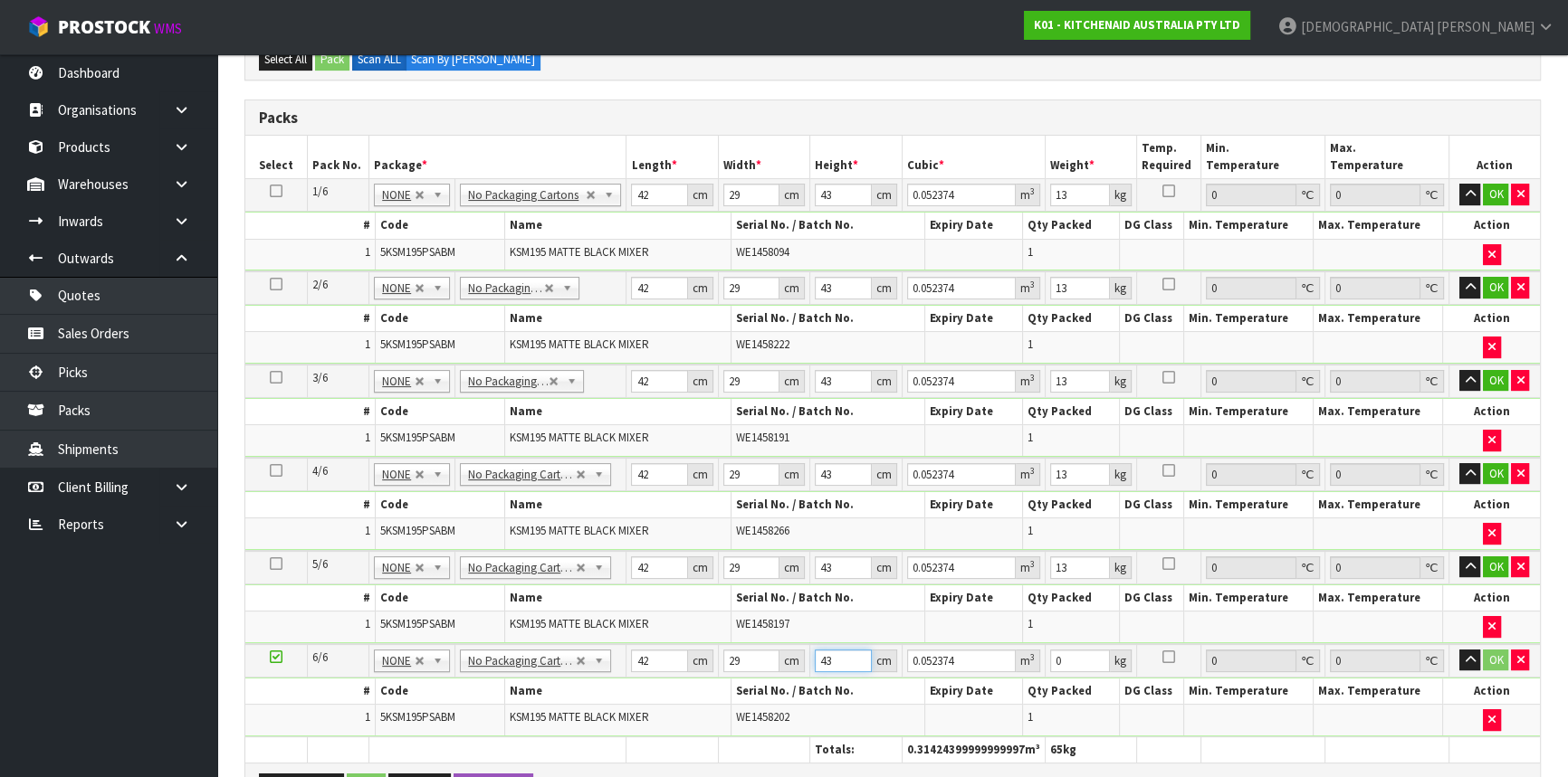
type input "43"
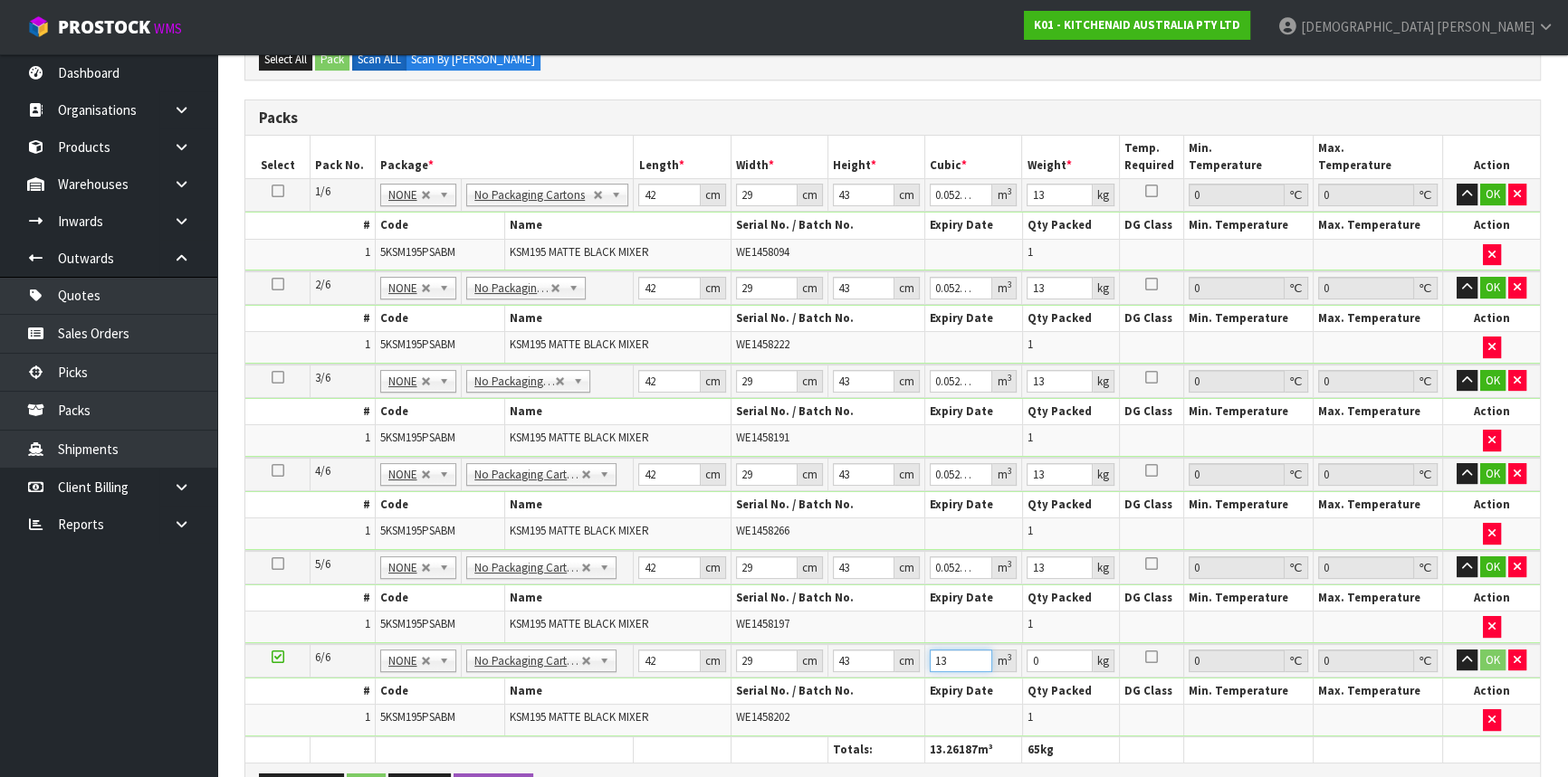
type input "13"
drag, startPoint x: 854, startPoint y: 660, endPoint x: 830, endPoint y: 661, distance: 24.0
click at [834, 659] on input "43" at bounding box center [864, 661] width 62 height 23
type input "4"
type input "0.004872"
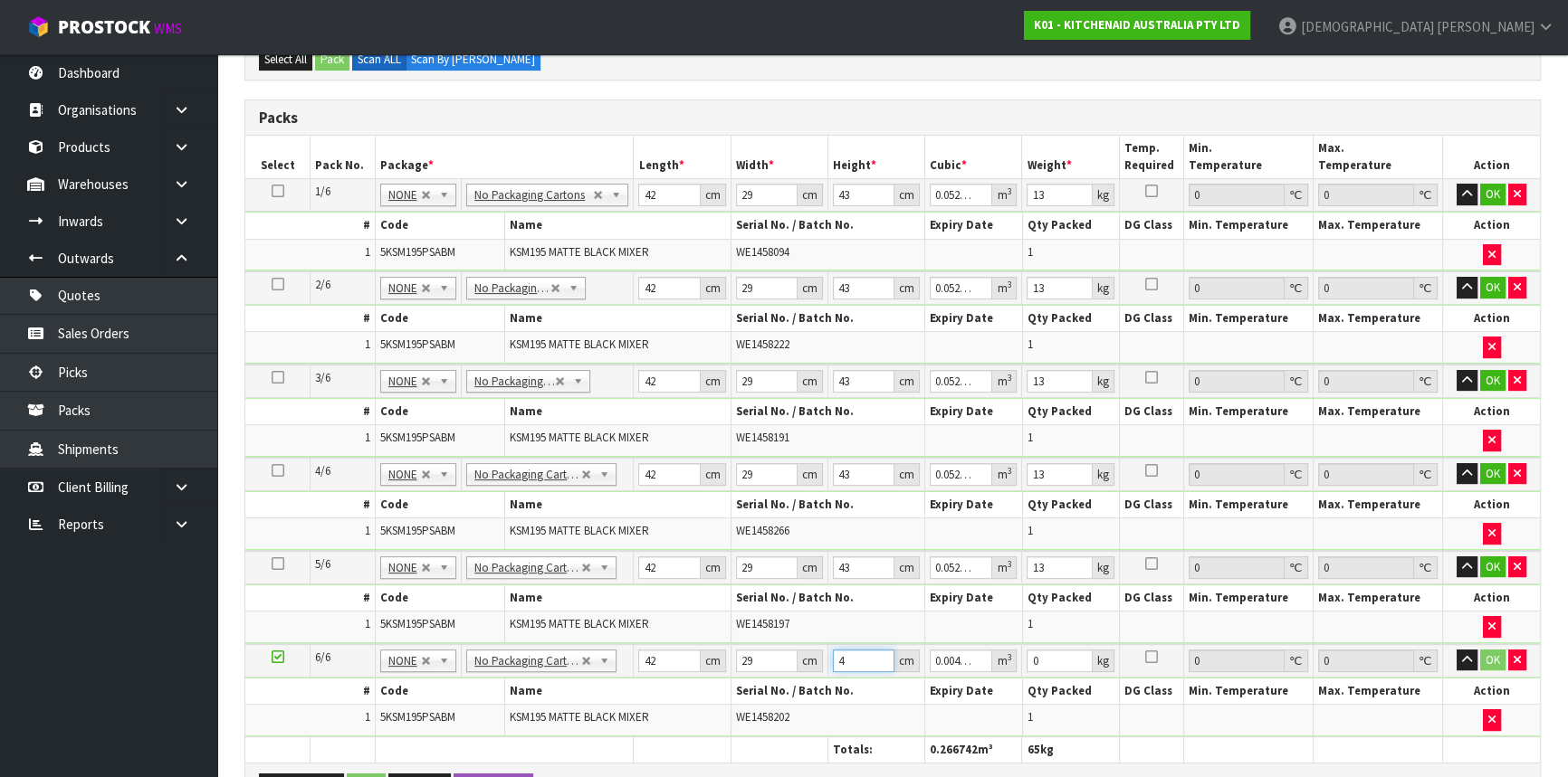
type input "43"
type input "0.052374"
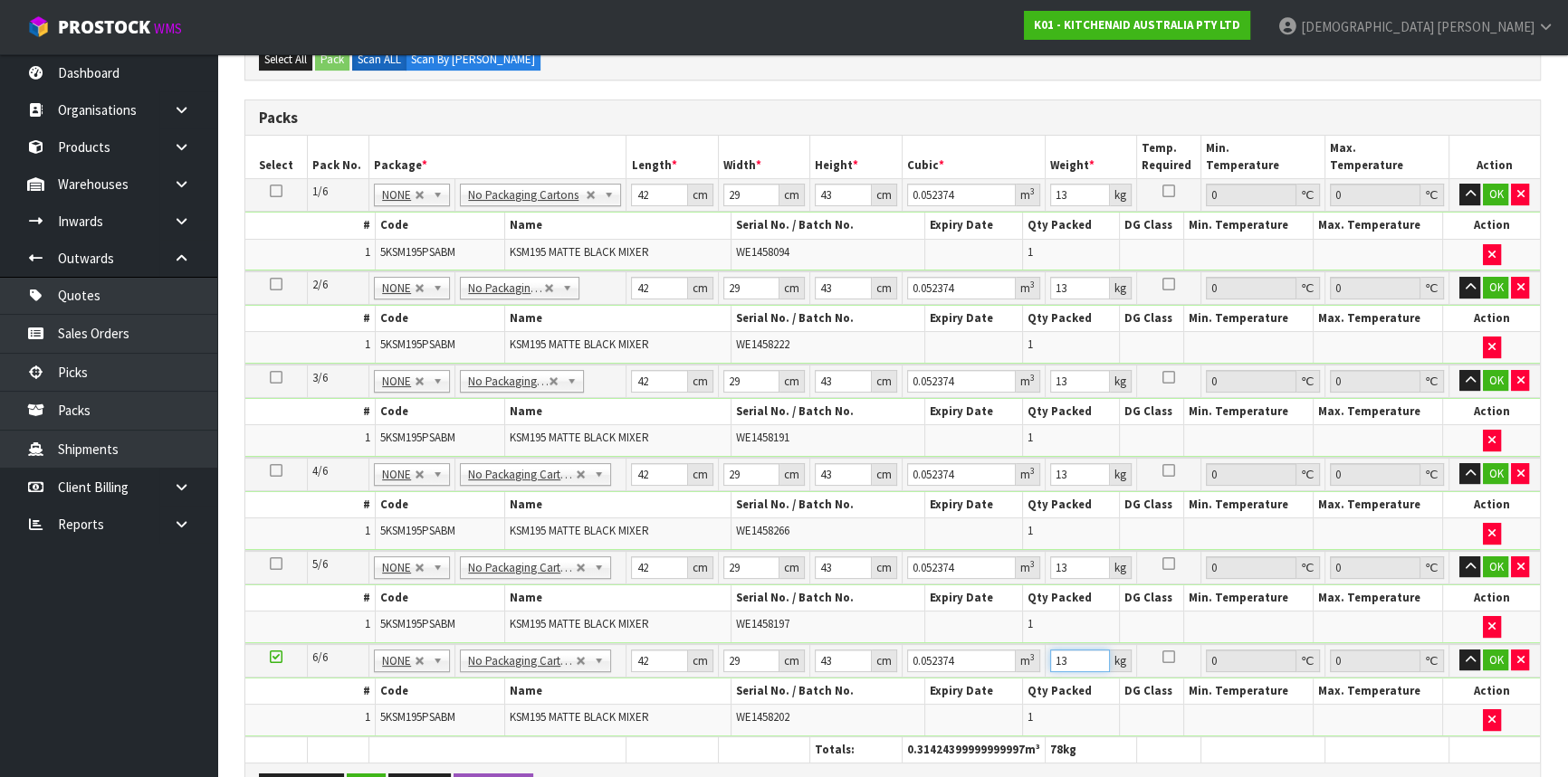
type input "13"
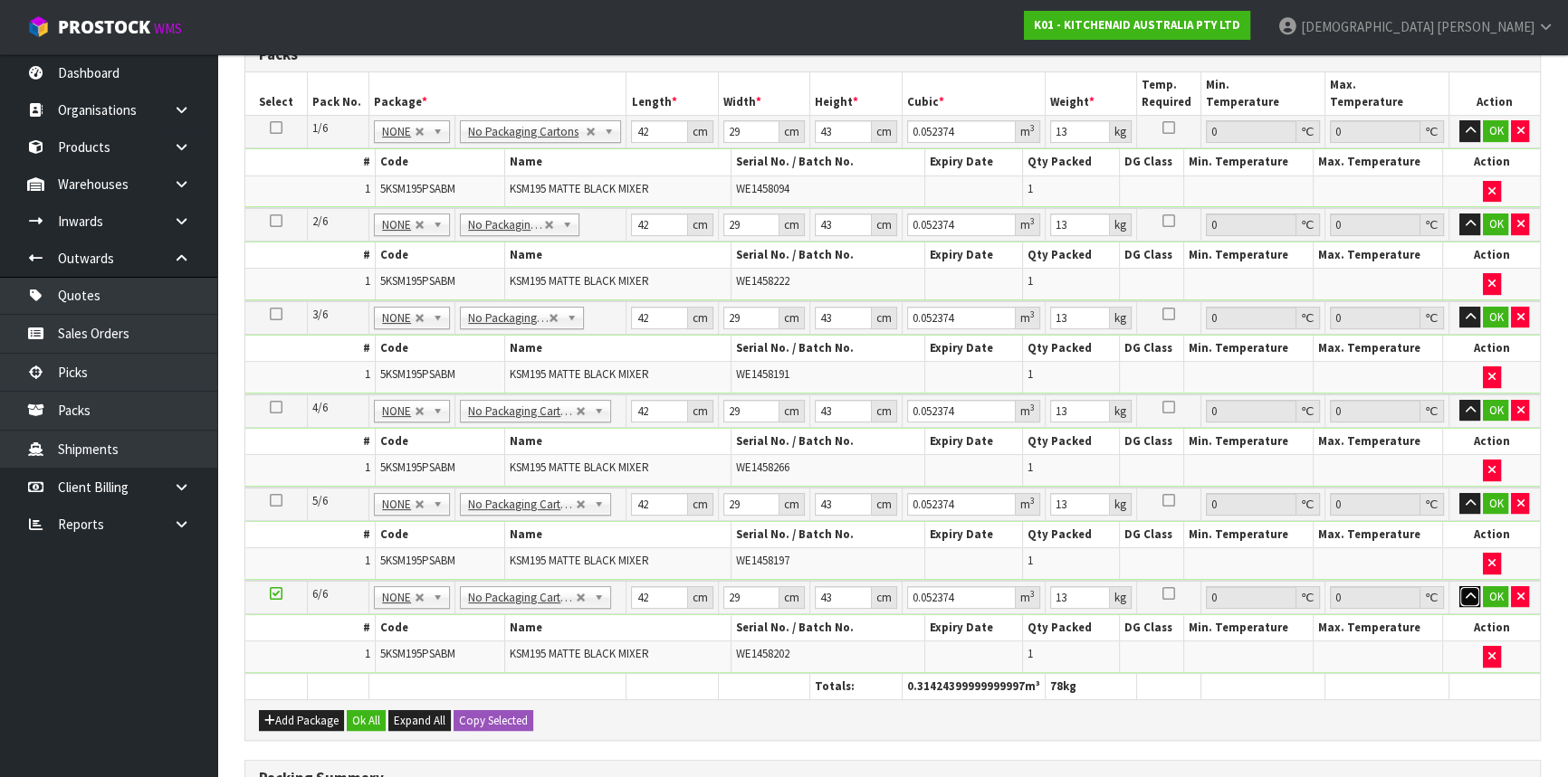
scroll to position [575, 0]
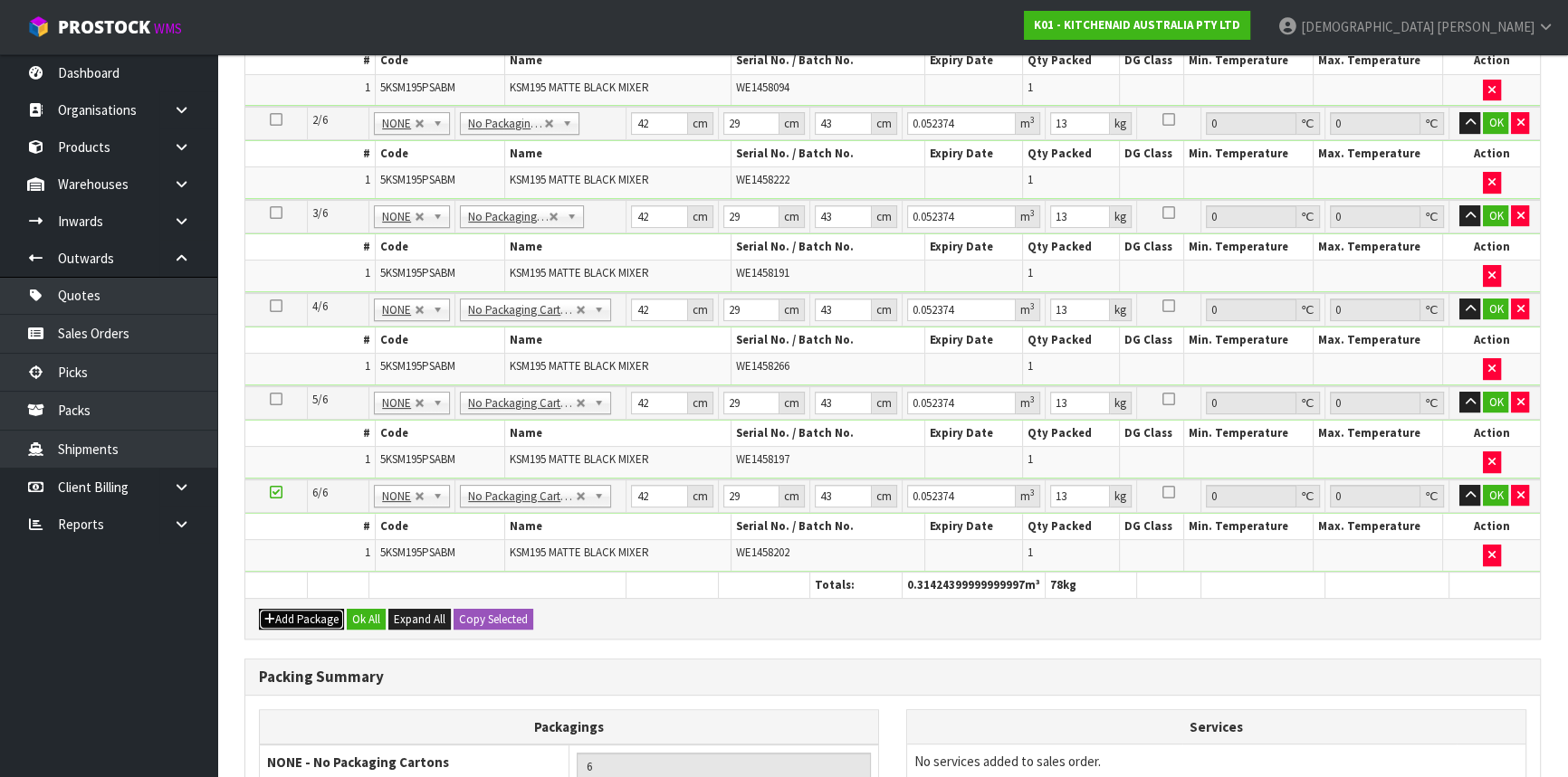
click at [295, 616] on button "Add Package" at bounding box center [301, 619] width 85 height 22
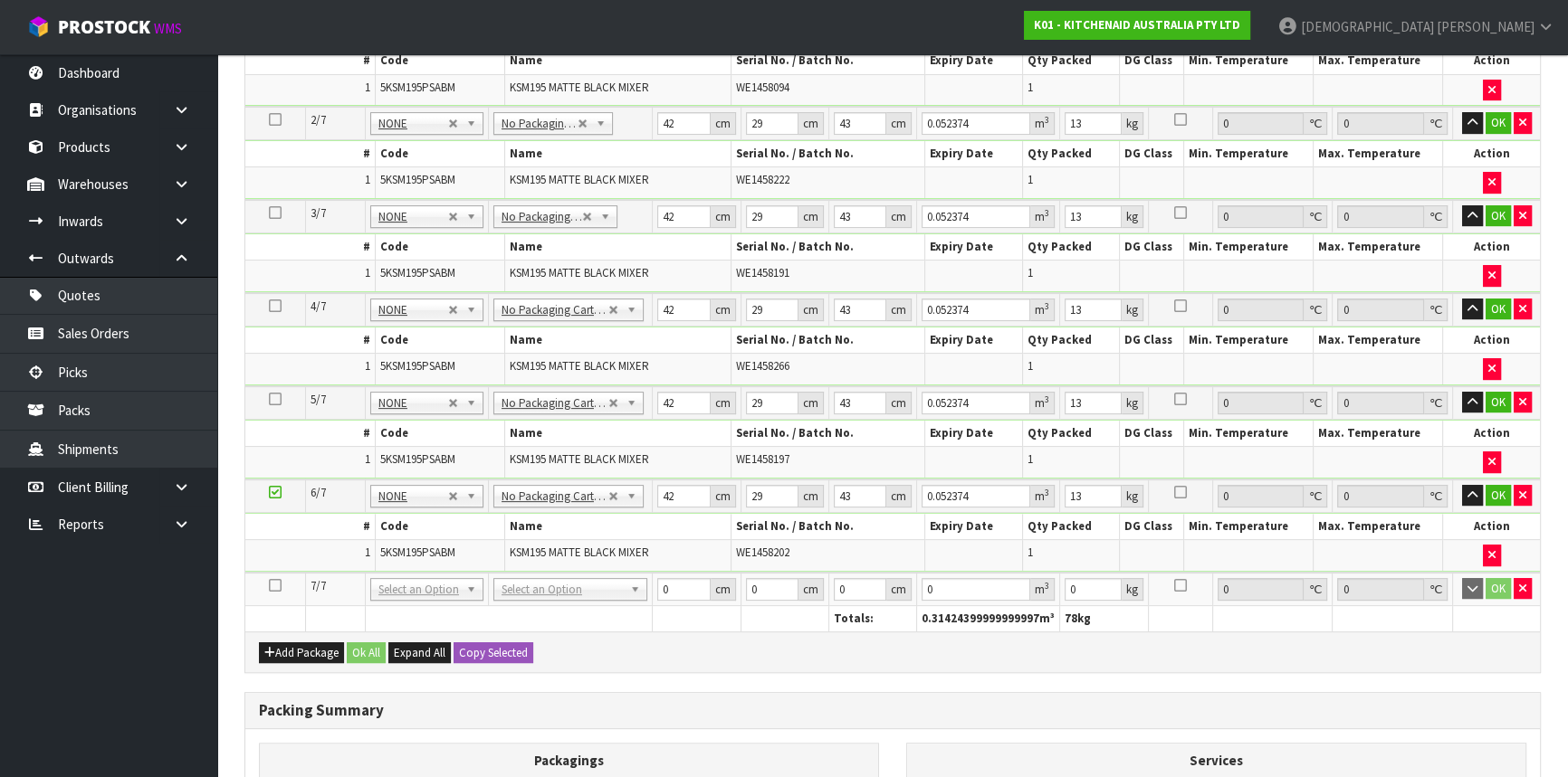
click at [274, 586] on icon at bounding box center [275, 586] width 13 height 1
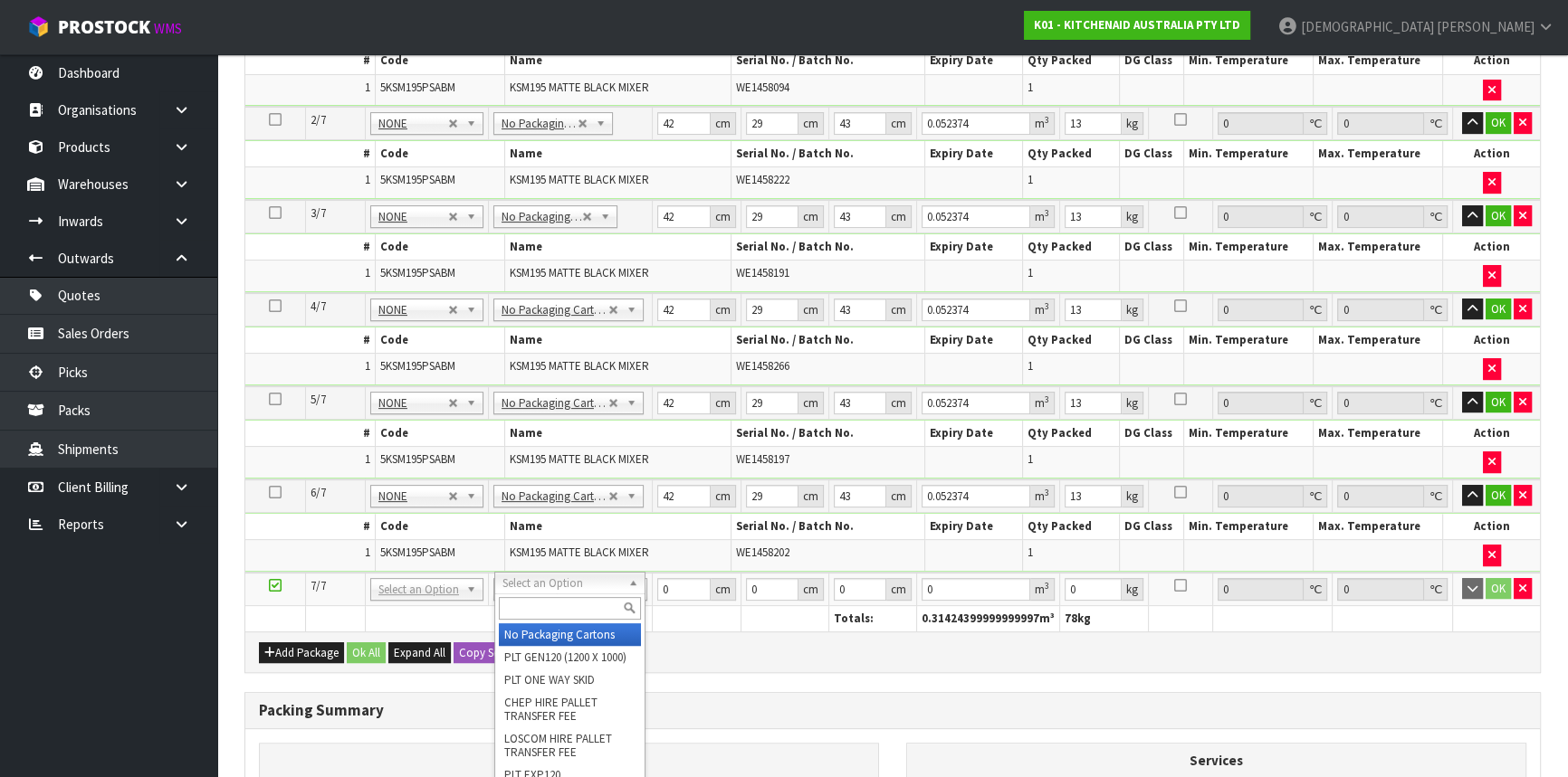
click at [570, 608] on input "text" at bounding box center [569, 608] width 141 height 23
type input "CLIE"
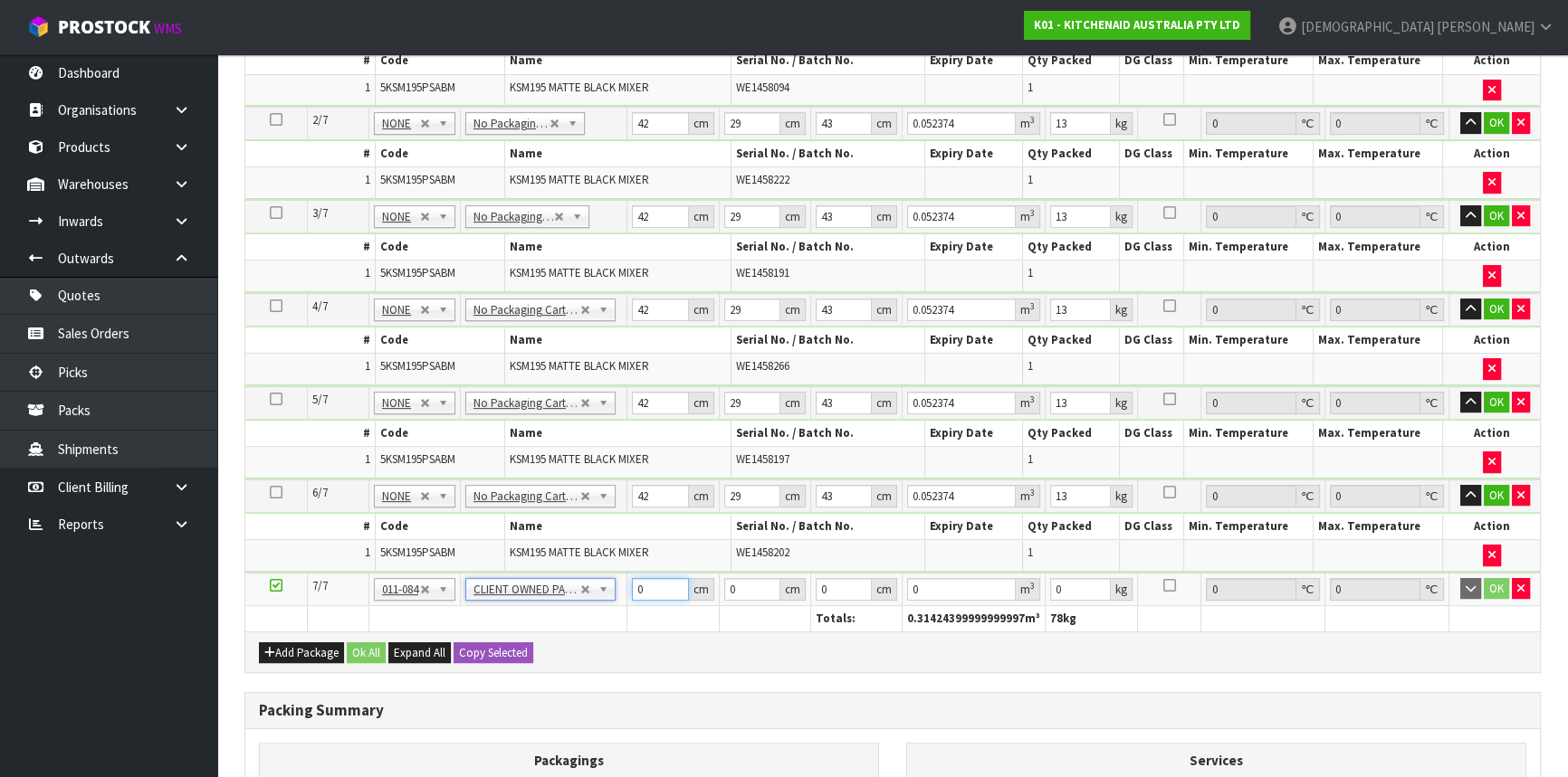
drag, startPoint x: 656, startPoint y: 586, endPoint x: 638, endPoint y: 586, distance: 18.0
click at [638, 586] on input "0" at bounding box center [660, 589] width 57 height 23
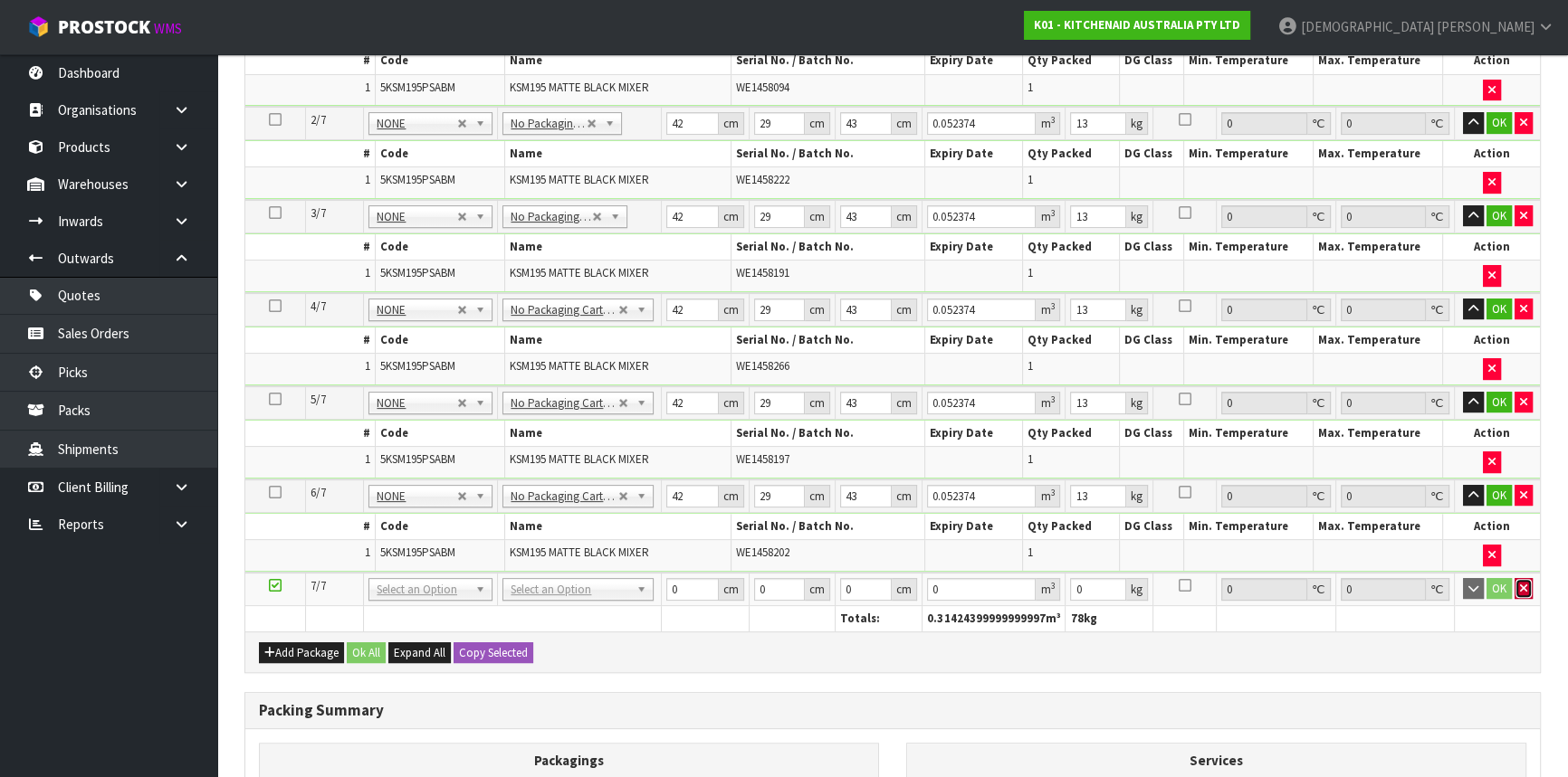
click at [1520, 583] on icon "button" at bounding box center [1524, 588] width 8 height 12
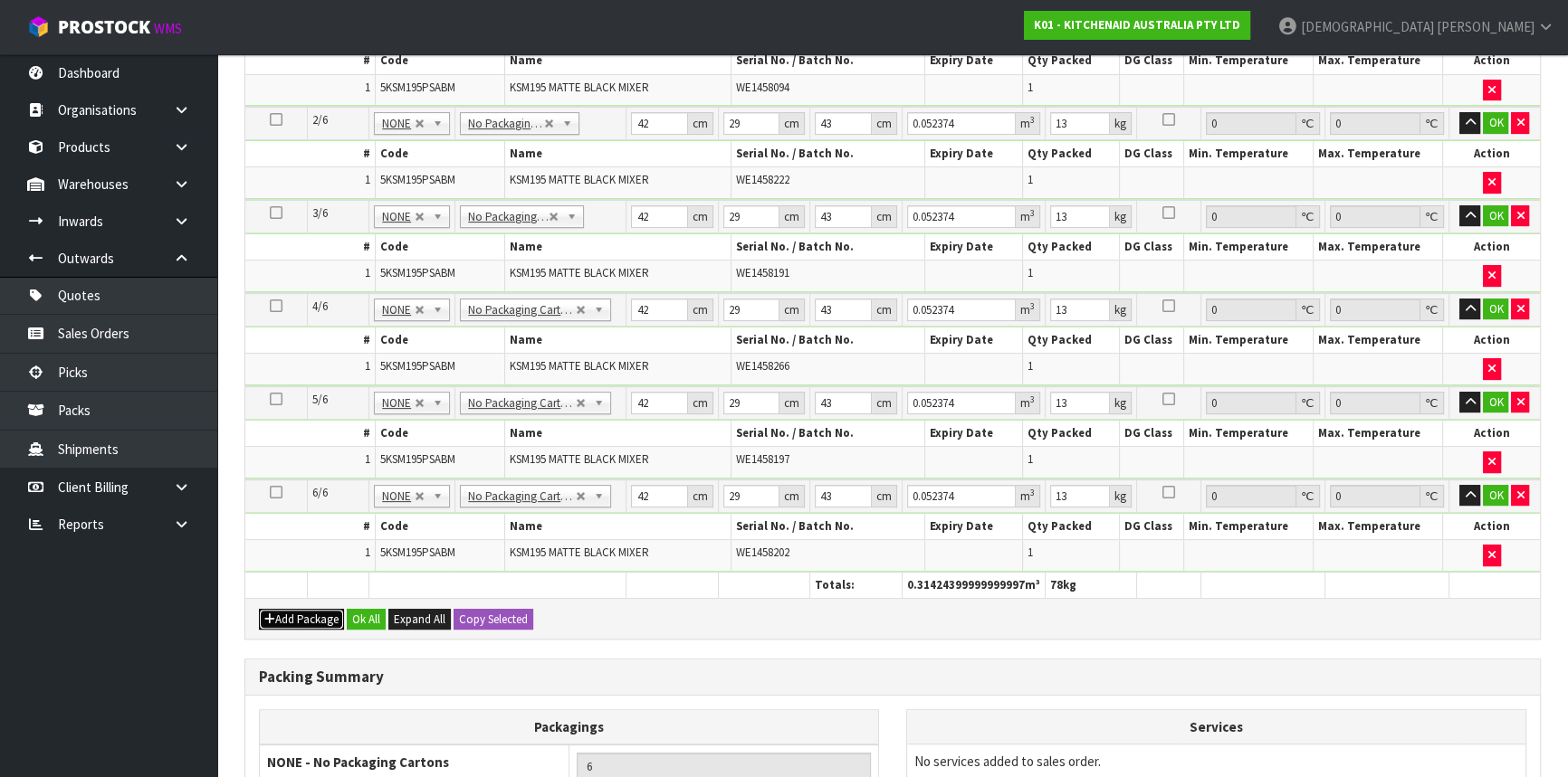
click at [281, 609] on button "Add Package" at bounding box center [301, 619] width 85 height 22
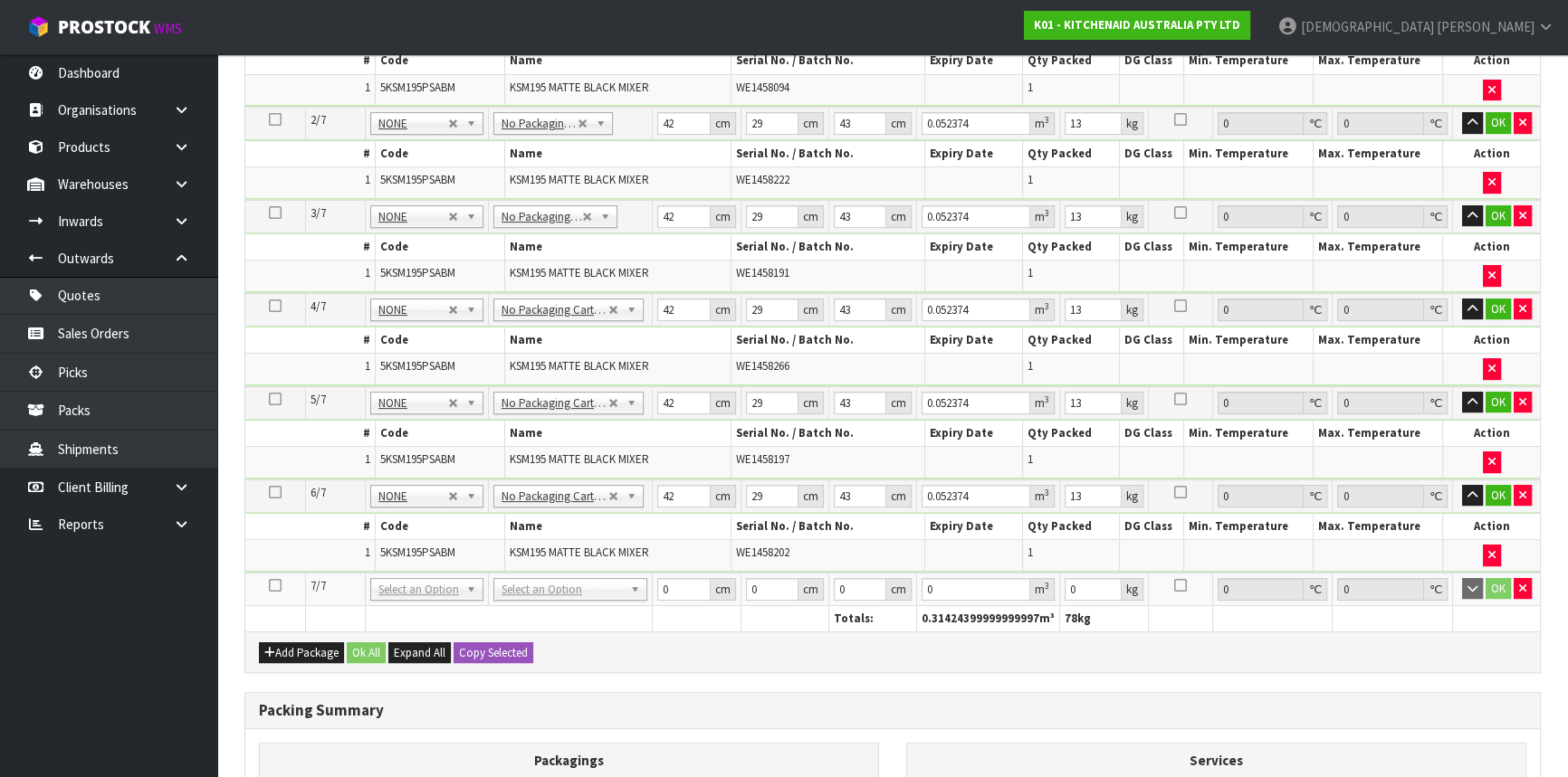
click at [282, 579] on td at bounding box center [275, 589] width 61 height 34
click at [281, 586] on icon at bounding box center [275, 586] width 13 height 1
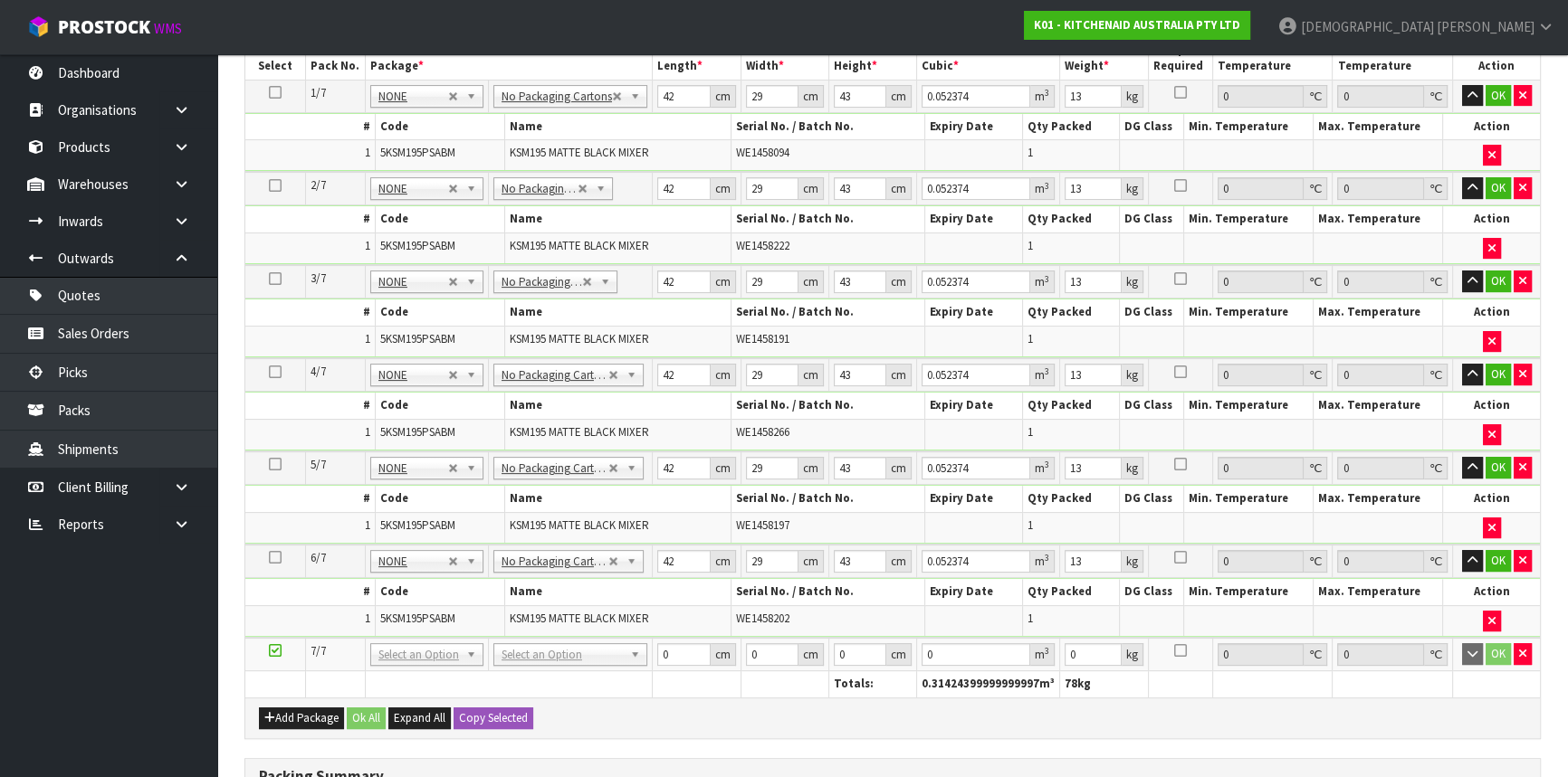
scroll to position [0, 0]
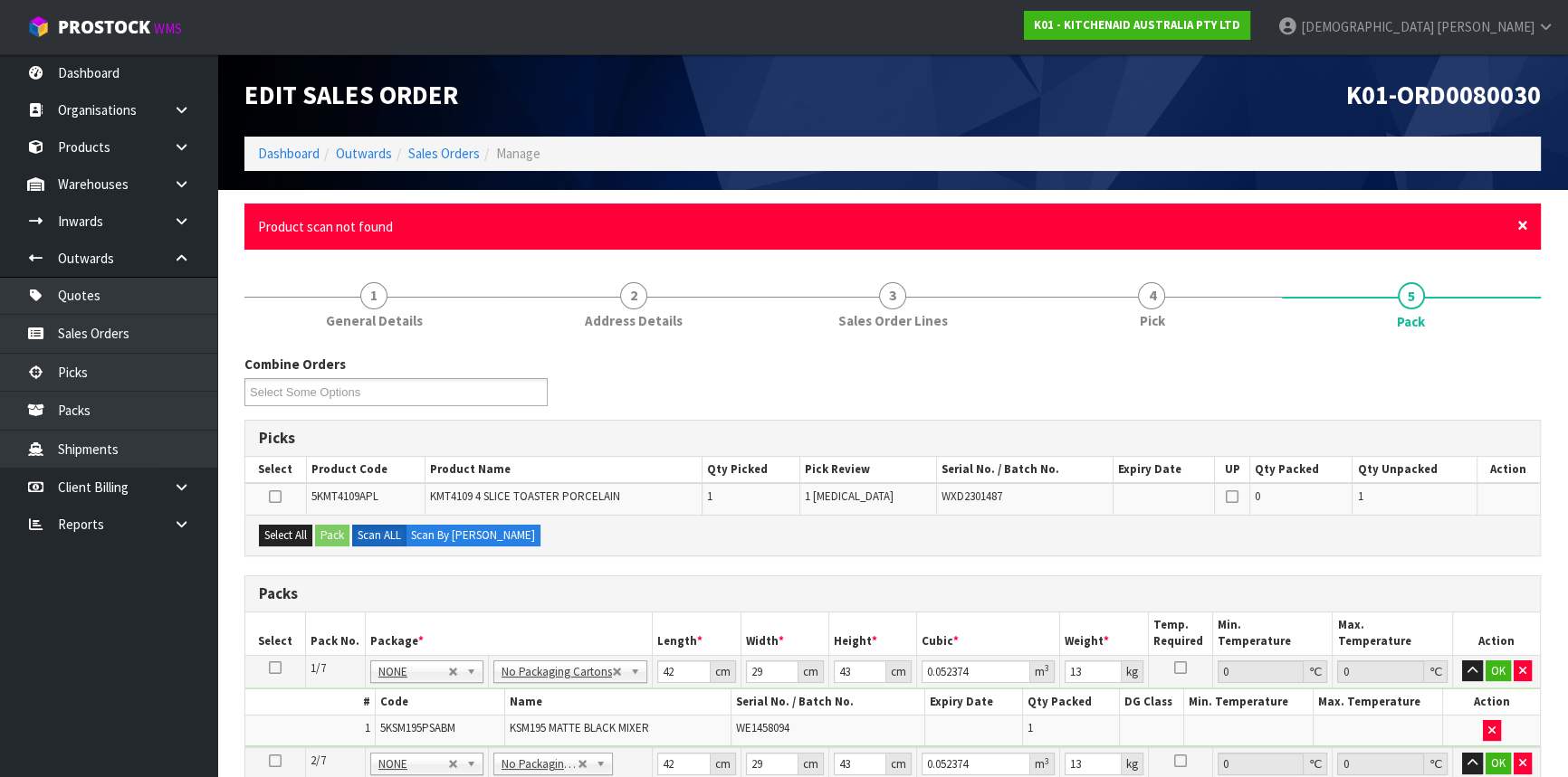
click at [1520, 223] on span "×" at bounding box center [1523, 225] width 11 height 25
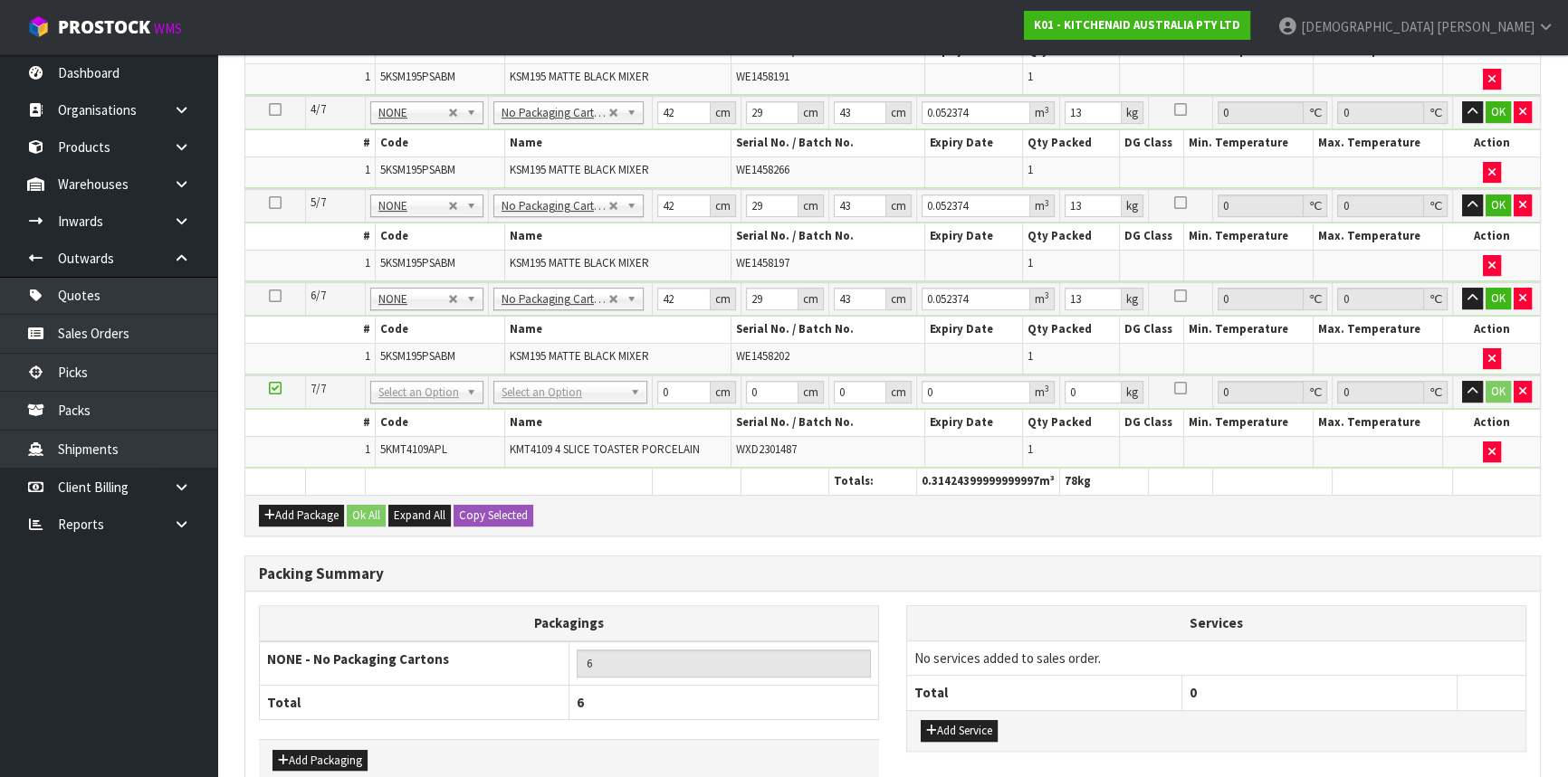
scroll to position [708, 0]
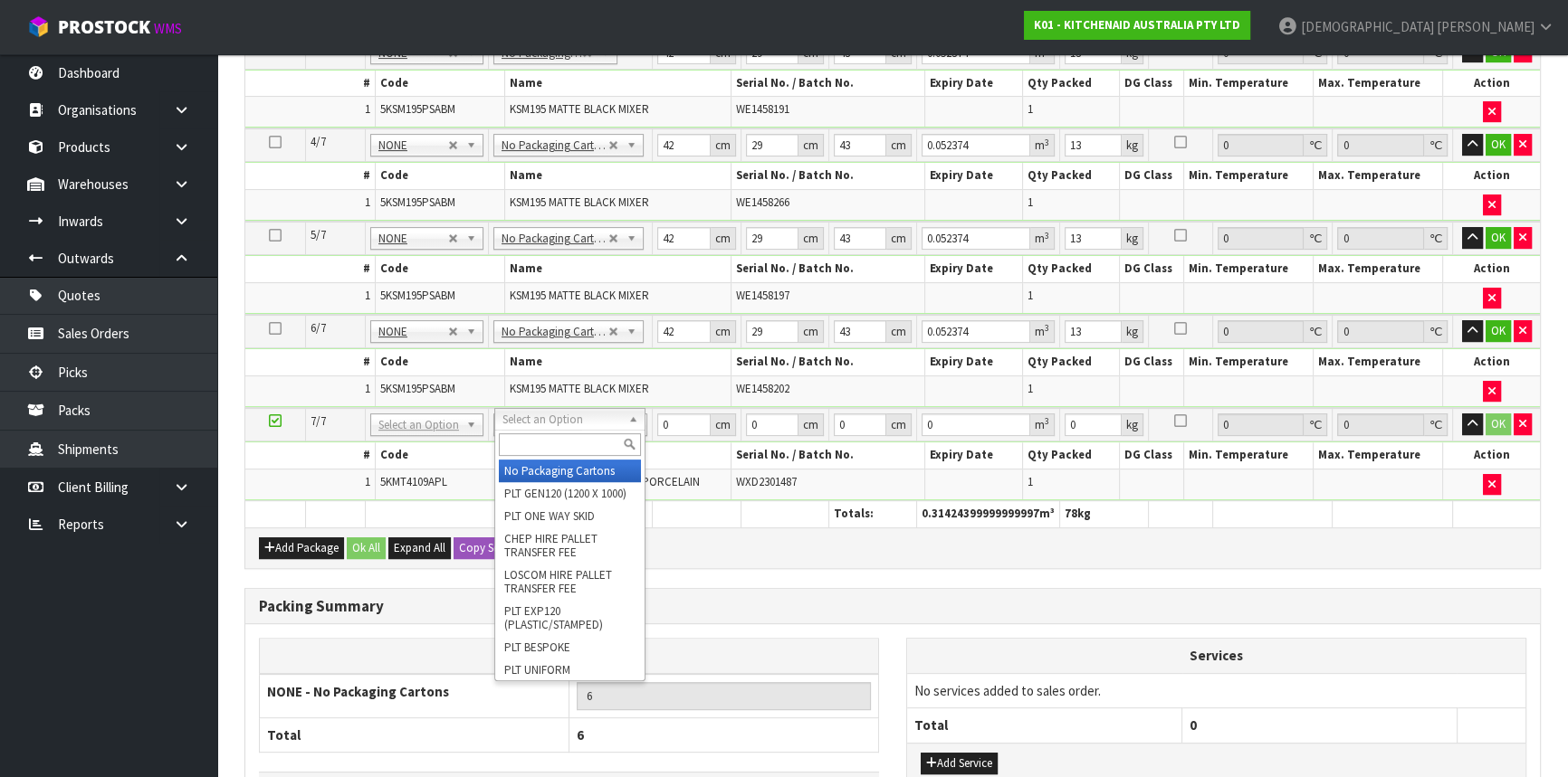
click at [517, 440] on input "text" at bounding box center [569, 445] width 141 height 23
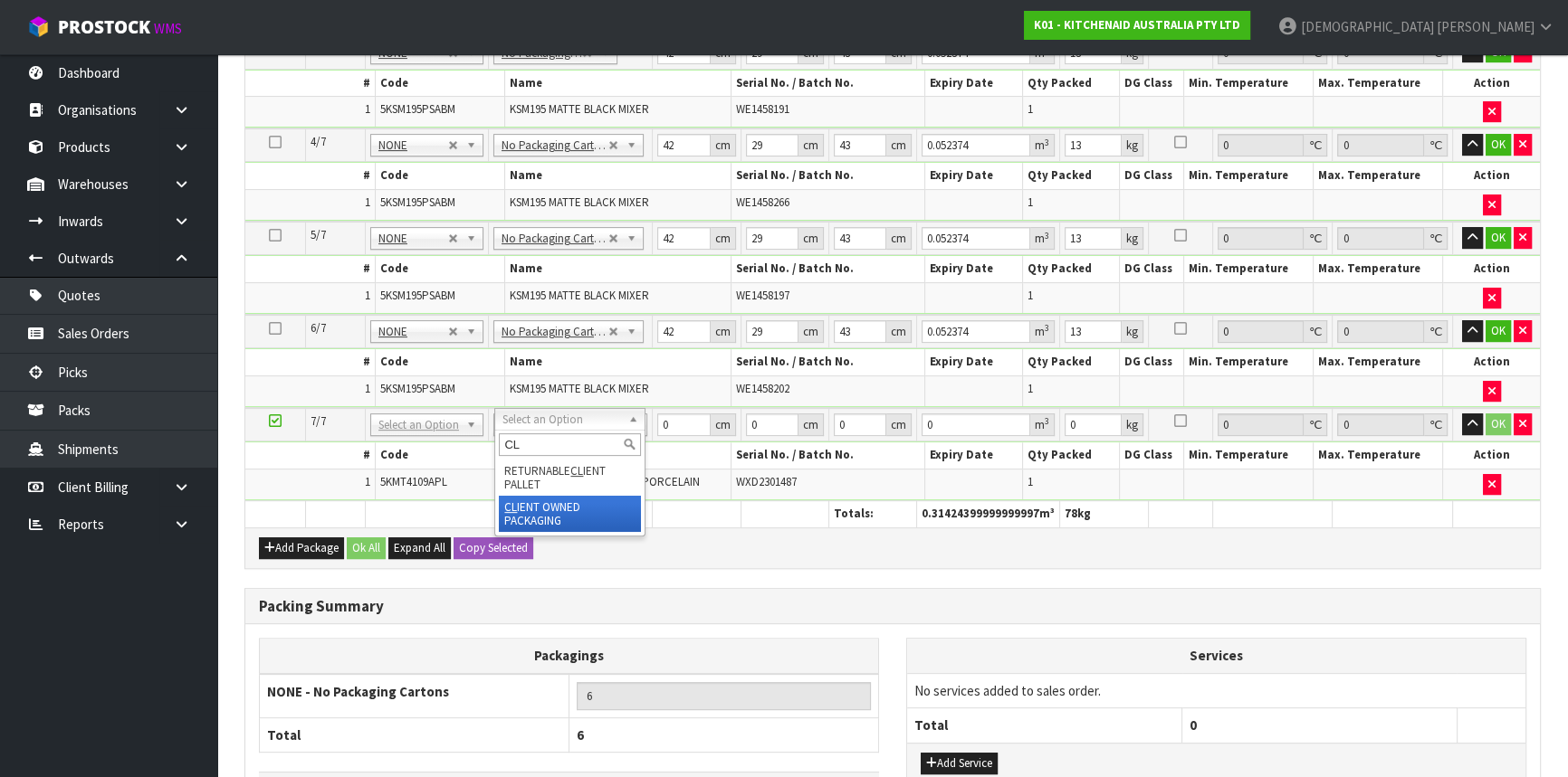
type input "CL"
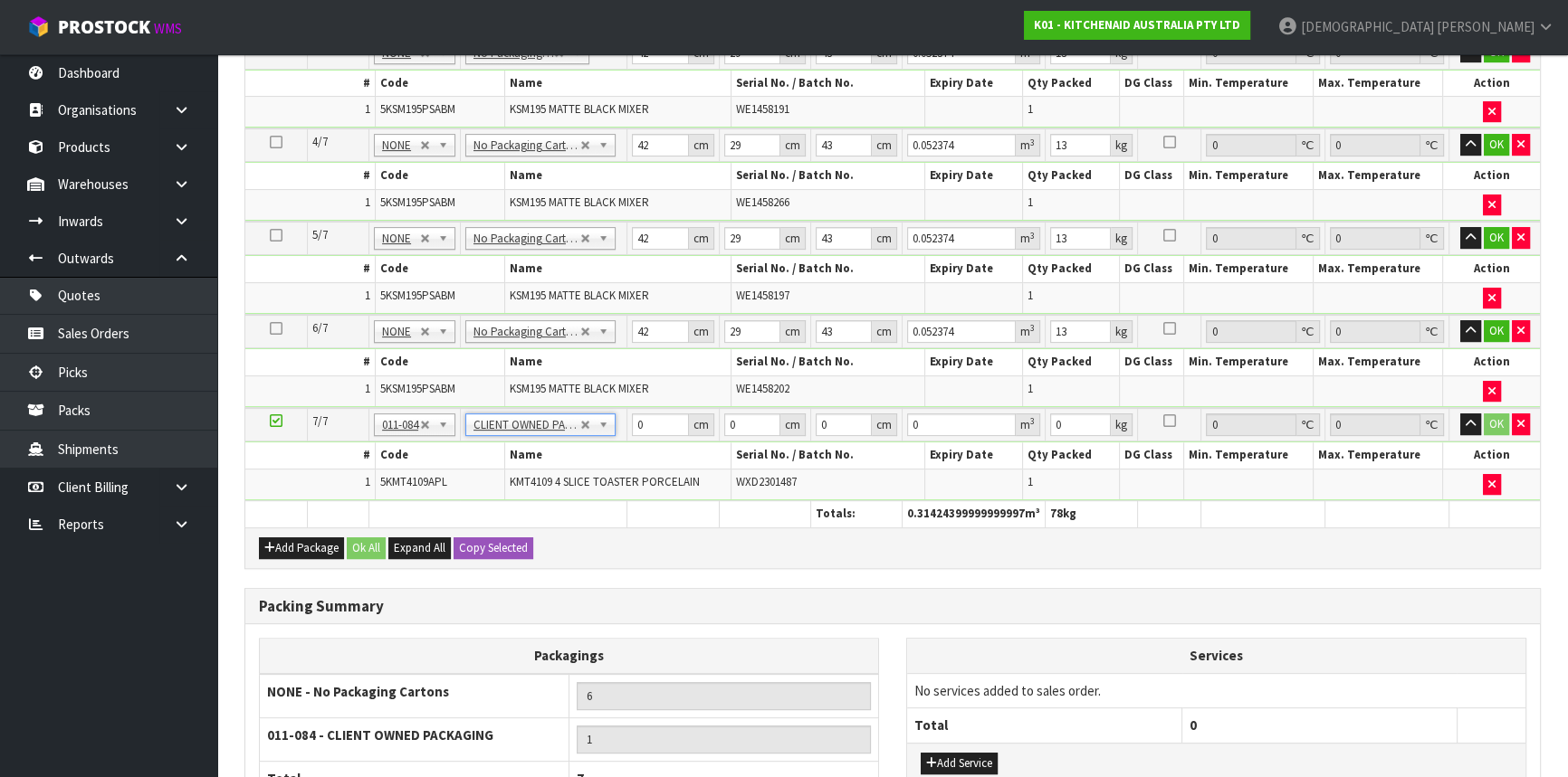
type input "4.6"
drag, startPoint x: 651, startPoint y: 419, endPoint x: 626, endPoint y: 421, distance: 25.1
click at [627, 421] on td "0 cm" at bounding box center [673, 425] width 92 height 34
type input "45"
type input "39"
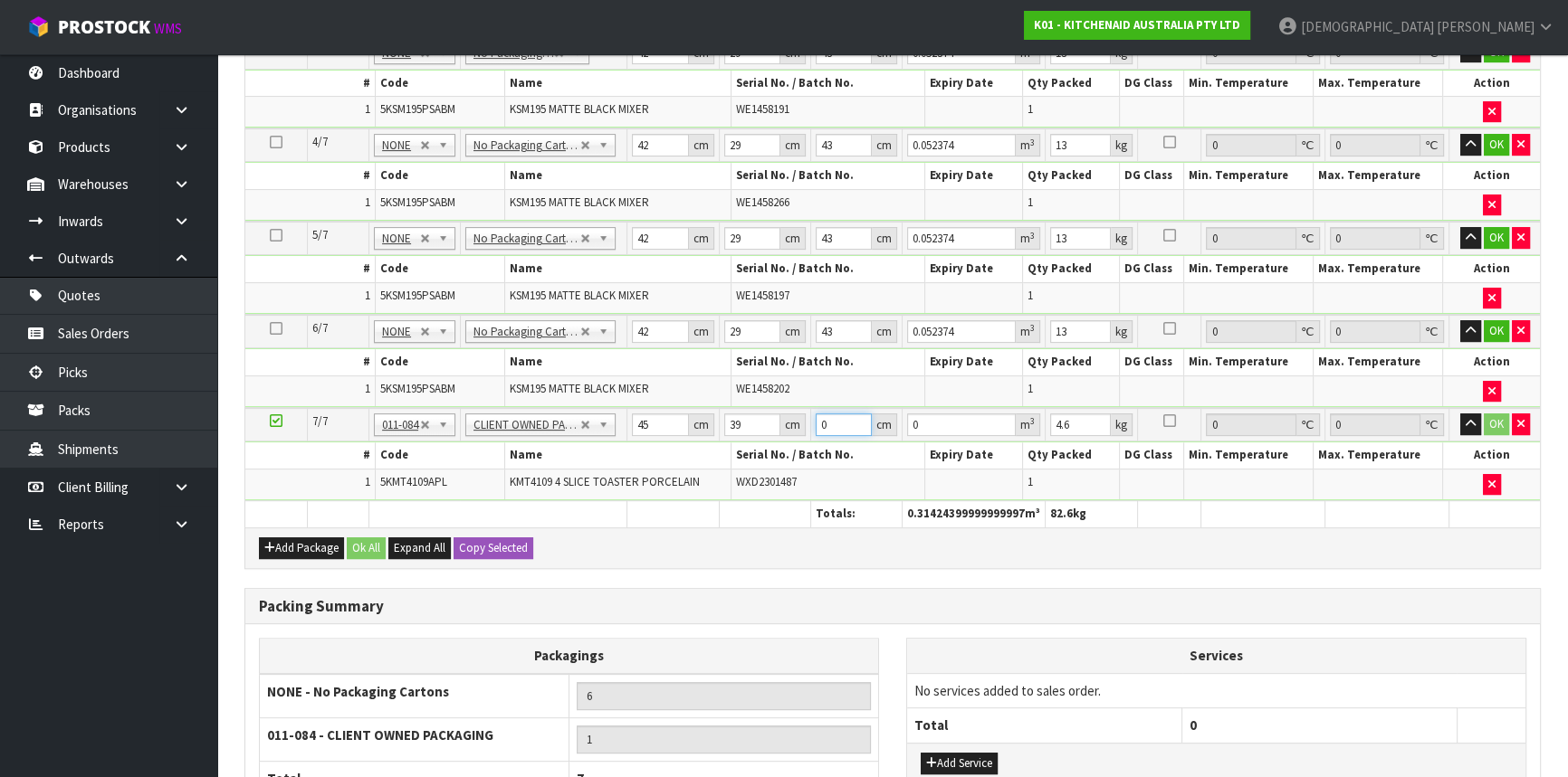
type input "2"
type input "0.00351"
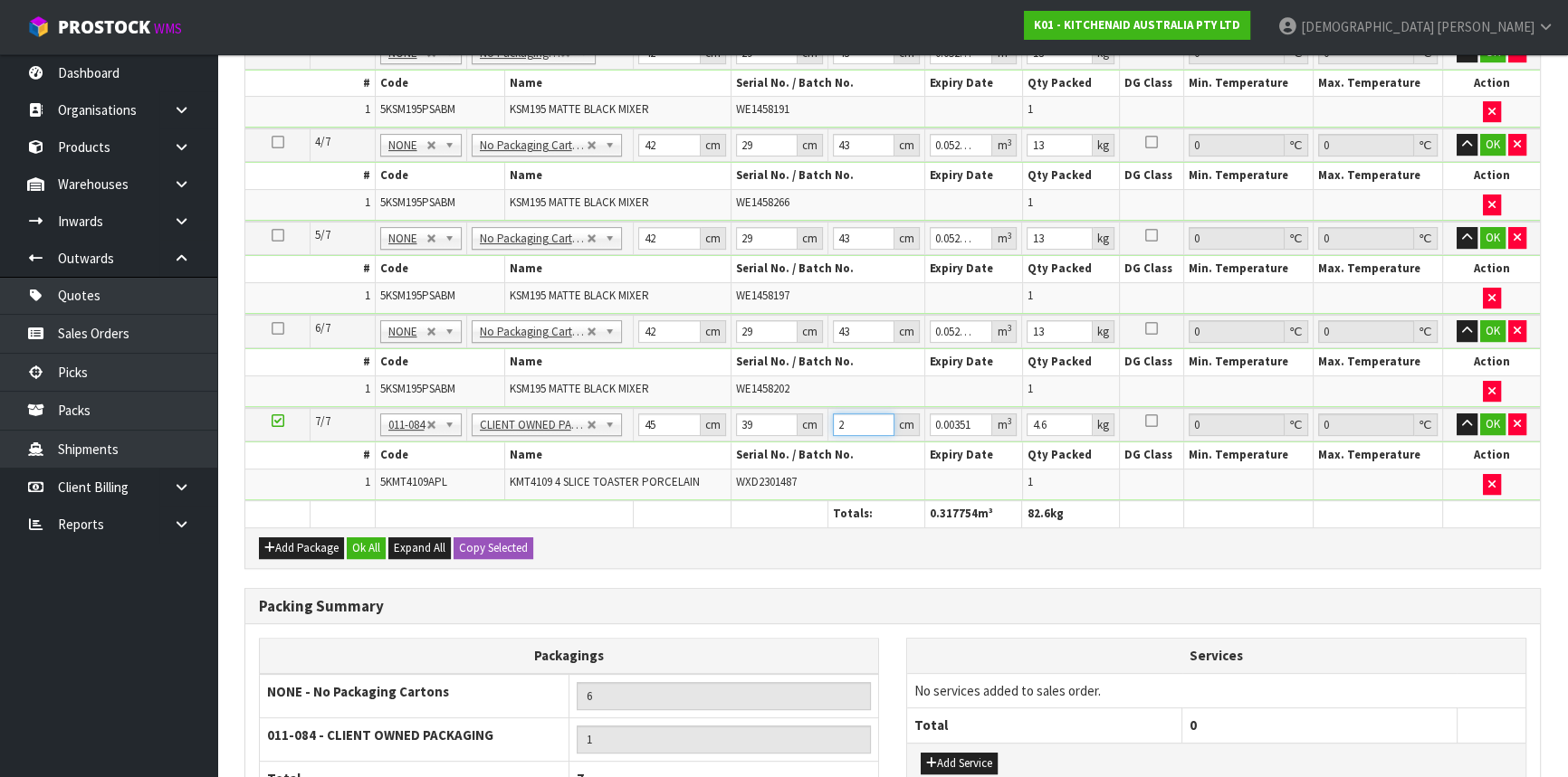
type input "29"
type input "0.050895"
type input "29"
drag, startPoint x: 1060, startPoint y: 416, endPoint x: 1027, endPoint y: 425, distance: 34.2
click at [1027, 425] on input "4.6" at bounding box center [1059, 425] width 65 height 23
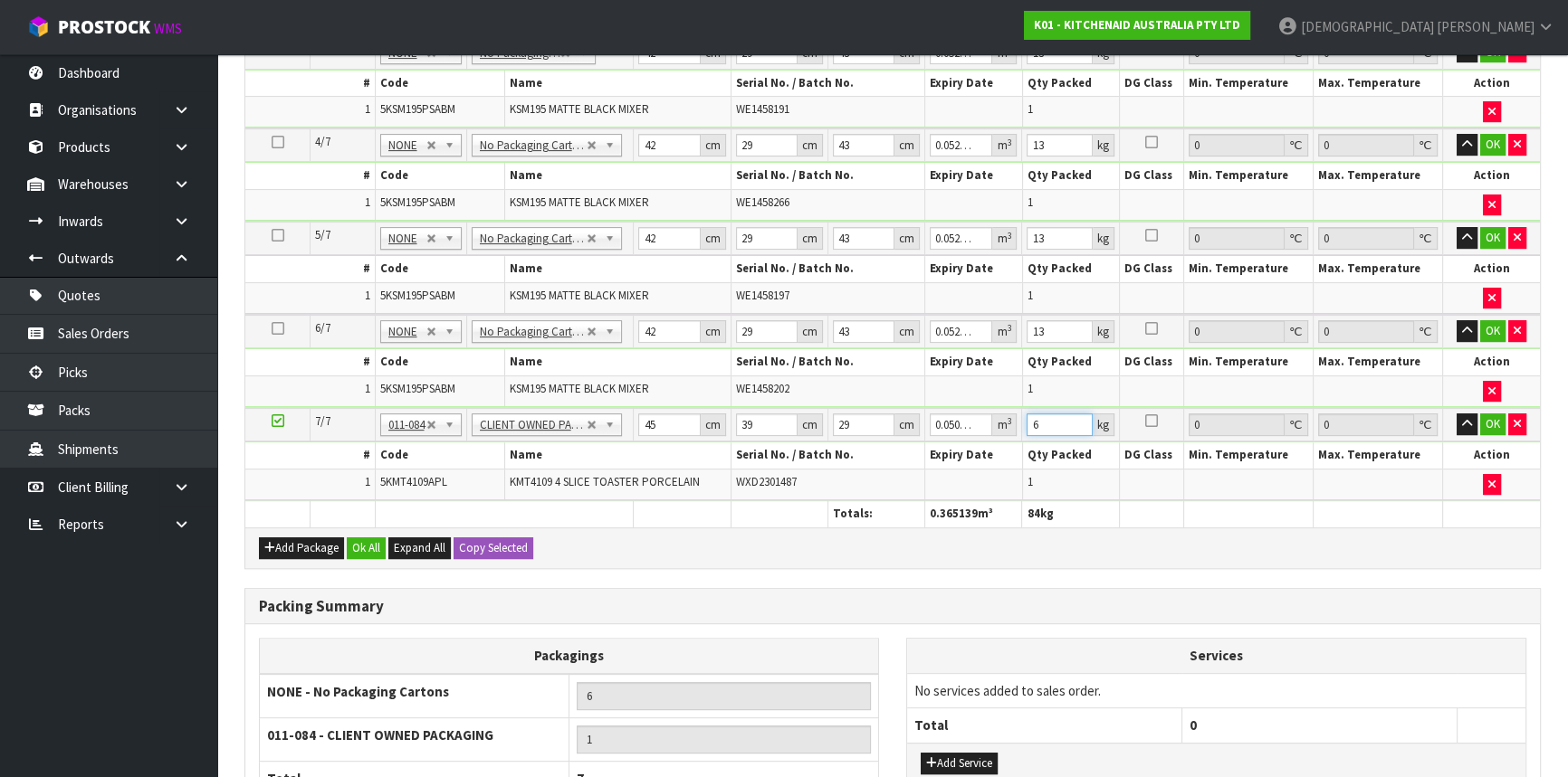
type input "6"
click at [367, 541] on button "Ok All" at bounding box center [365, 548] width 38 height 22
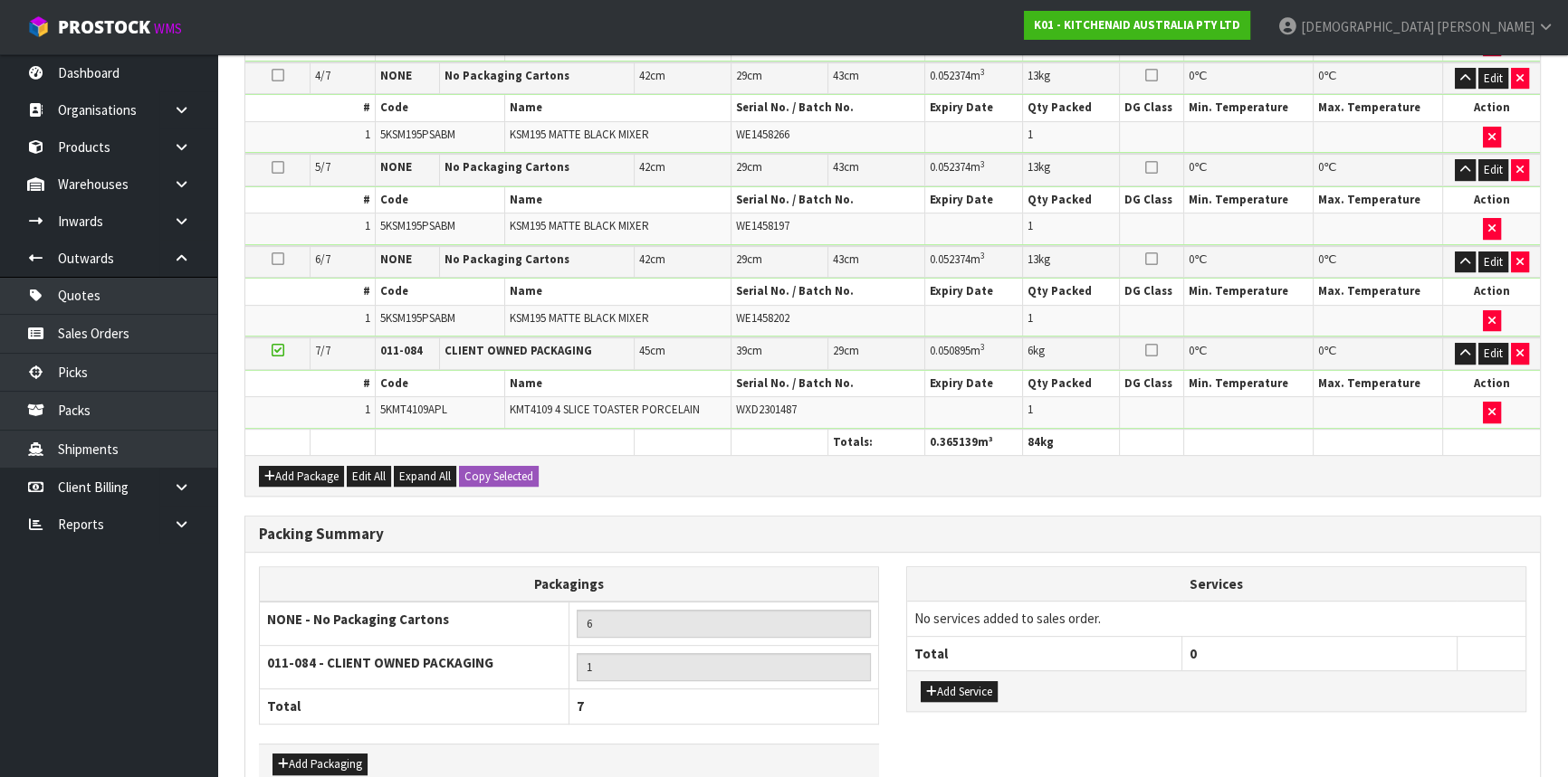
scroll to position [868, 0]
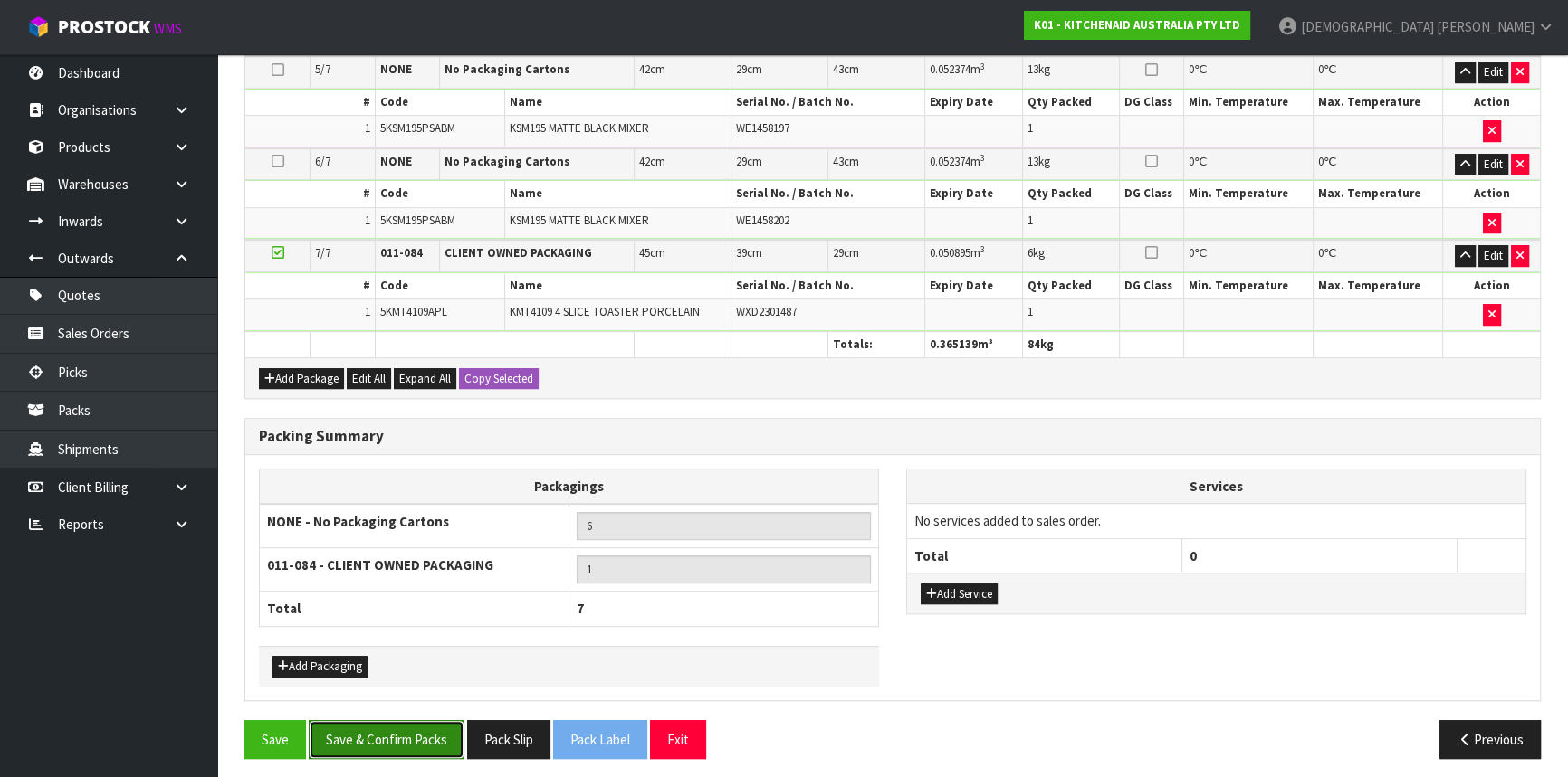
click at [368, 724] on button "Save & Confirm Packs" at bounding box center [387, 739] width 156 height 38
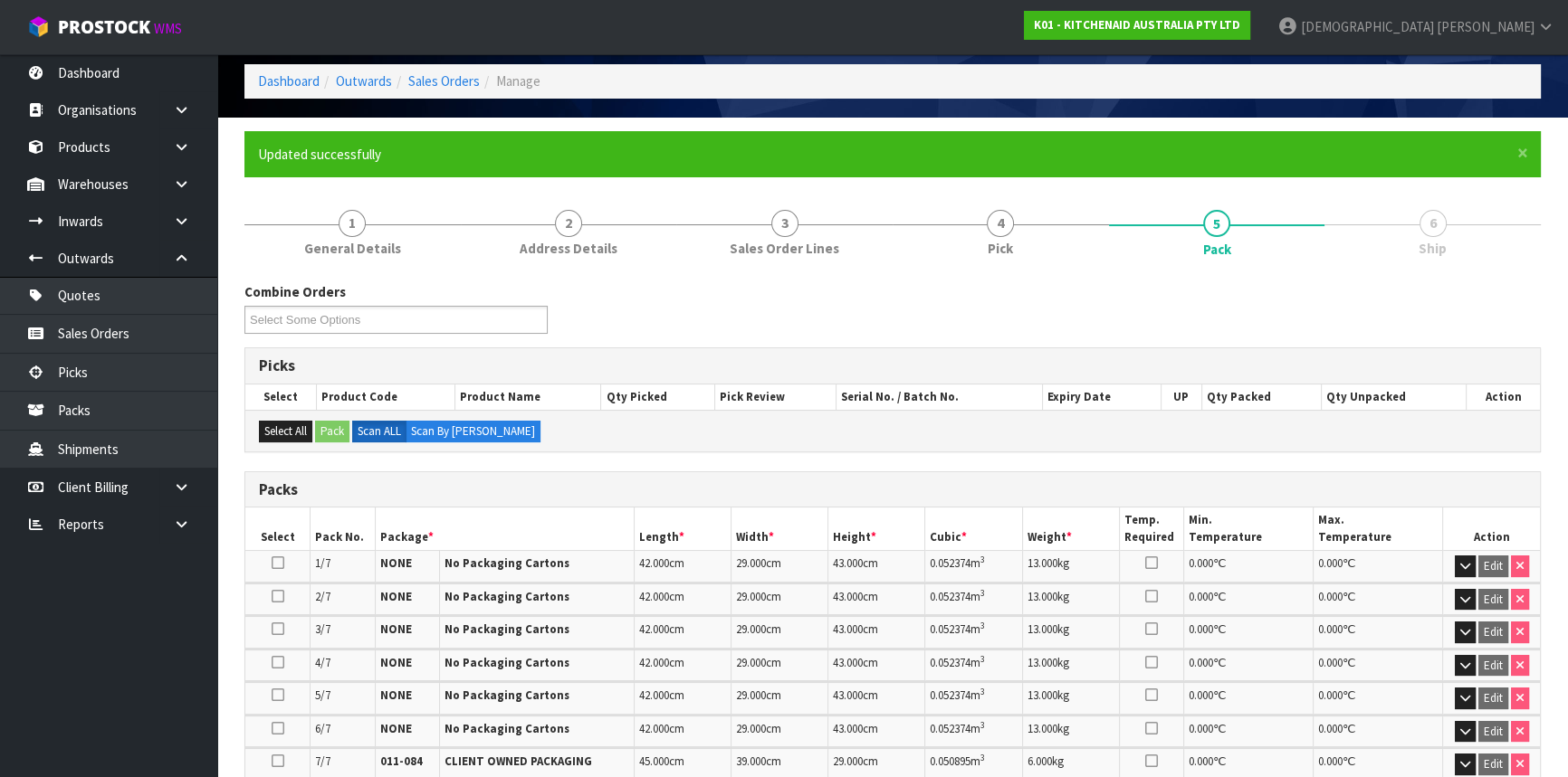
scroll to position [485, 0]
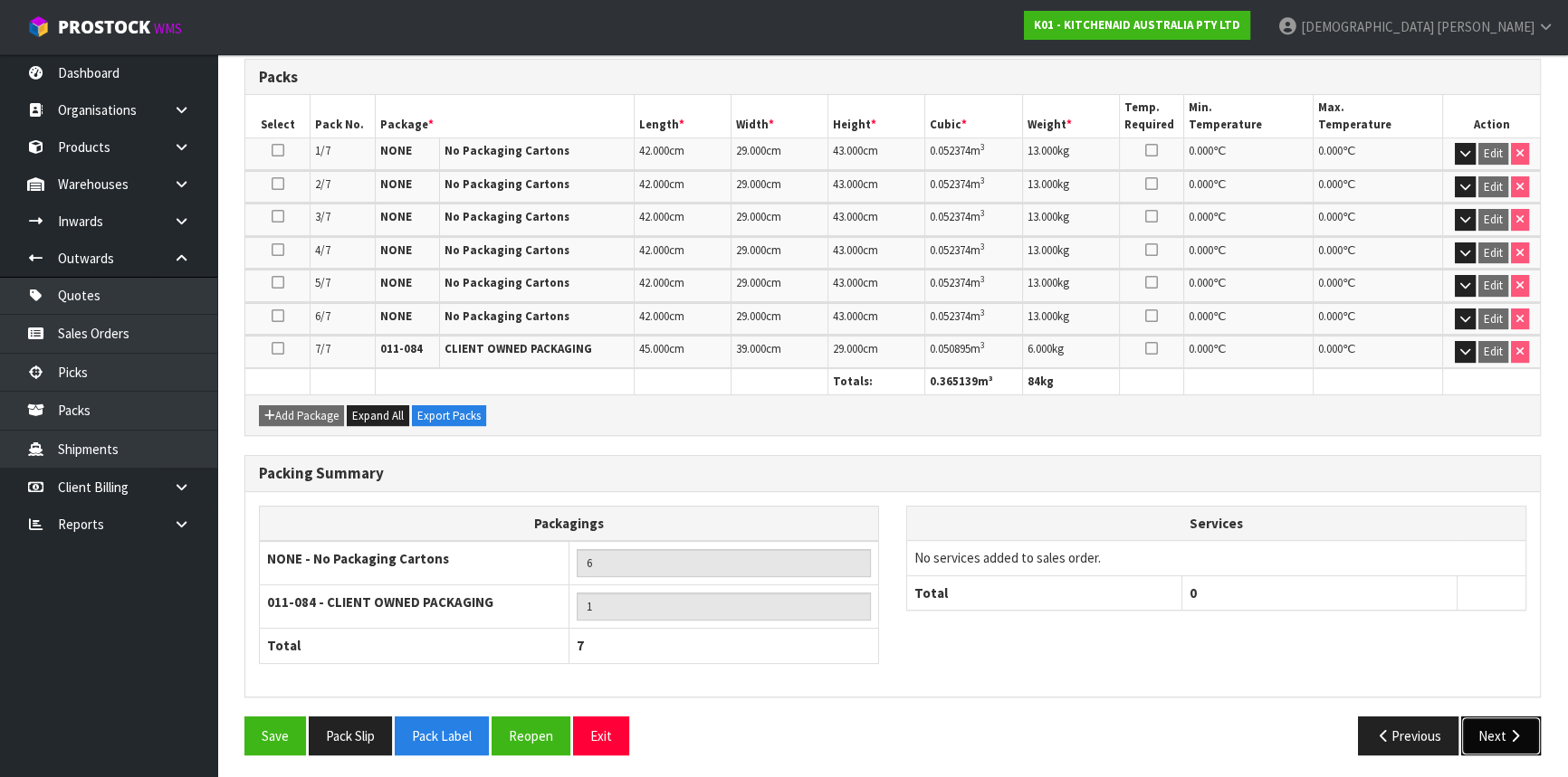
click at [1484, 724] on button "Next" at bounding box center [1500, 736] width 80 height 38
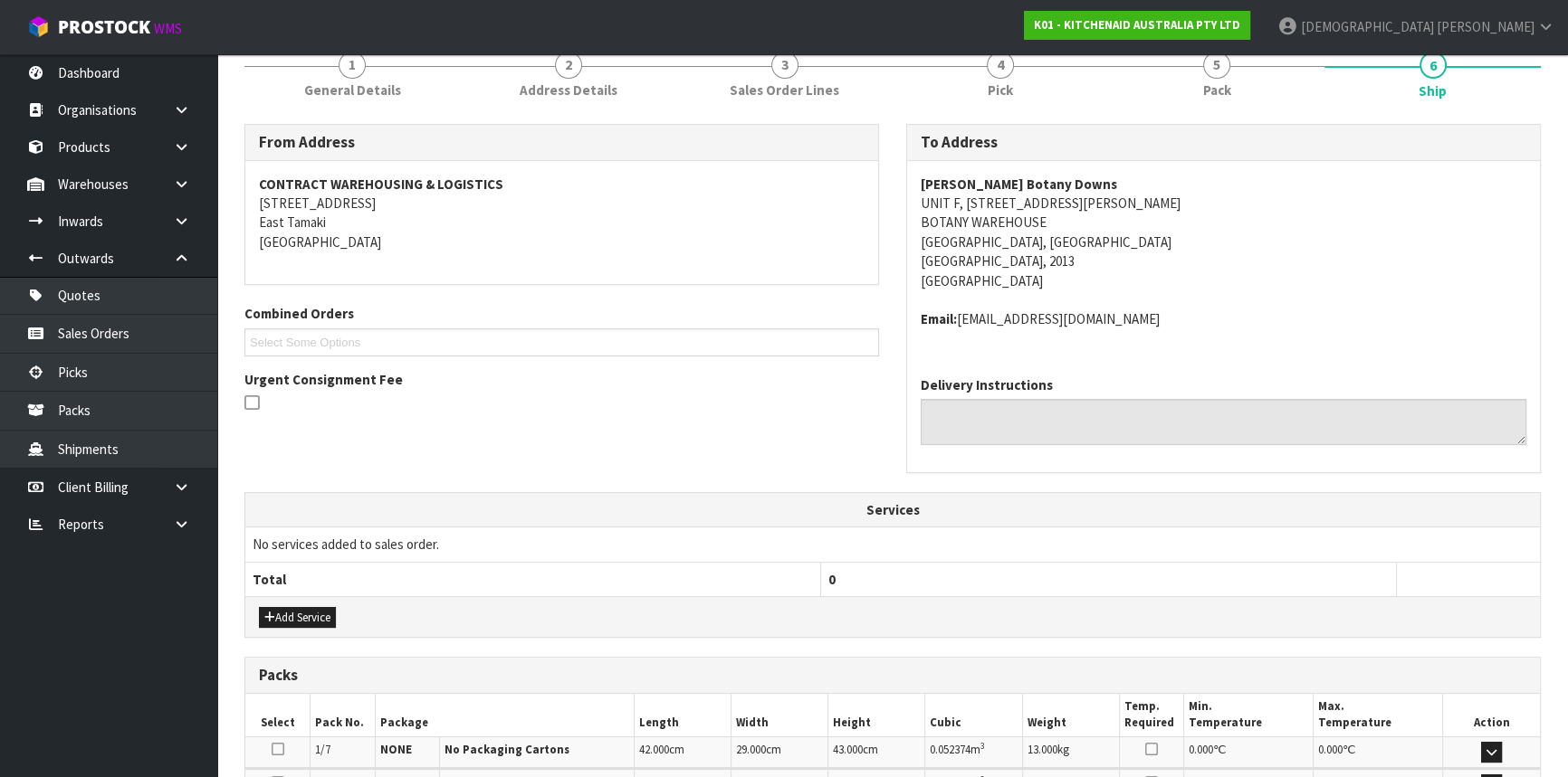
scroll to position [651, 0]
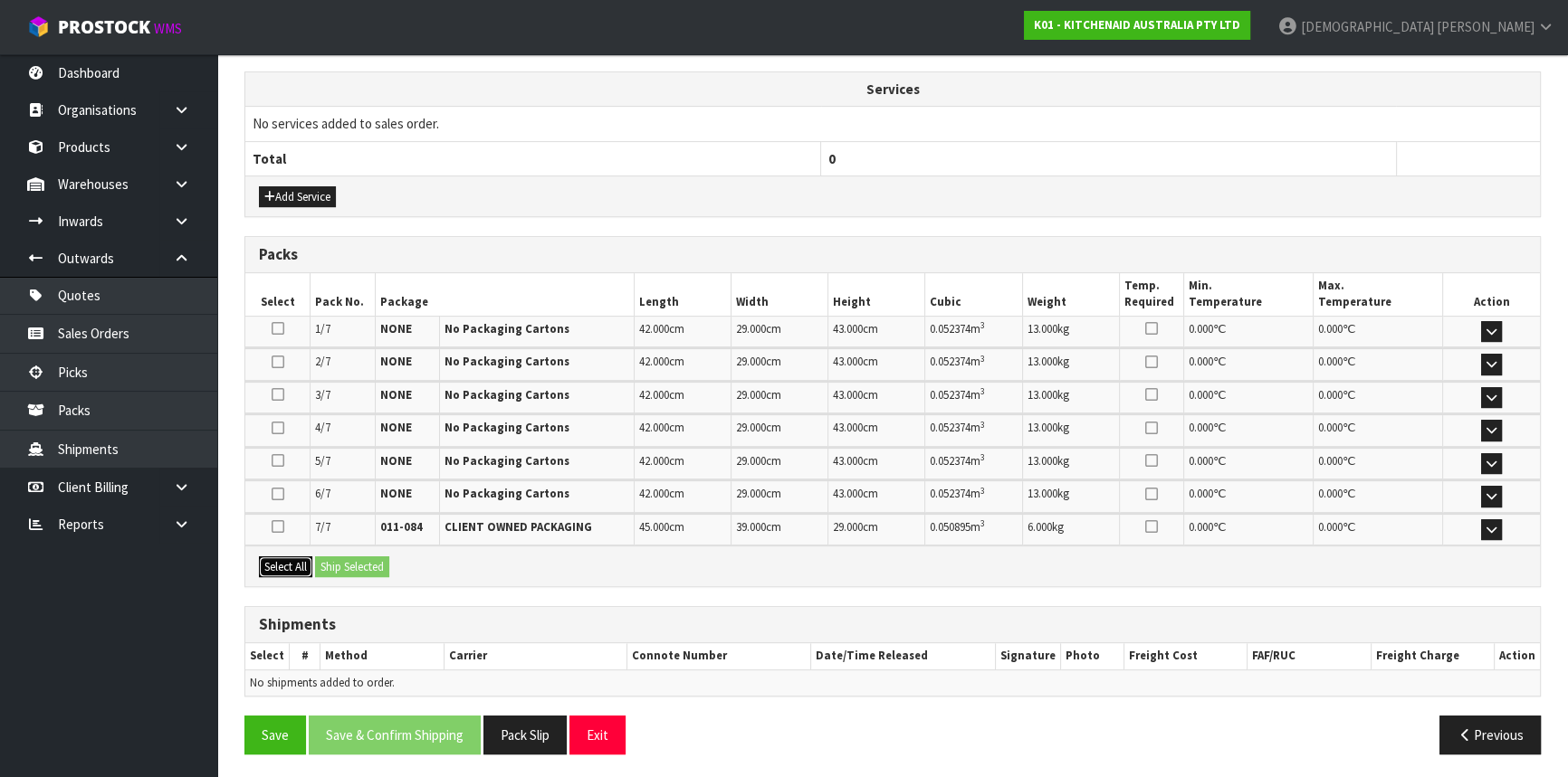
click at [294, 565] on button "Select All" at bounding box center [285, 567] width 54 height 22
click at [347, 565] on button "Ship Selected" at bounding box center [352, 567] width 74 height 22
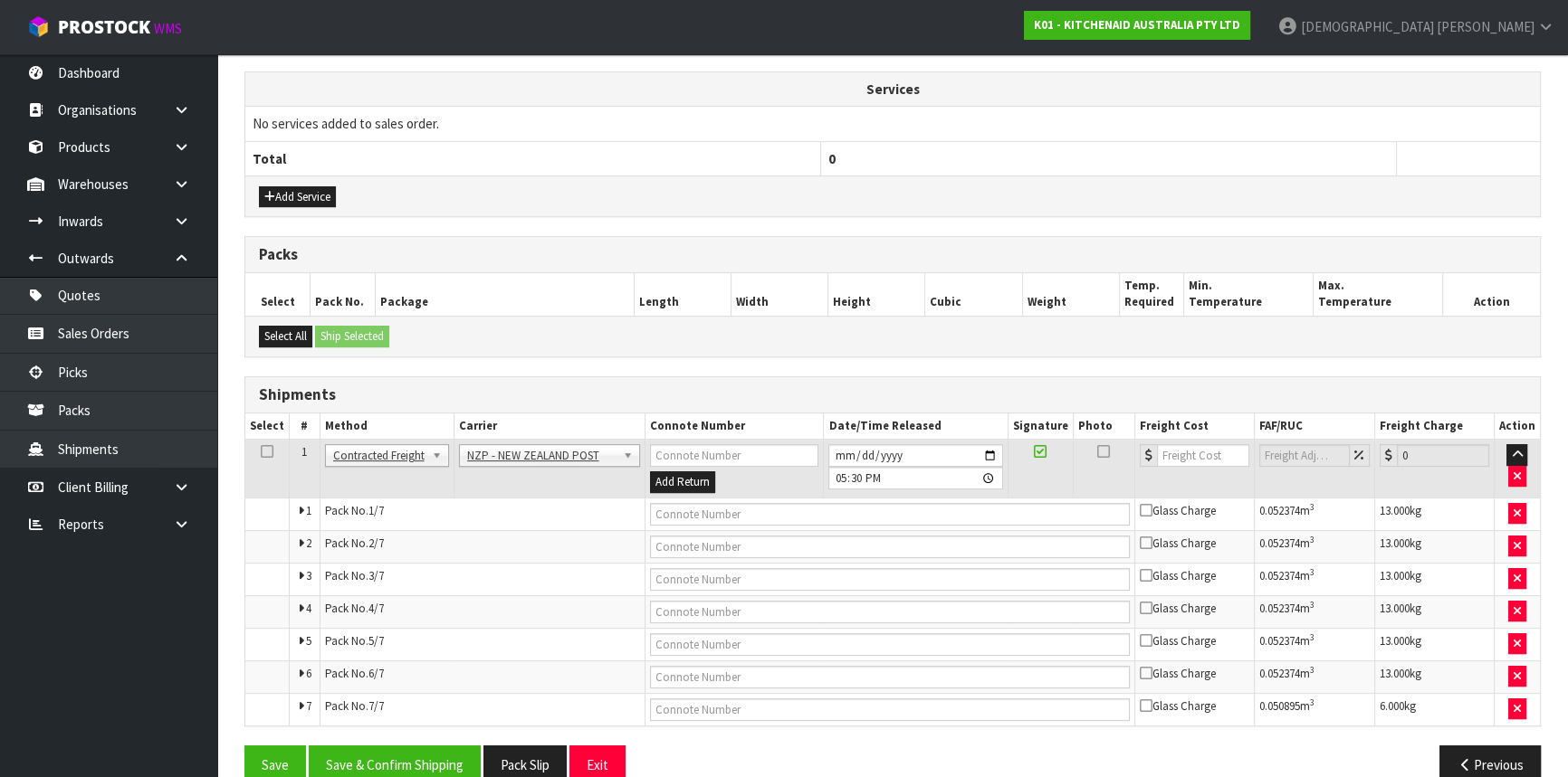
click at [267, 451] on icon at bounding box center [268, 451] width 13 height 1
click at [416, 749] on button "Save & Confirm Shipping" at bounding box center [394, 765] width 172 height 38
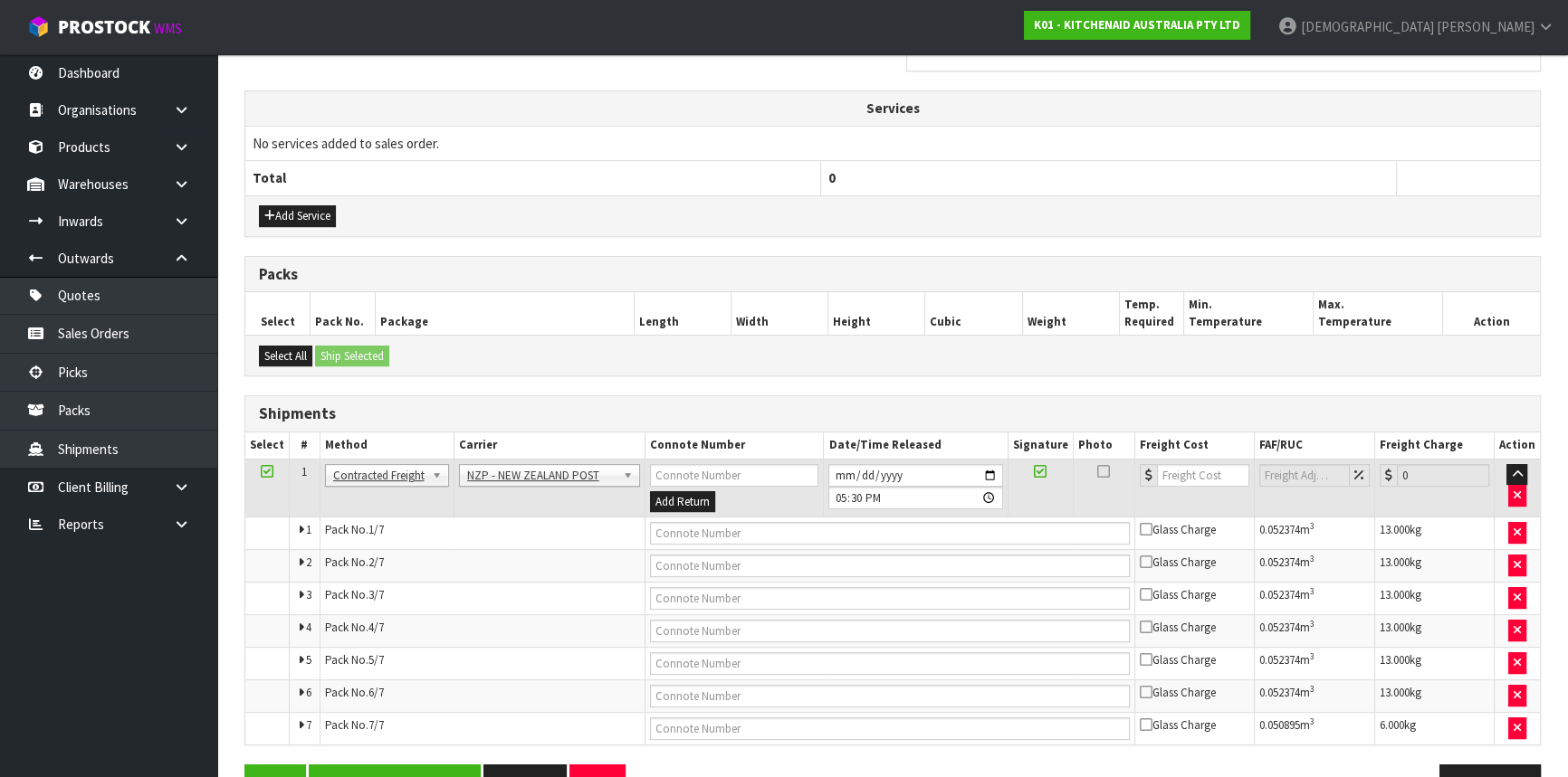
scroll to position [0, 0]
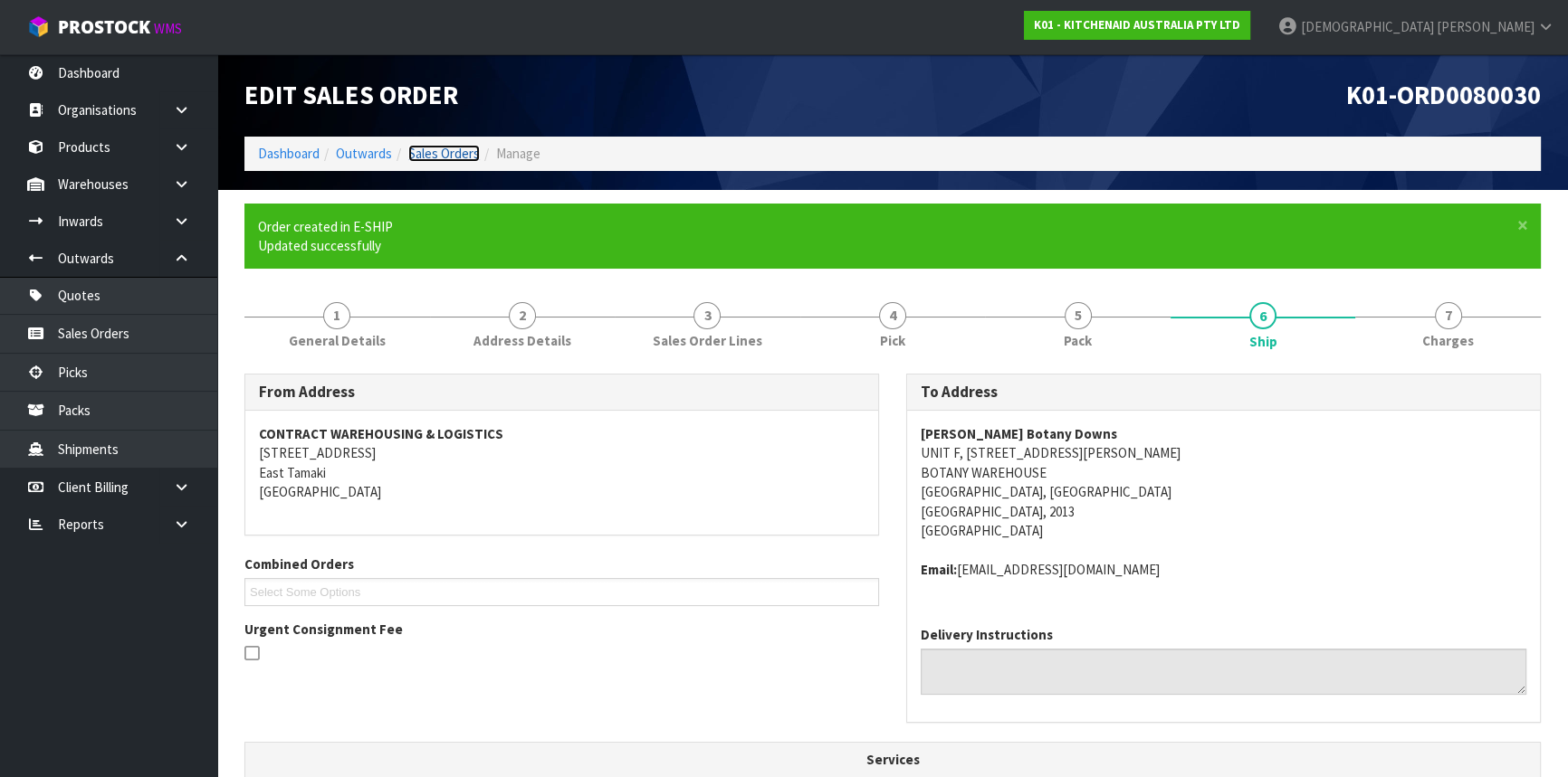
click at [435, 150] on link "Sales Orders" at bounding box center [444, 153] width 71 height 17
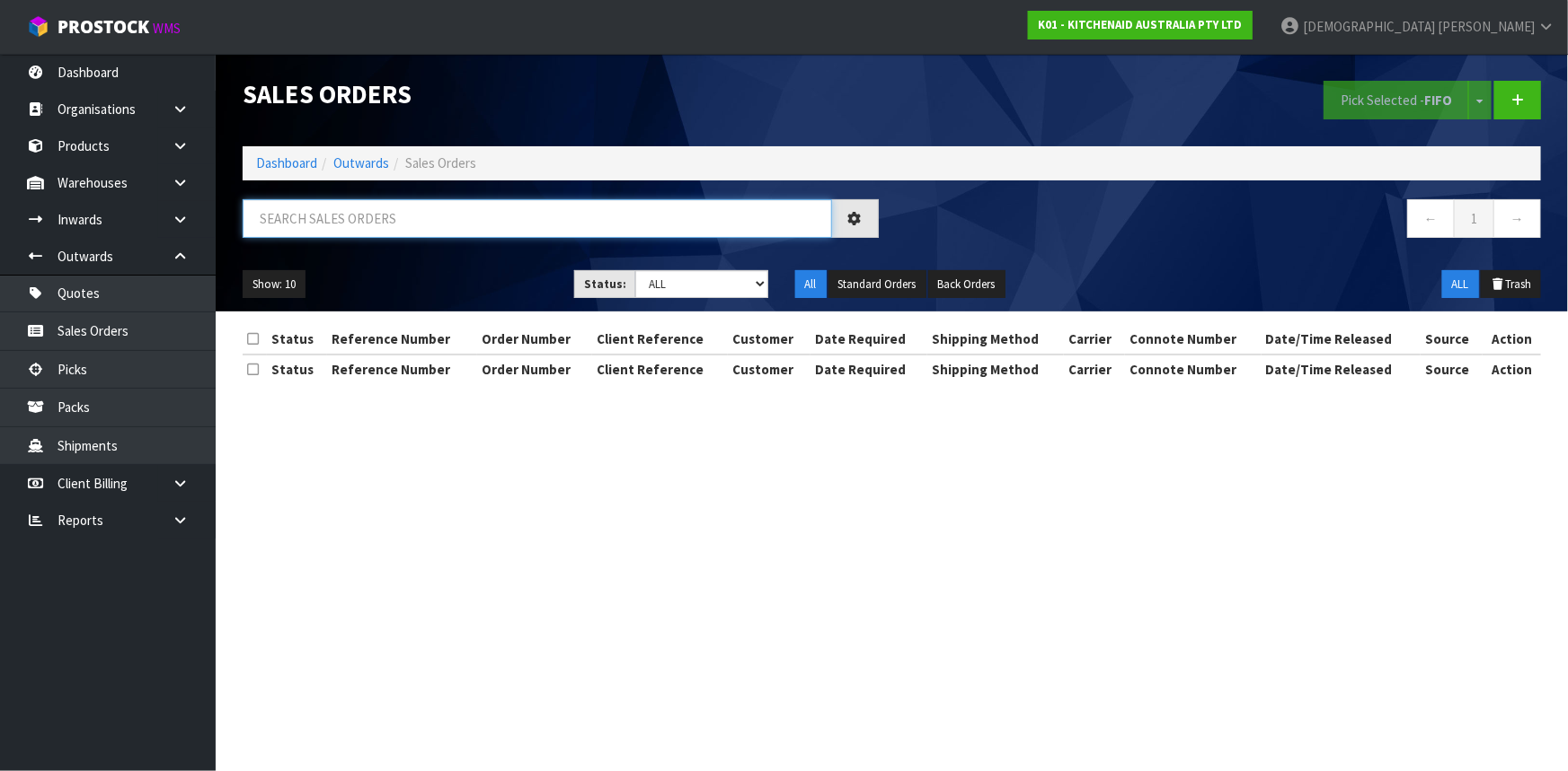
click at [344, 221] on input "text" at bounding box center [537, 218] width 590 height 38
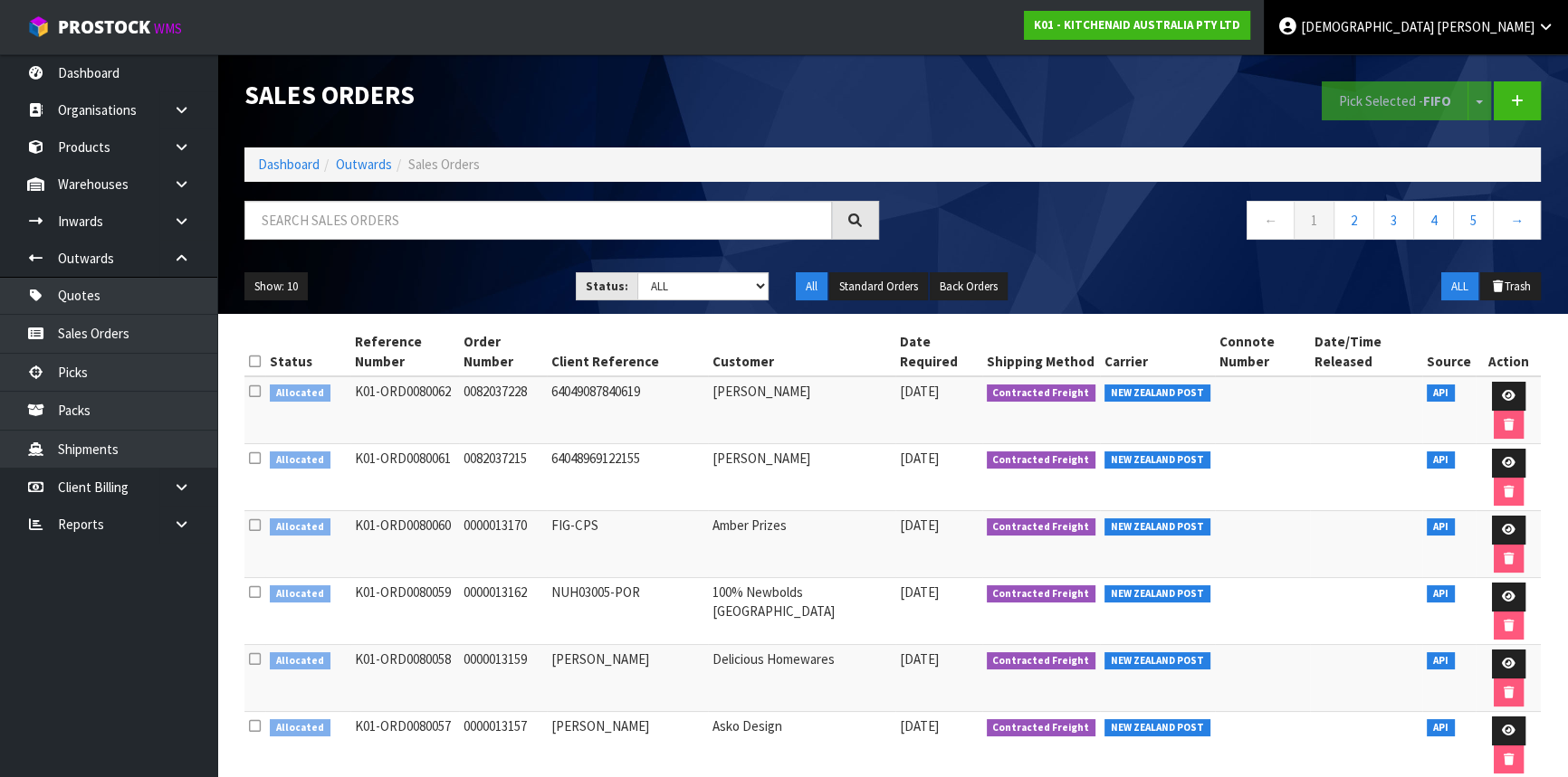
click at [1545, 15] on link "[PERSON_NAME]" at bounding box center [1416, 27] width 304 height 54
click at [1485, 72] on link "Logout" at bounding box center [1496, 72] width 143 height 24
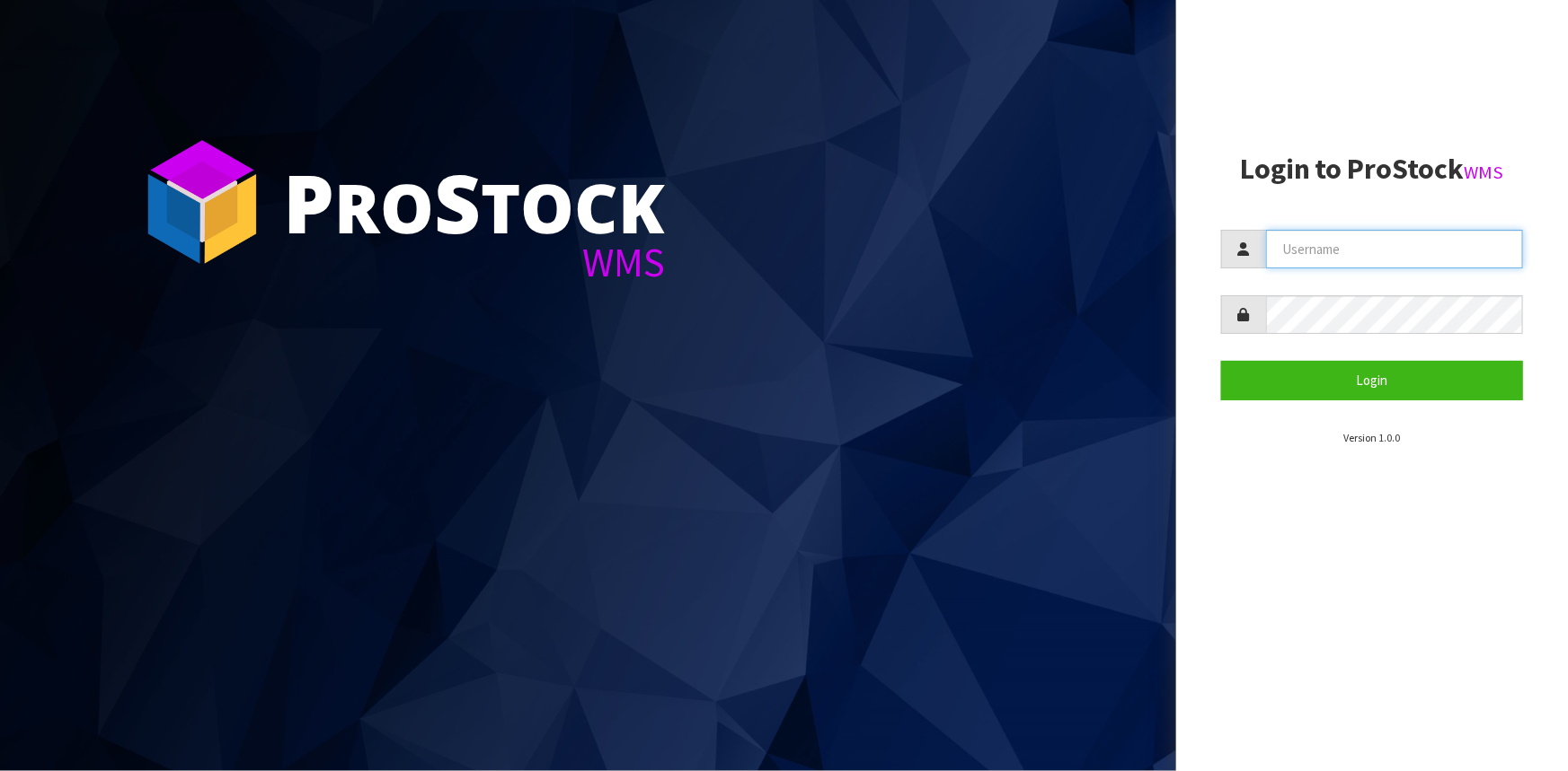
click at [1384, 247] on input "text" at bounding box center [1395, 249] width 257 height 38
type input "KRISHNA"
click at [1221, 361] on button "Login" at bounding box center [1372, 380] width 302 height 38
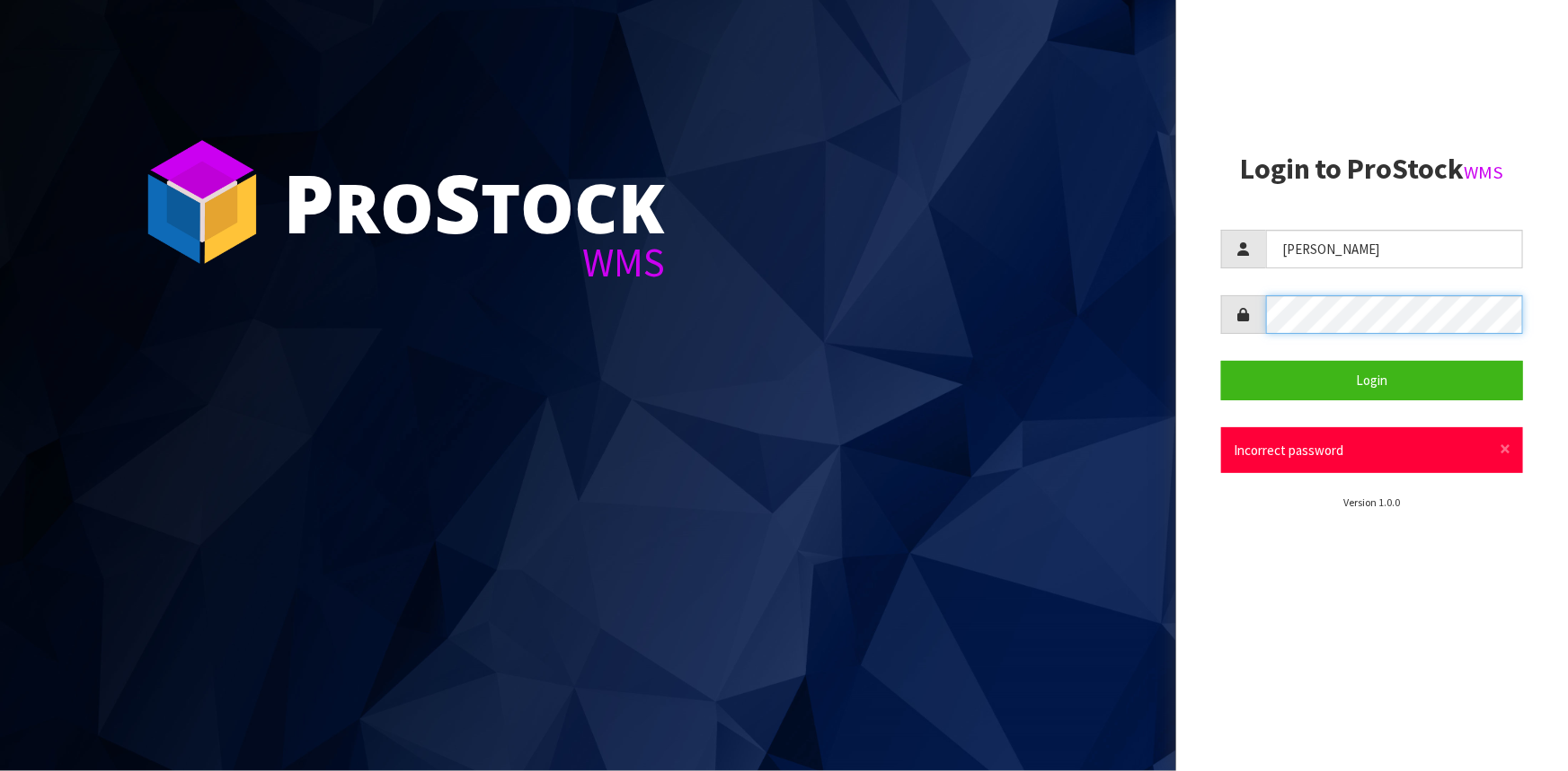
click at [1213, 316] on aside "Login to ProStock WMS KRISHNA Login × Close Incorrect password Version 1.0.0" at bounding box center [1371, 386] width 391 height 771
click at [1221, 361] on button "Login" at bounding box center [1372, 380] width 302 height 38
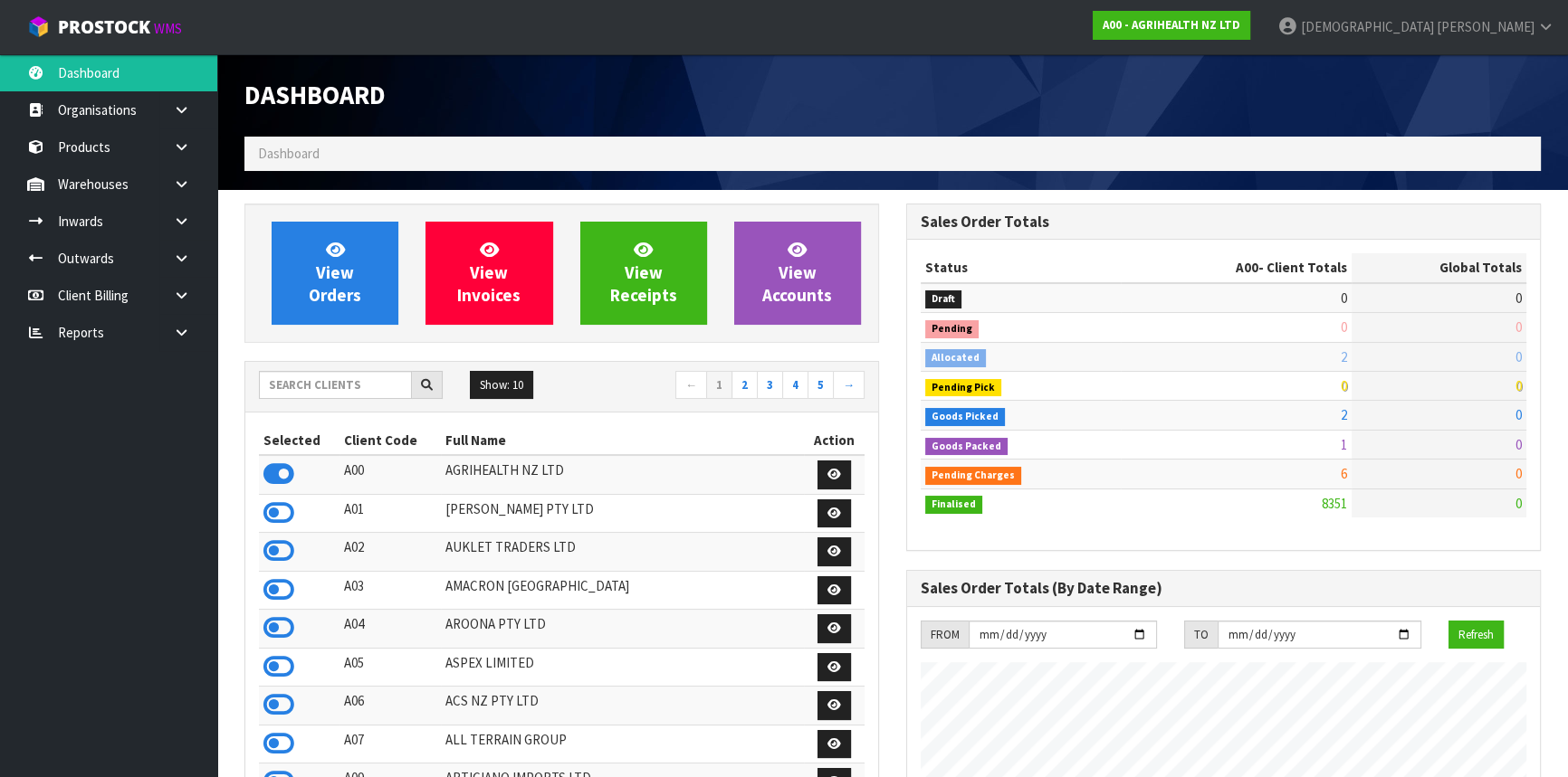
scroll to position [1368, 661]
click at [1240, 23] on strong "A00 - AGRIHEALTH NZ LTD" at bounding box center [1172, 24] width 138 height 15
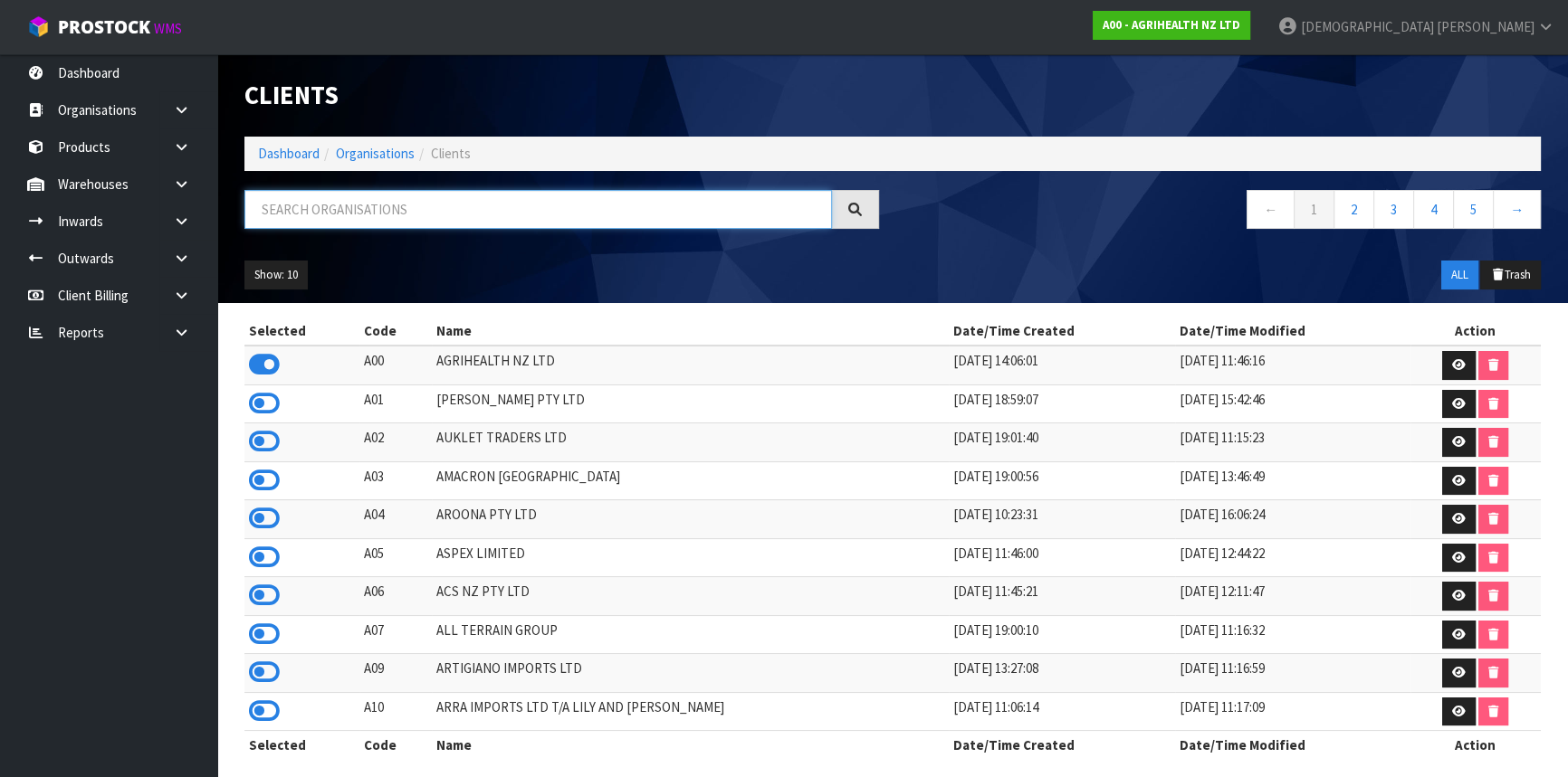
click at [723, 203] on input "text" at bounding box center [538, 209] width 588 height 38
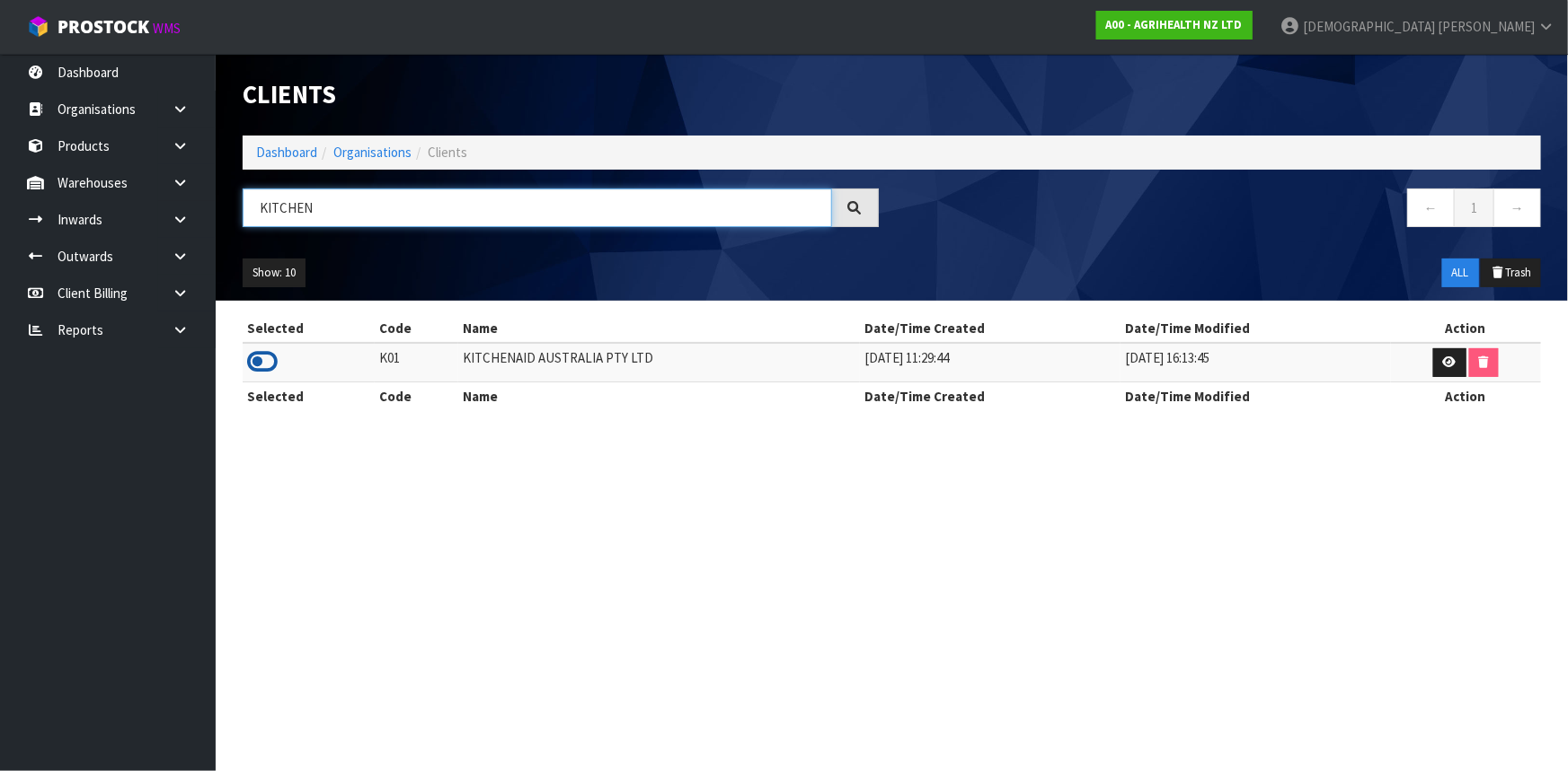
type input "KITCHEN"
click at [260, 356] on icon at bounding box center [262, 361] width 31 height 27
click at [185, 256] on icon at bounding box center [180, 256] width 17 height 13
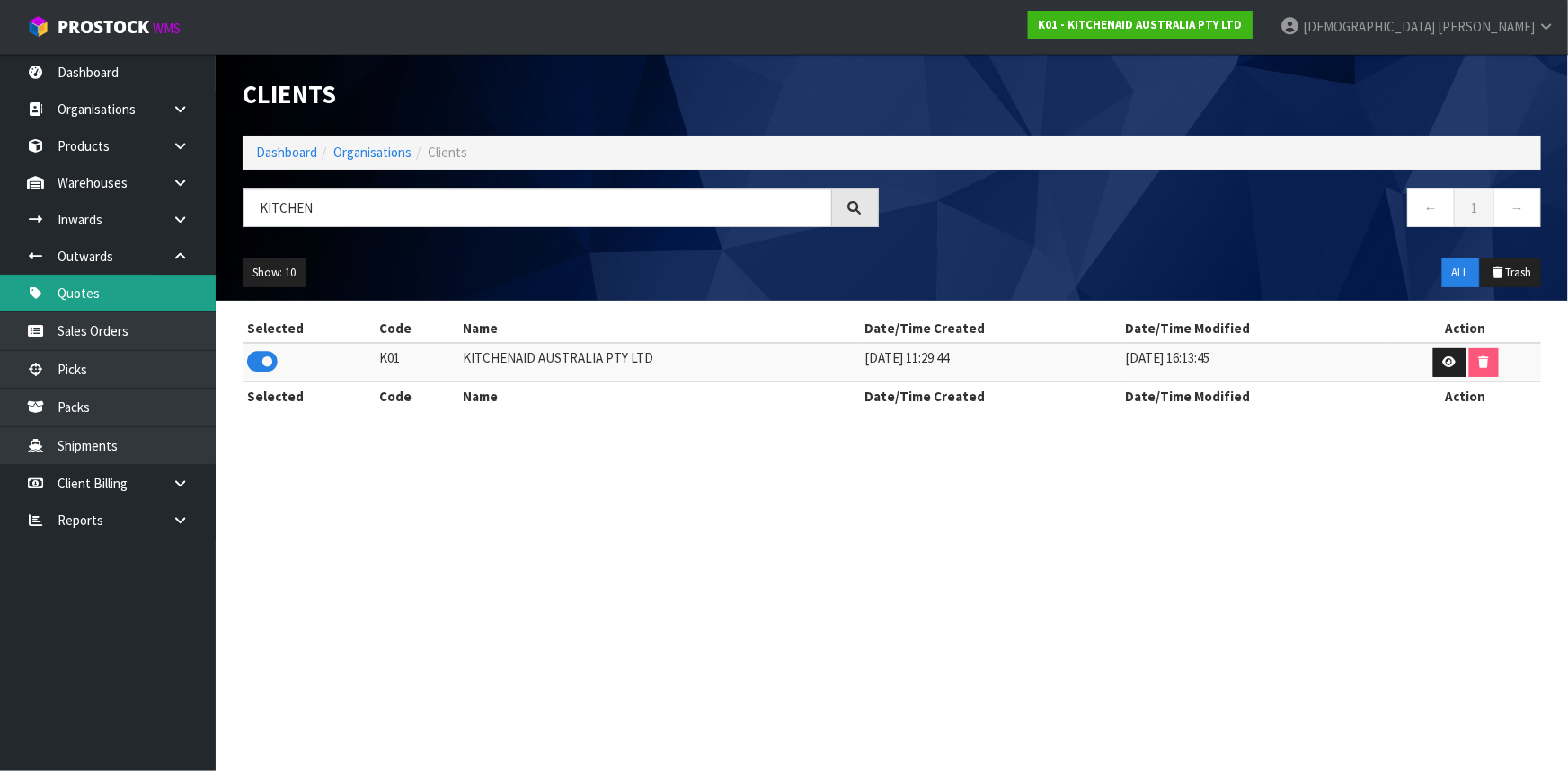
click at [140, 284] on link "Quotes" at bounding box center [107, 293] width 215 height 37
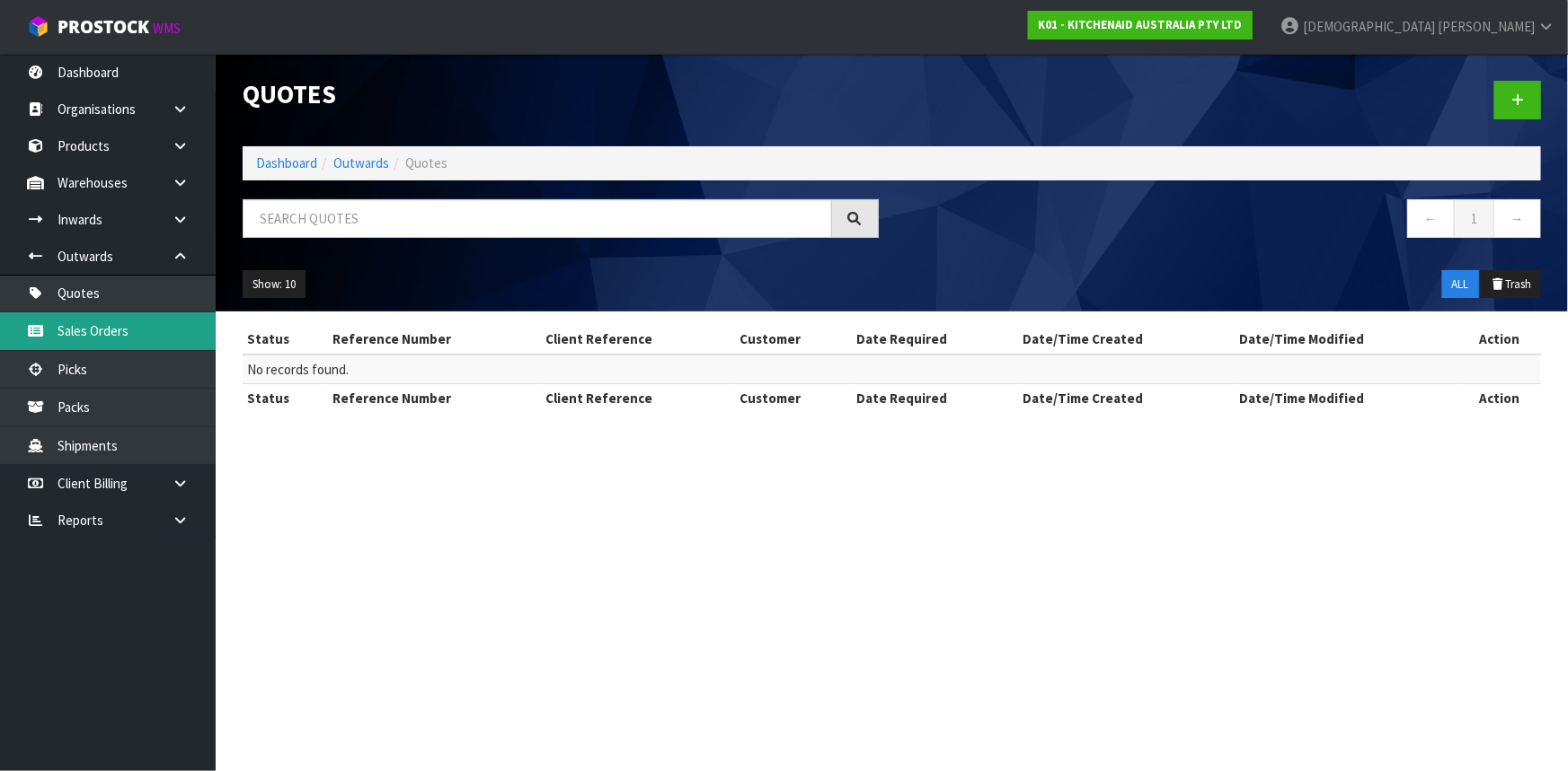
click at [125, 329] on link "Sales Orders" at bounding box center [107, 331] width 215 height 37
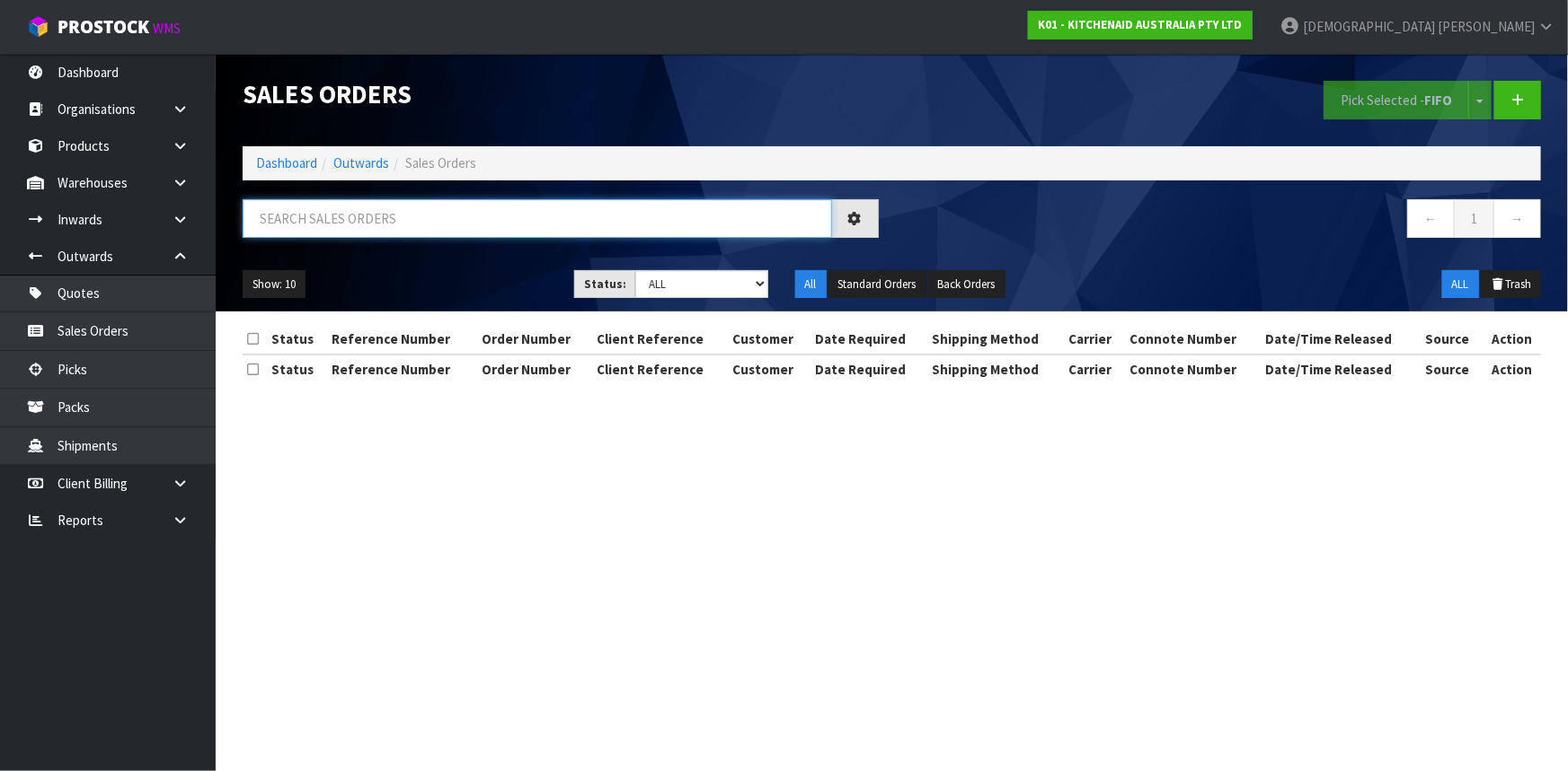
click at [334, 223] on input "text" at bounding box center [537, 218] width 590 height 38
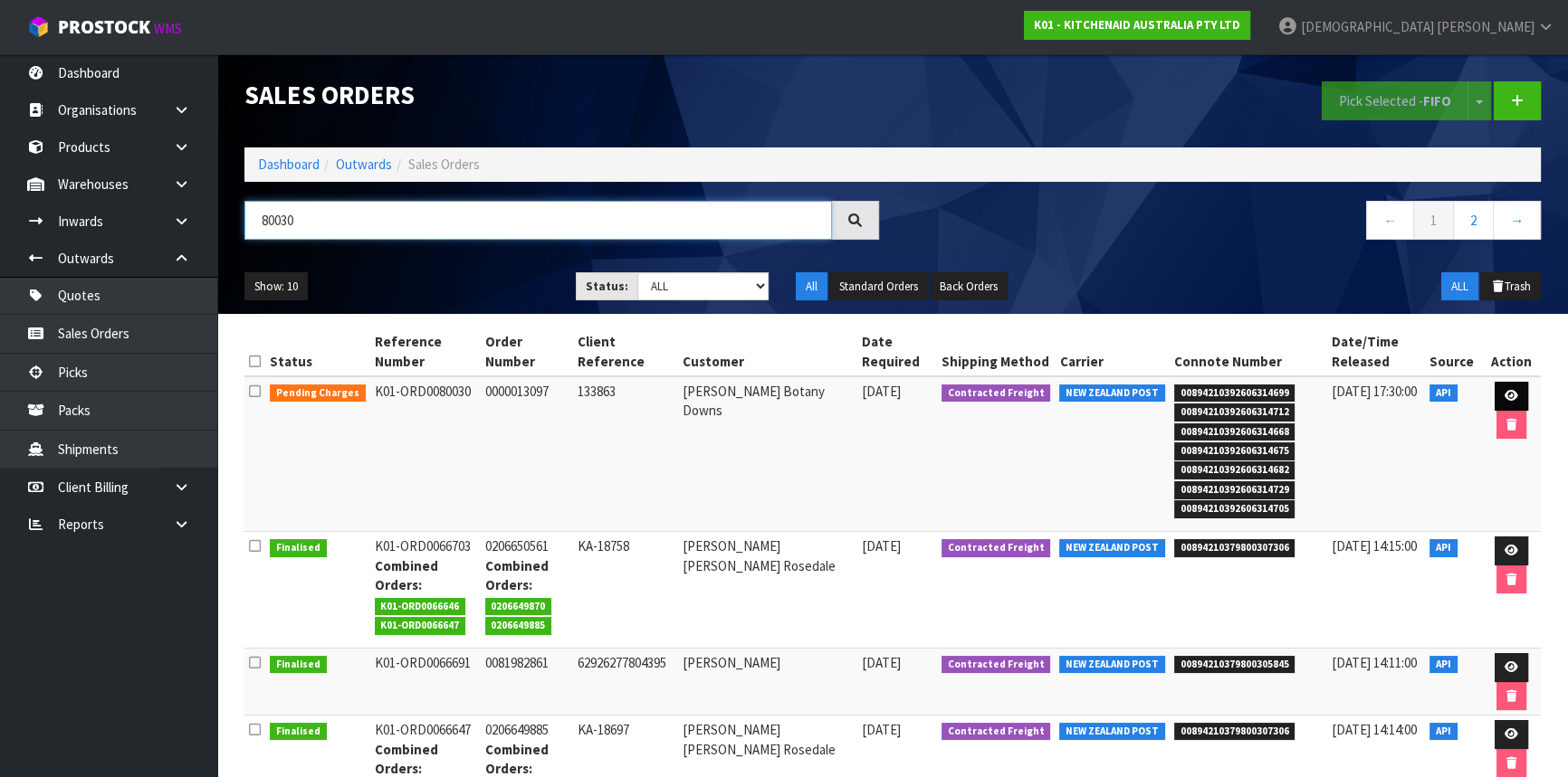
type input "80030"
click at [1499, 393] on link at bounding box center [1512, 396] width 34 height 29
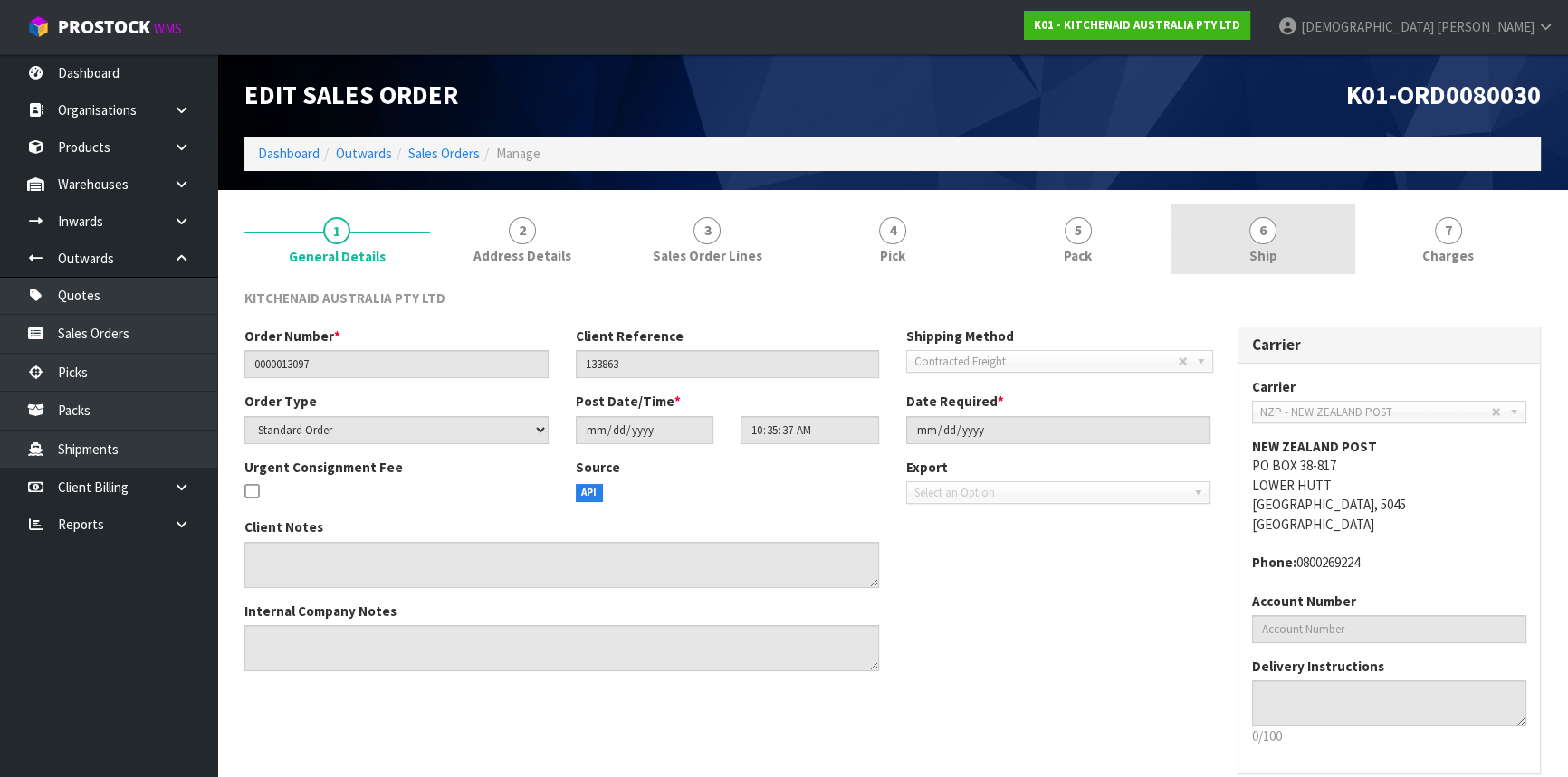
click at [1242, 251] on link "6 Ship" at bounding box center [1264, 239] width 186 height 71
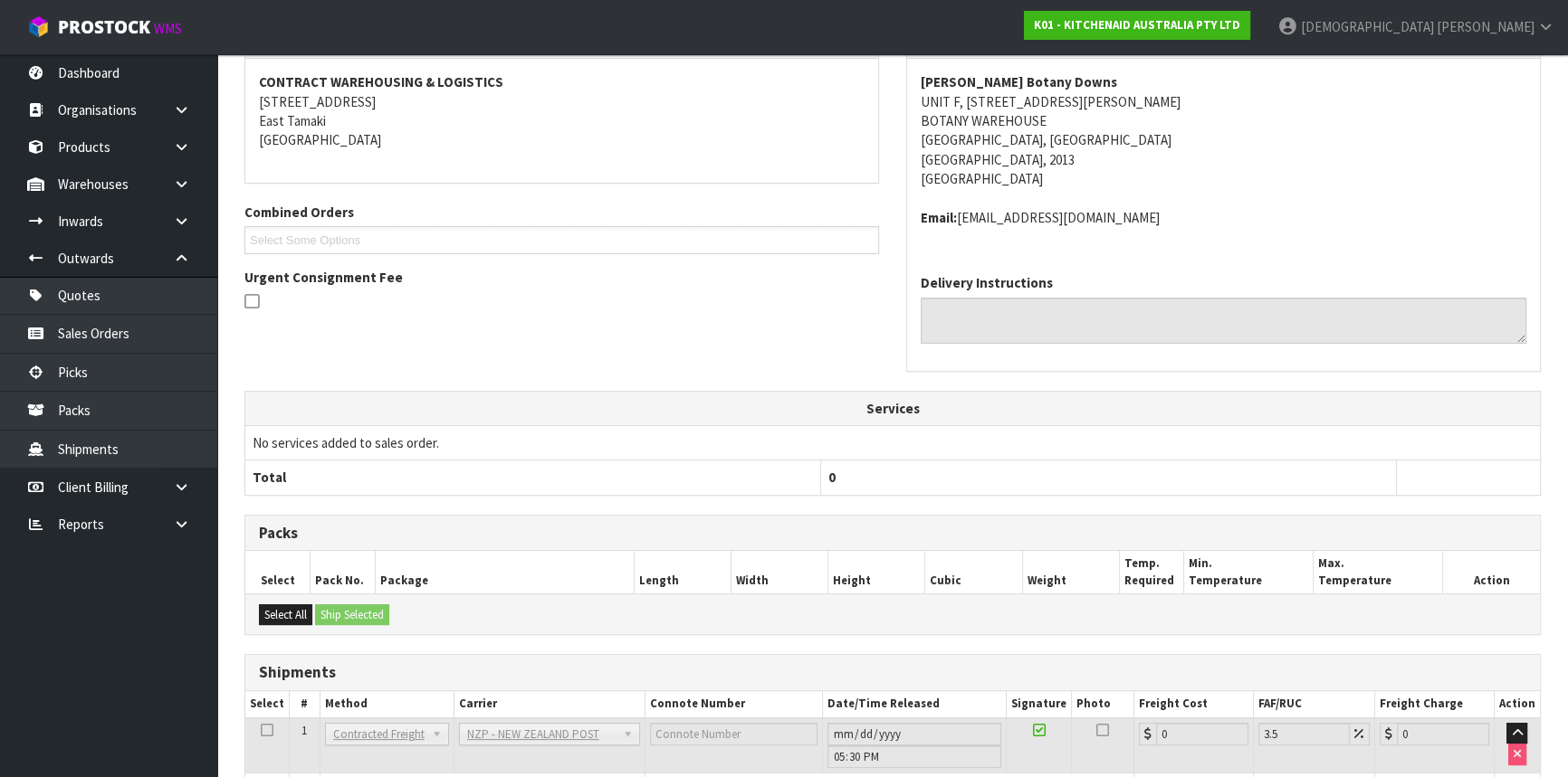
scroll to position [574, 0]
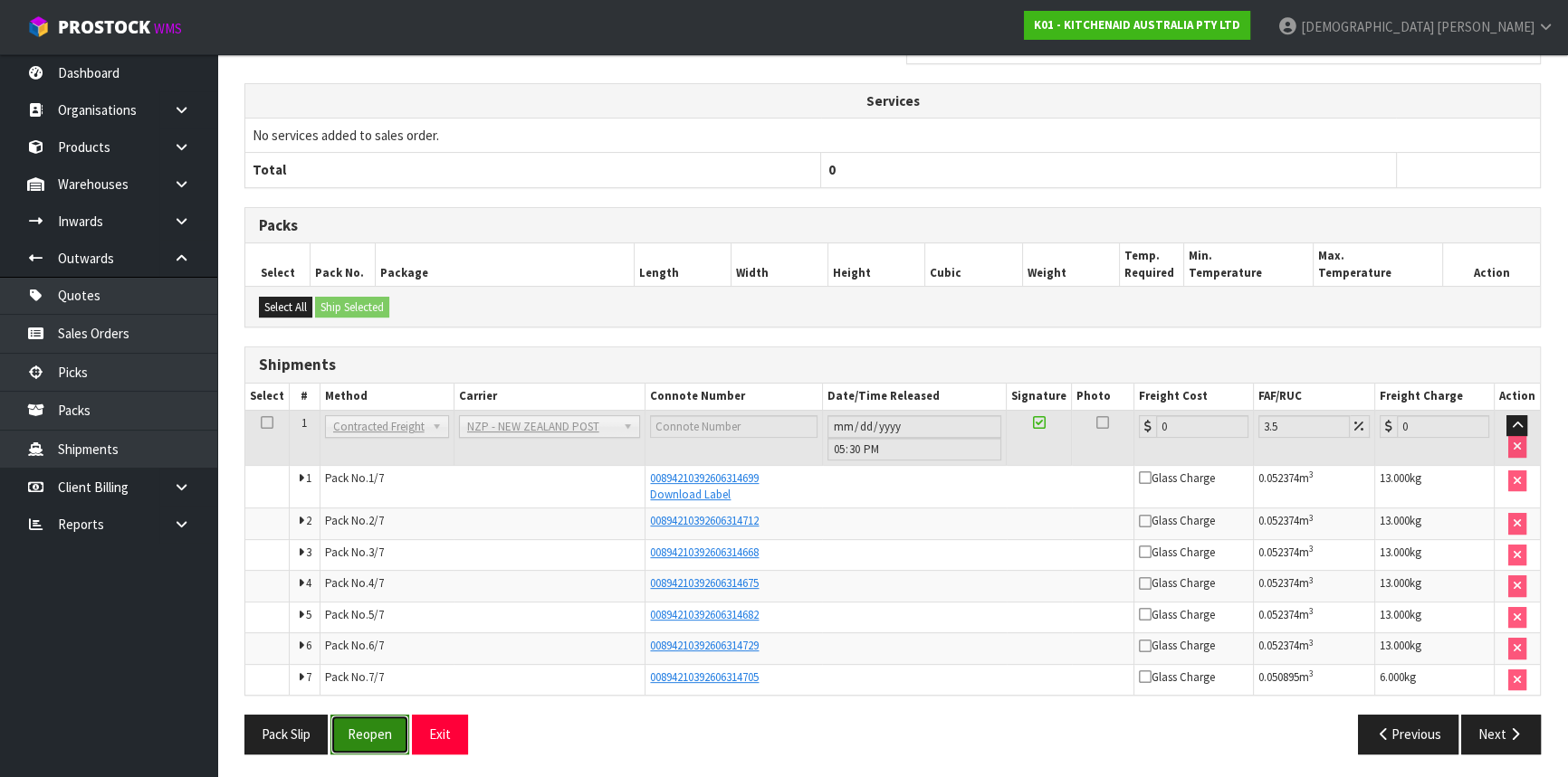
click at [374, 725] on button "Reopen" at bounding box center [370, 734] width 79 height 38
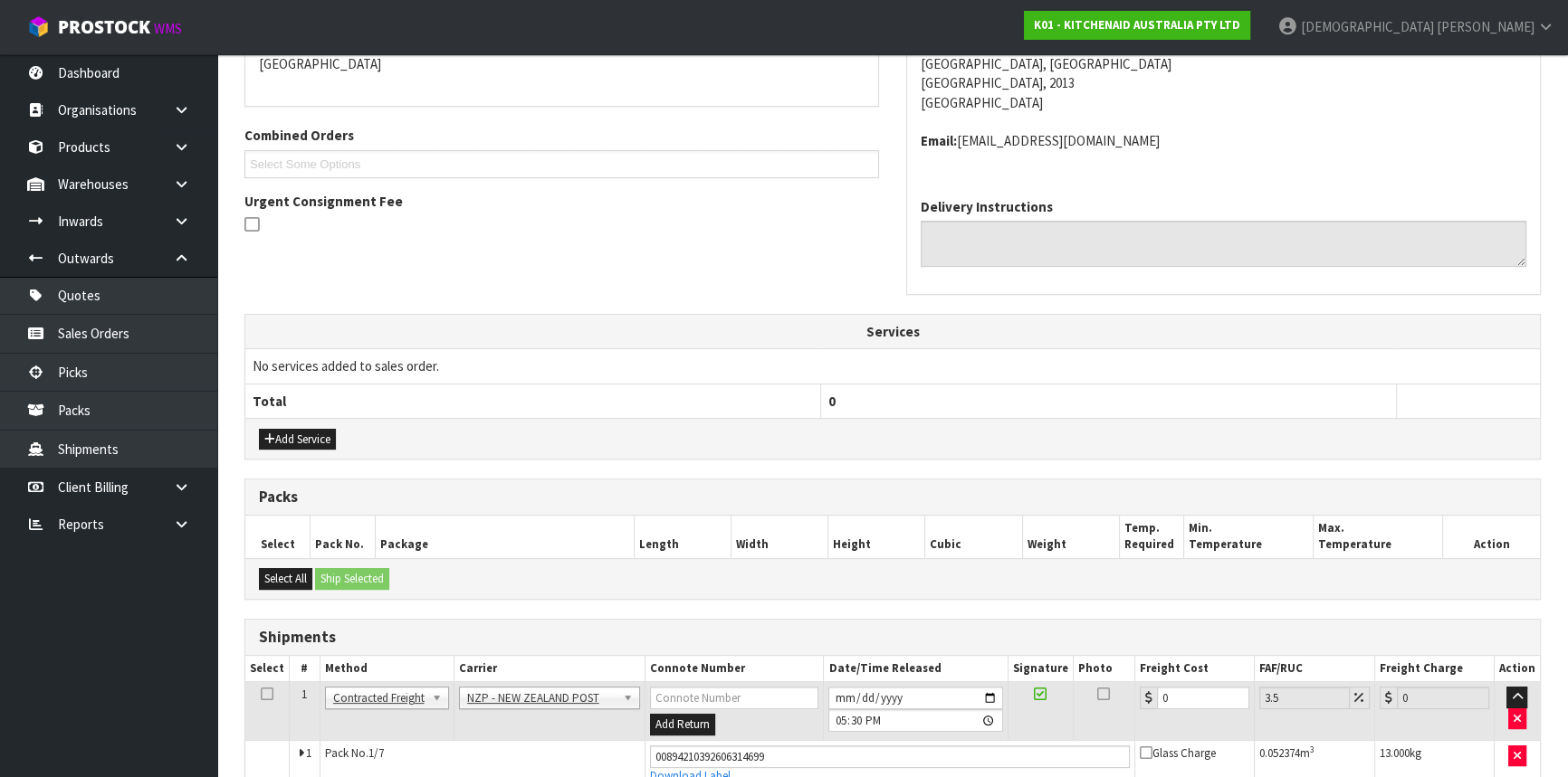
scroll to position [658, 0]
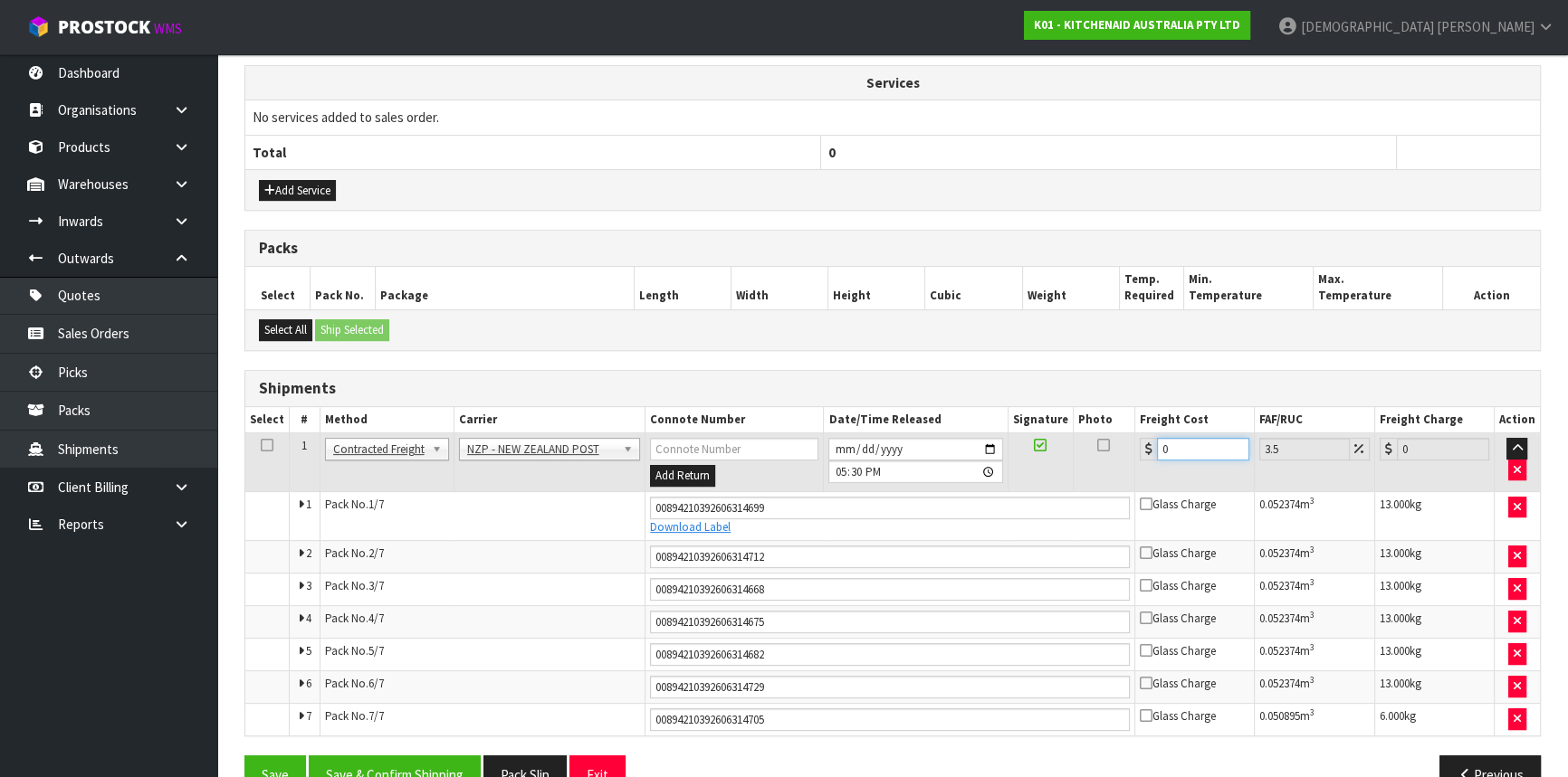
drag, startPoint x: 1170, startPoint y: 447, endPoint x: 1149, endPoint y: 447, distance: 21.0
click at [1149, 447] on div "0" at bounding box center [1194, 449] width 110 height 23
type input "3"
type input "3.1"
type input "30"
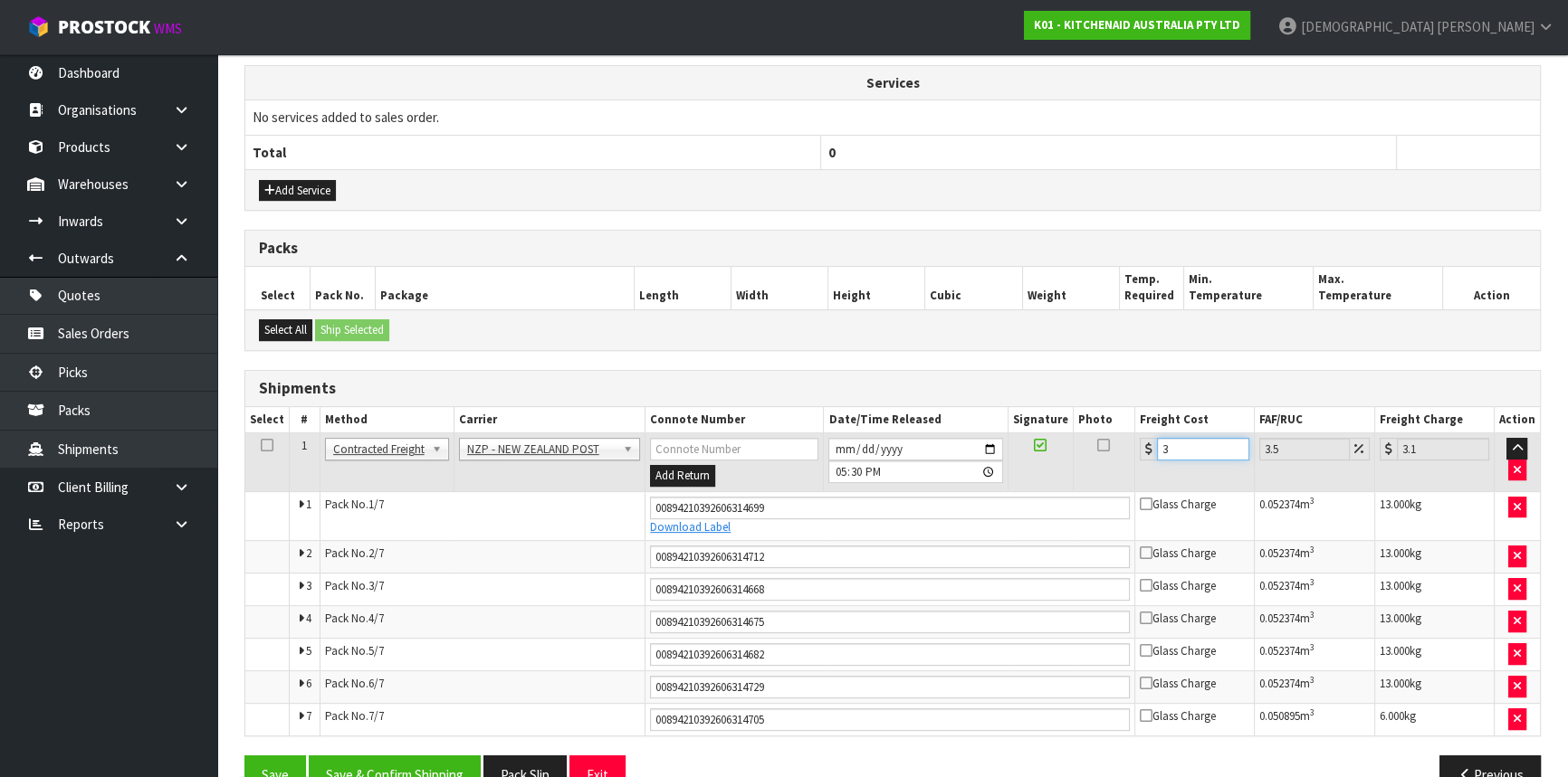
type input "31.05"
type input "30.3"
type input "31.36"
type input "30.31"
type input "31.37"
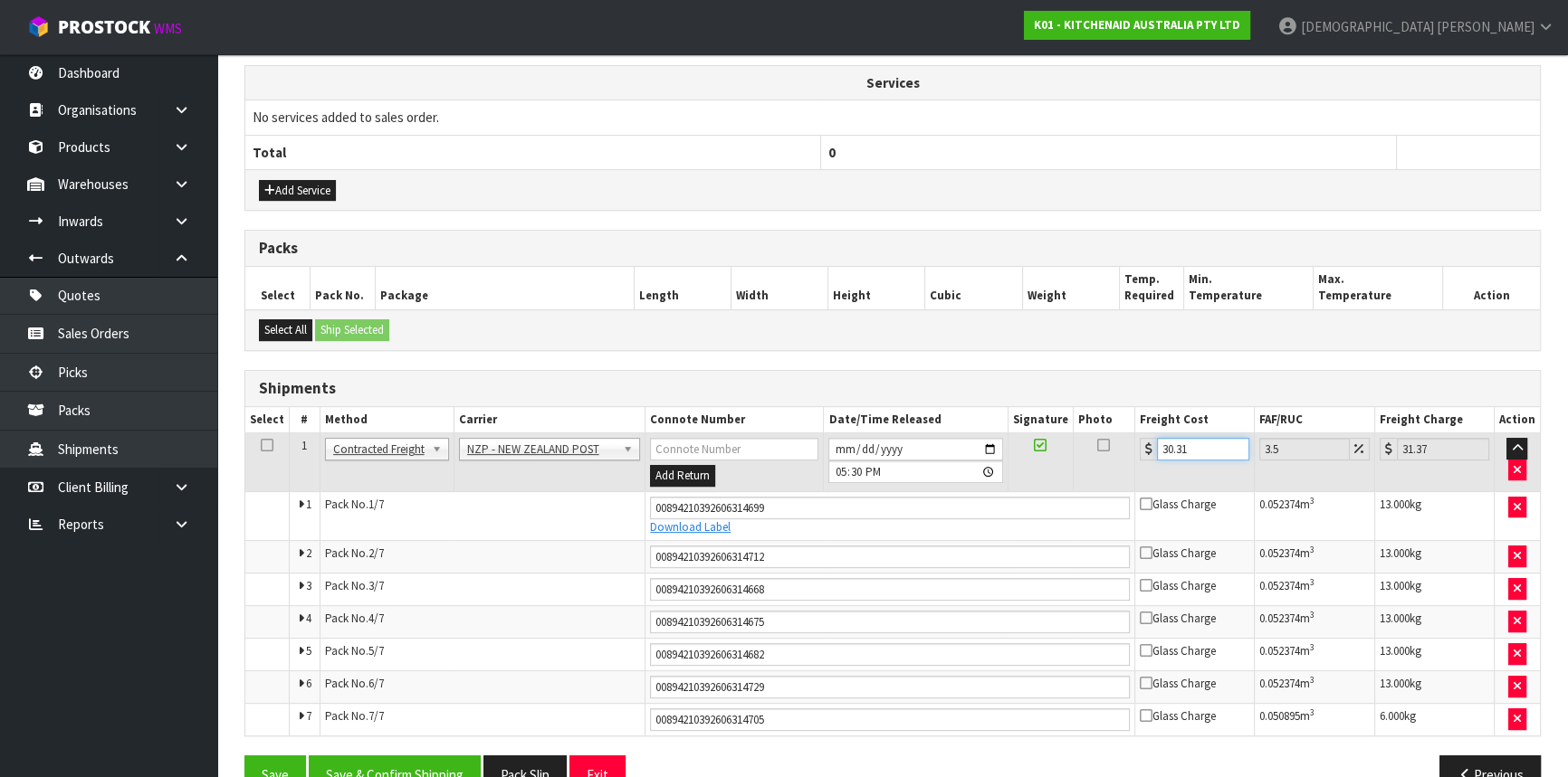
type input "30.31"
click at [990, 444] on input "[DATE]" at bounding box center [915, 449] width 174 height 23
type input "2025-10-03"
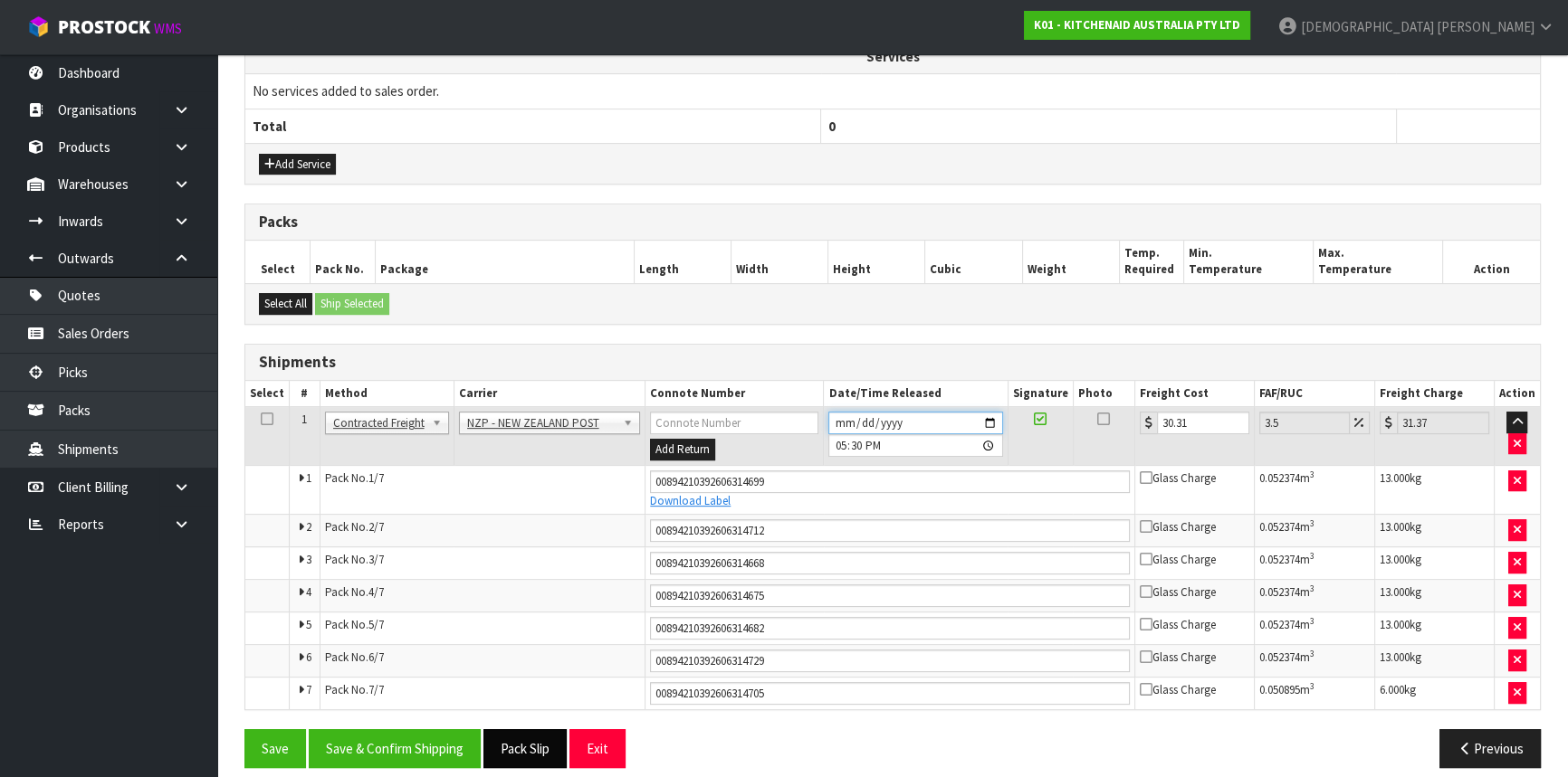
scroll to position [697, 0]
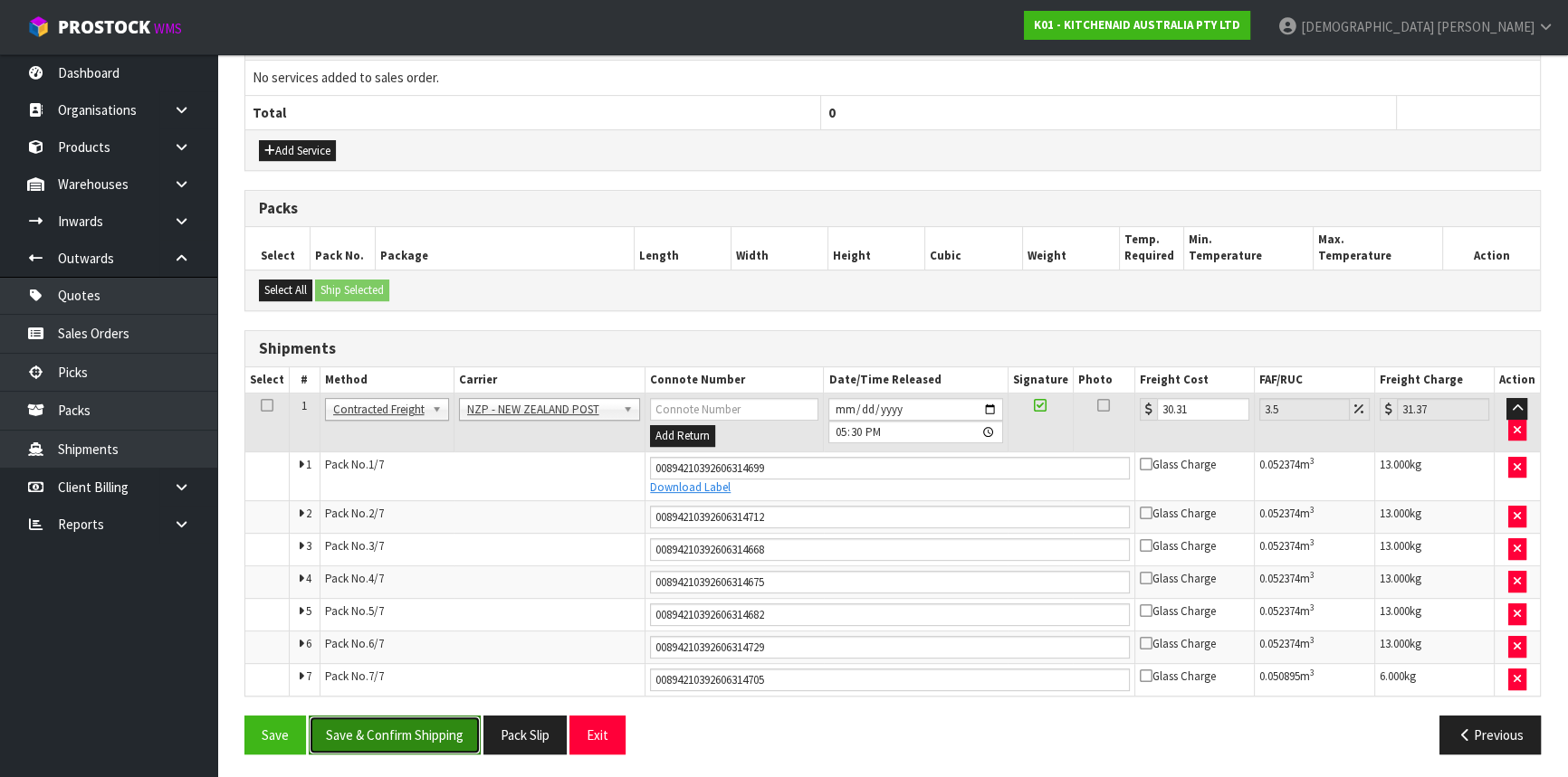
click at [434, 733] on button "Save & Confirm Shipping" at bounding box center [394, 735] width 172 height 38
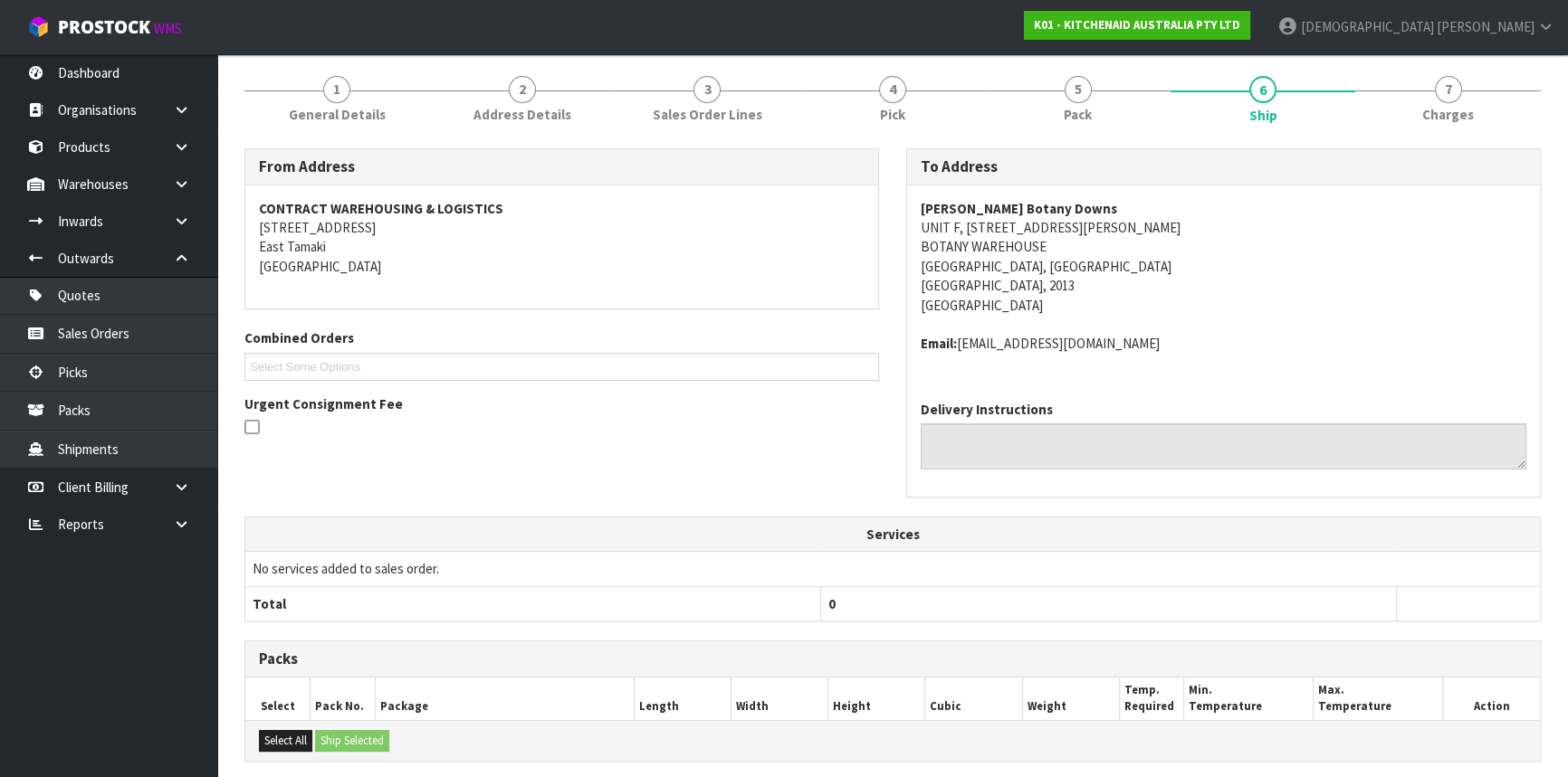
scroll to position [64, 0]
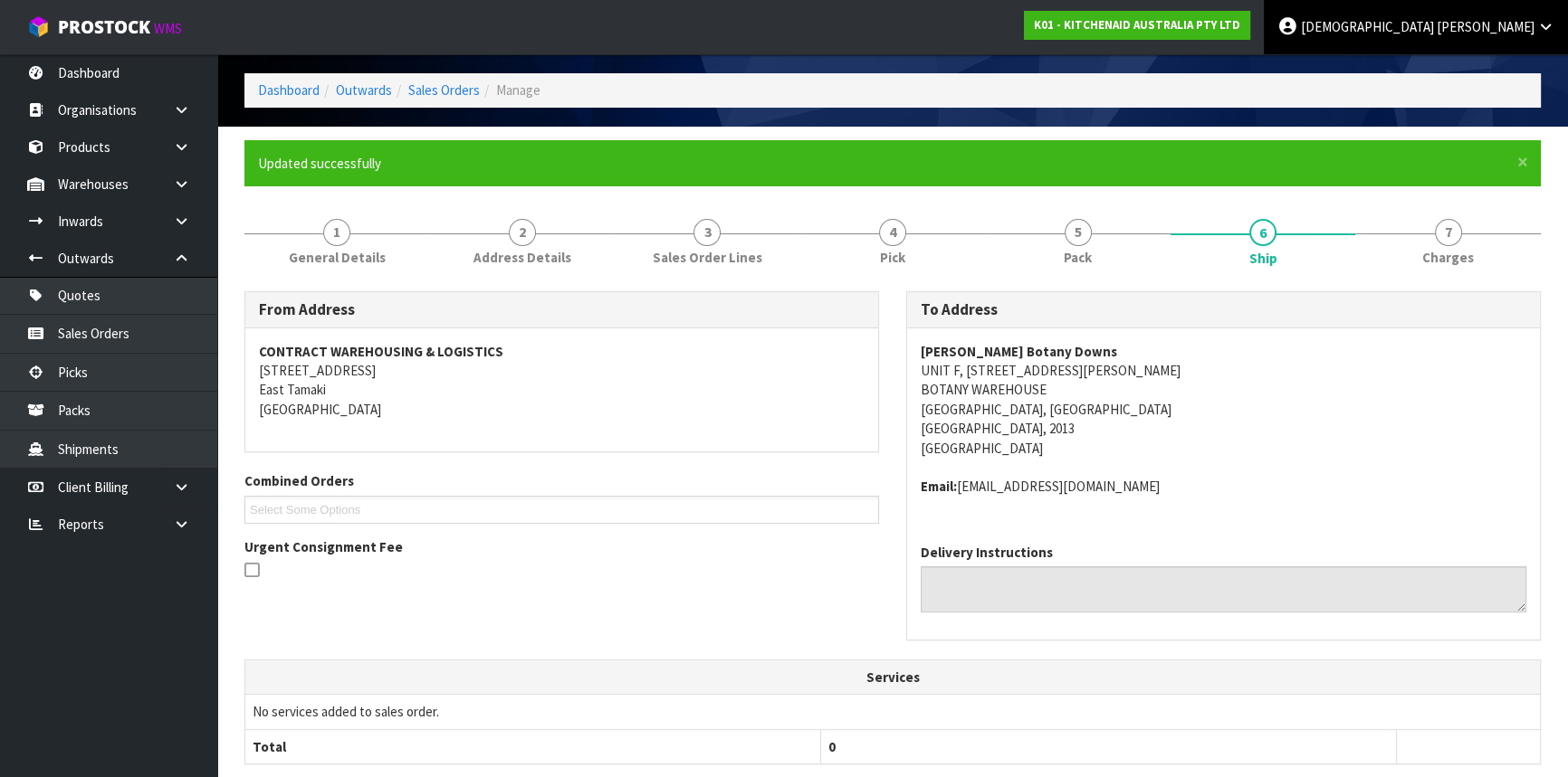
click at [1540, 14] on link "[PERSON_NAME]" at bounding box center [1416, 27] width 304 height 54
click at [1514, 72] on link "Logout" at bounding box center [1496, 72] width 143 height 24
